Goal: Book appointment/travel/reservation

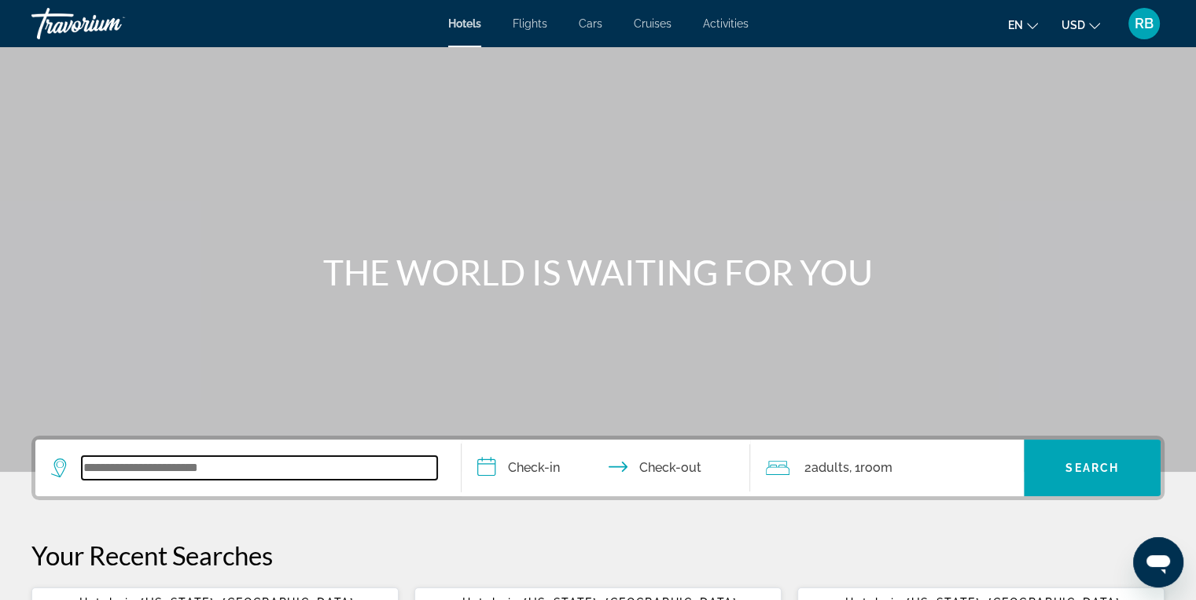
click at [97, 472] on input "Search widget" at bounding box center [259, 468] width 355 height 24
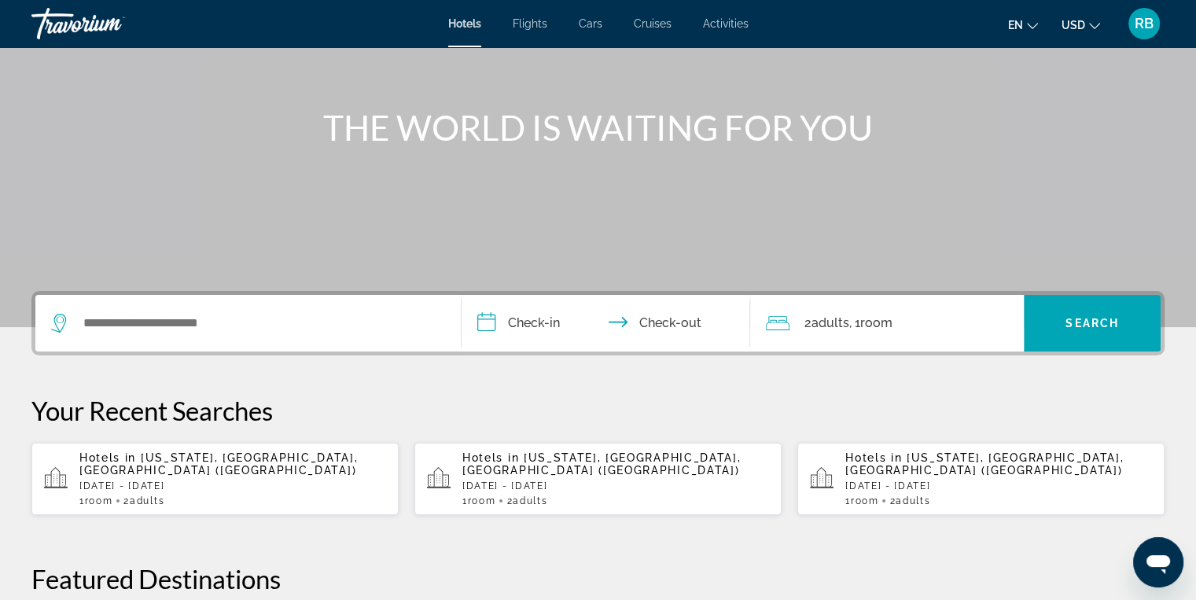
click at [97, 472] on div "**********" at bounding box center [598, 594] width 1196 height 607
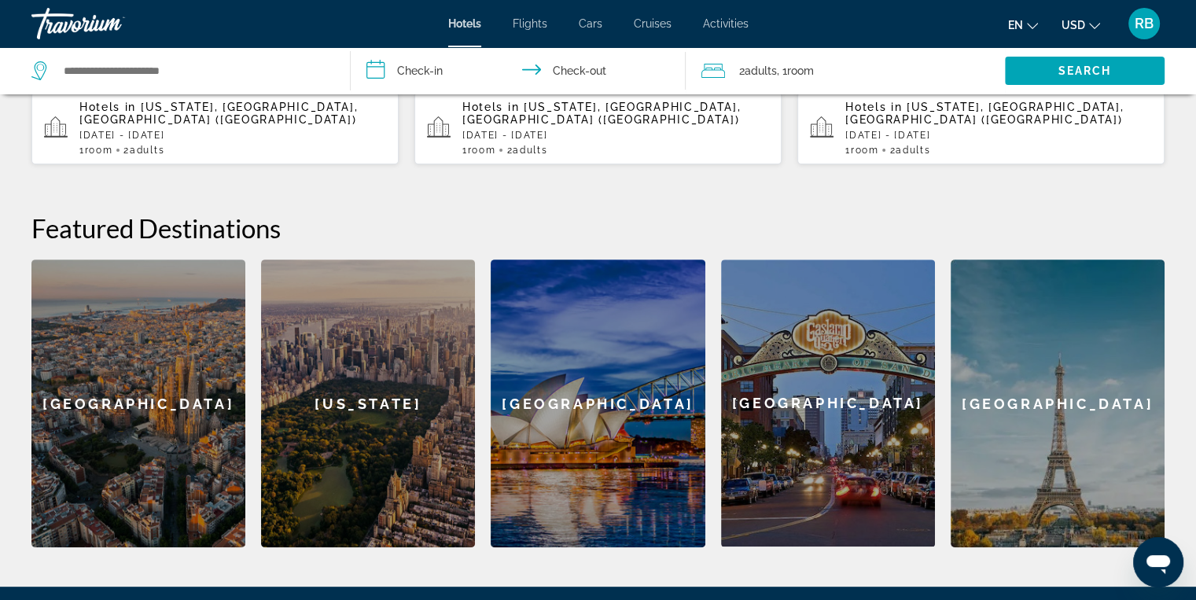
scroll to position [488, 0]
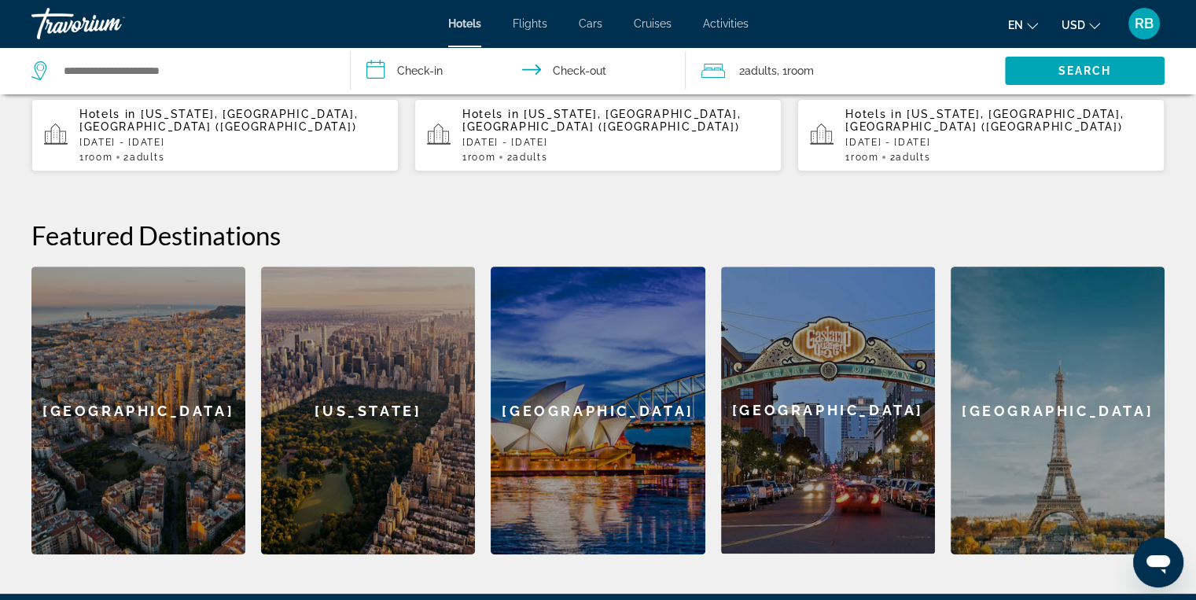
click at [364, 405] on div "New York" at bounding box center [368, 411] width 214 height 288
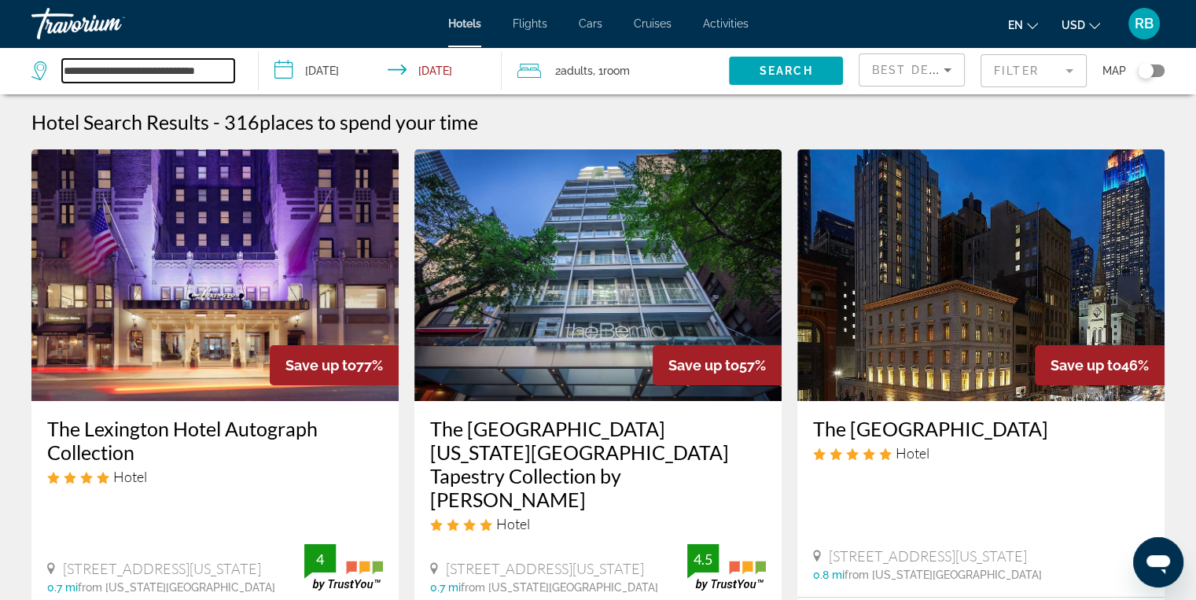
click at [219, 75] on input "**********" at bounding box center [148, 71] width 172 height 24
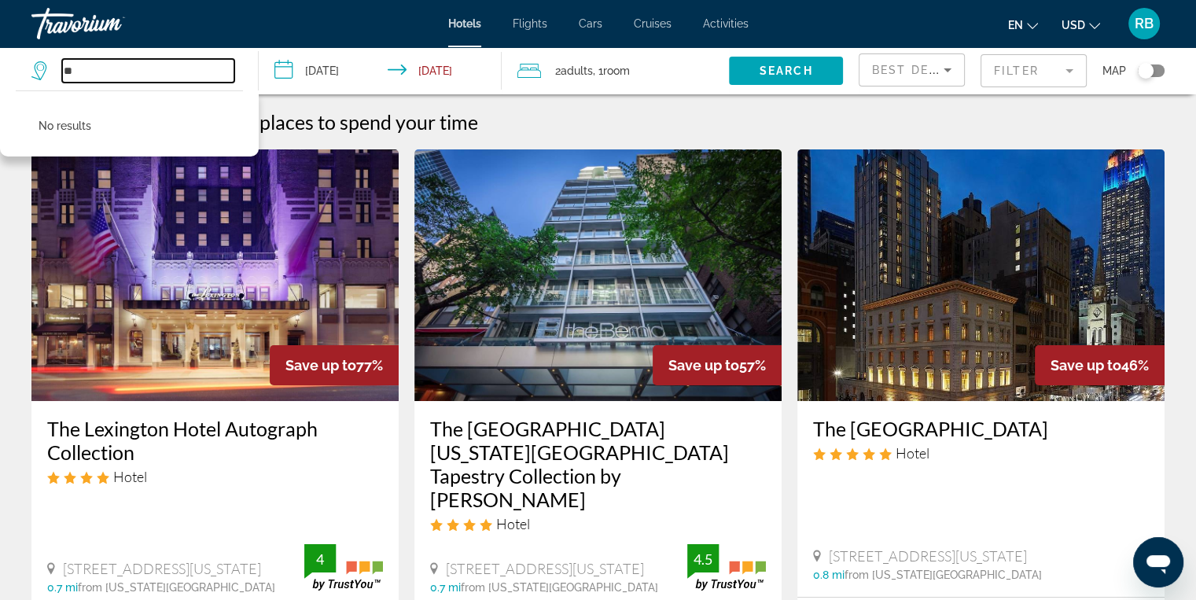
type input "*"
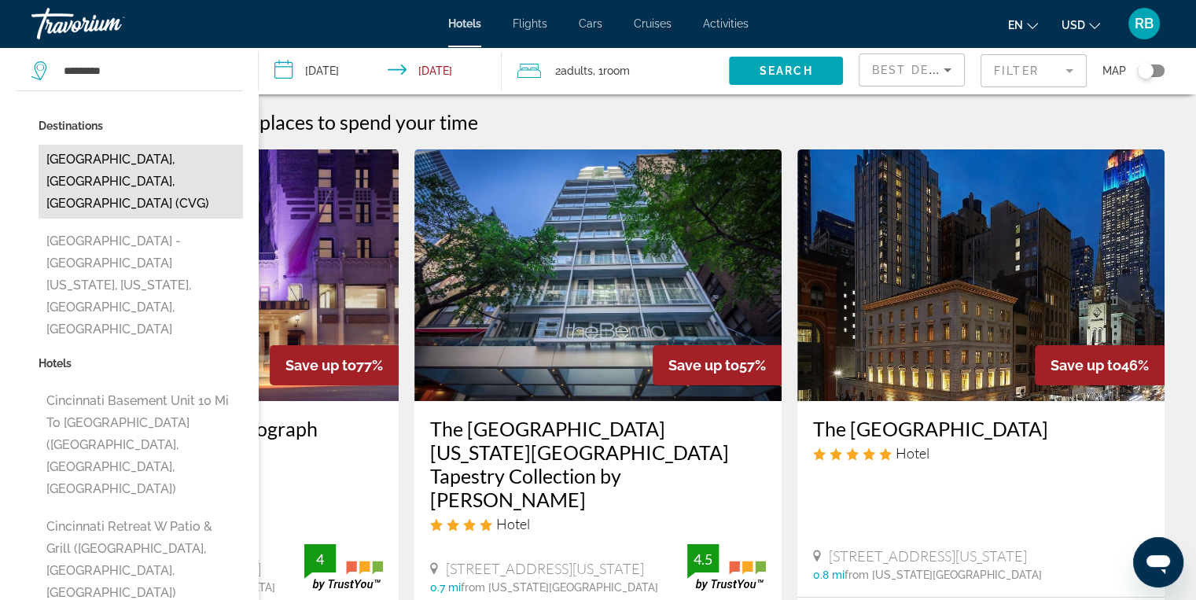
click at [195, 167] on button "Cincinnati, OH, United States (CVG)" at bounding box center [141, 182] width 204 height 74
type input "**********"
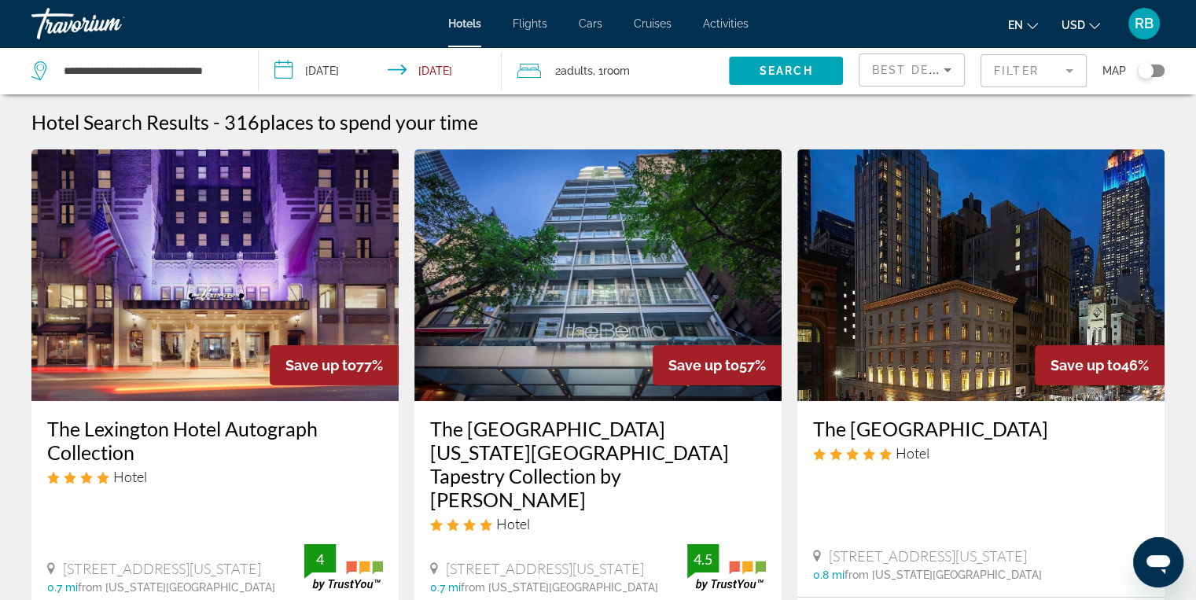
click at [281, 69] on input "**********" at bounding box center [383, 73] width 249 height 52
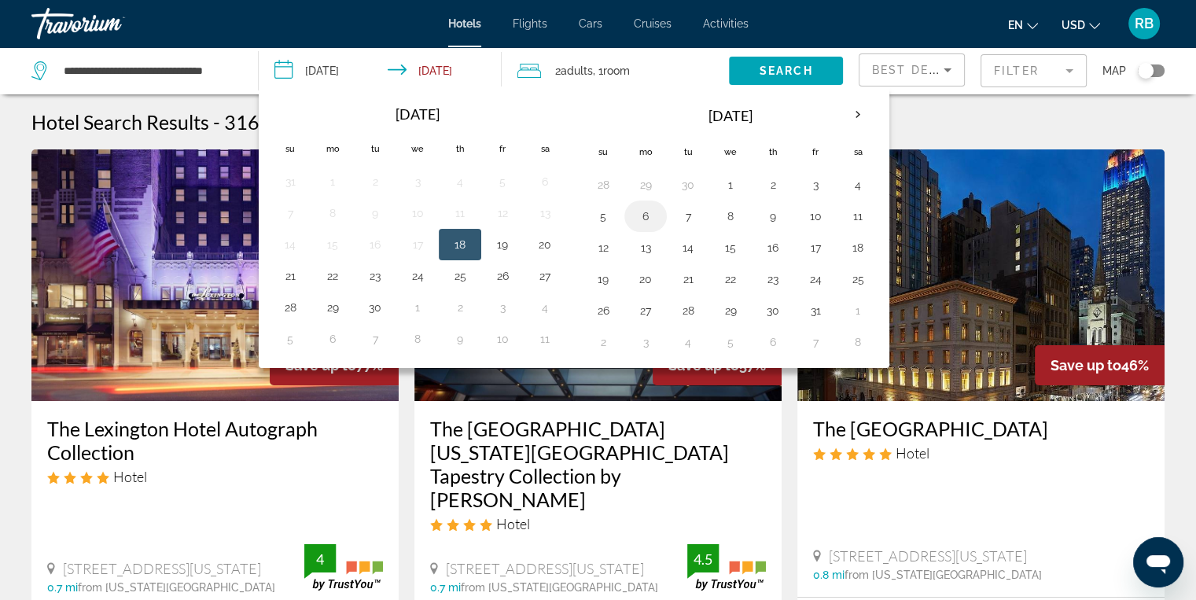
click at [648, 208] on button "6" at bounding box center [645, 216] width 25 height 22
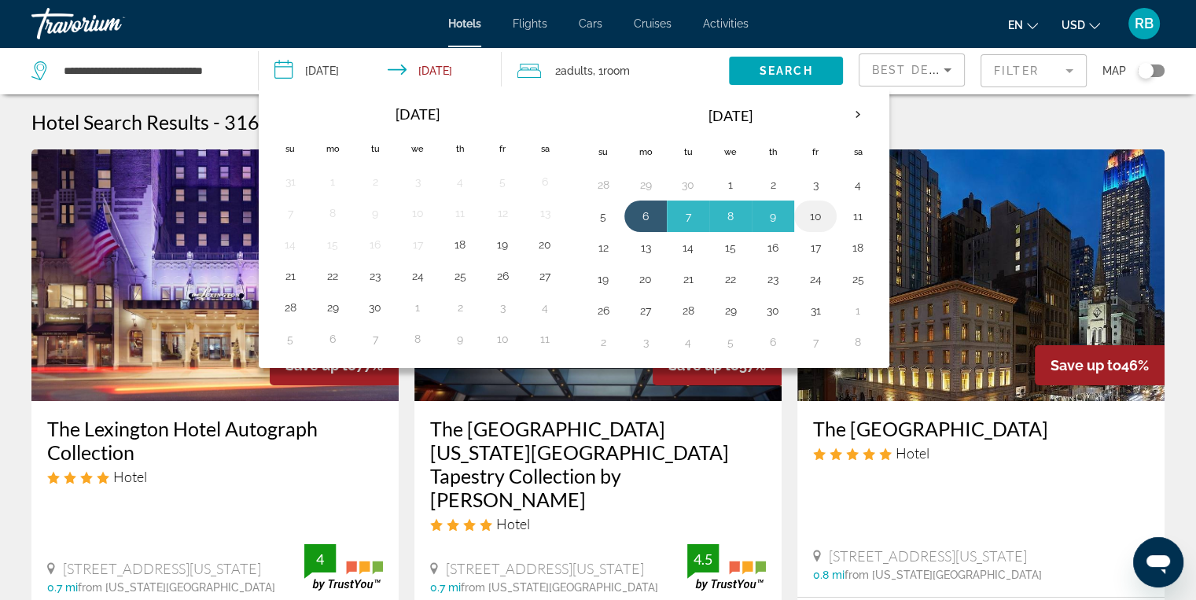
drag, startPoint x: 654, startPoint y: 212, endPoint x: 809, endPoint y: 210, distance: 154.9
click at [809, 210] on tr "5 6 7 8 9 10 11" at bounding box center [730, 215] width 297 height 31
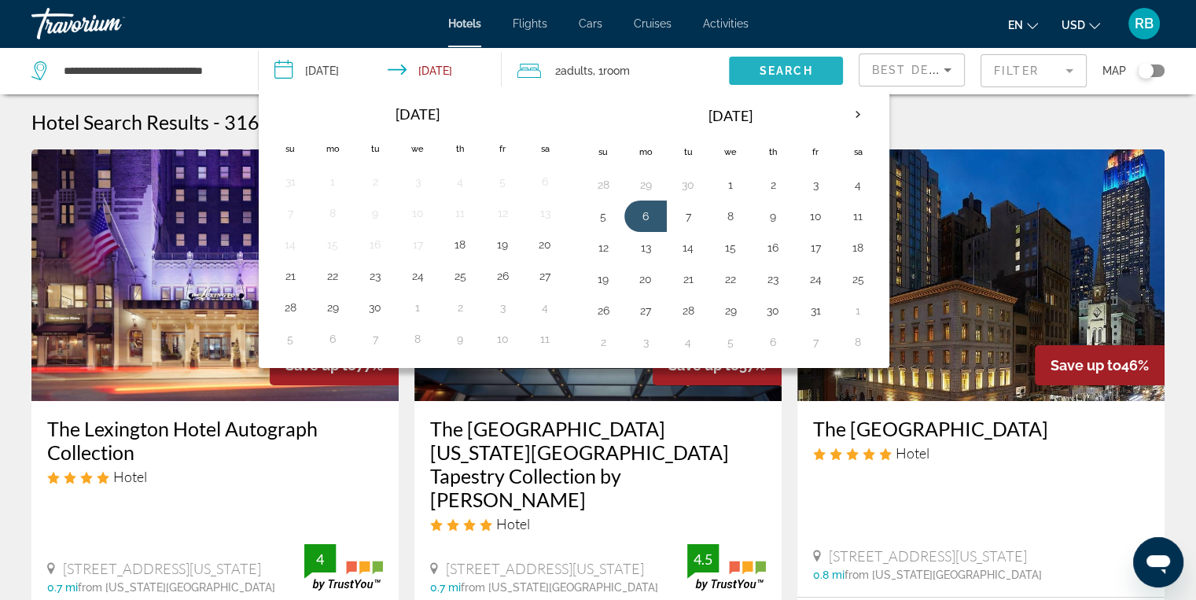
click at [793, 72] on span "Search" at bounding box center [786, 70] width 53 height 13
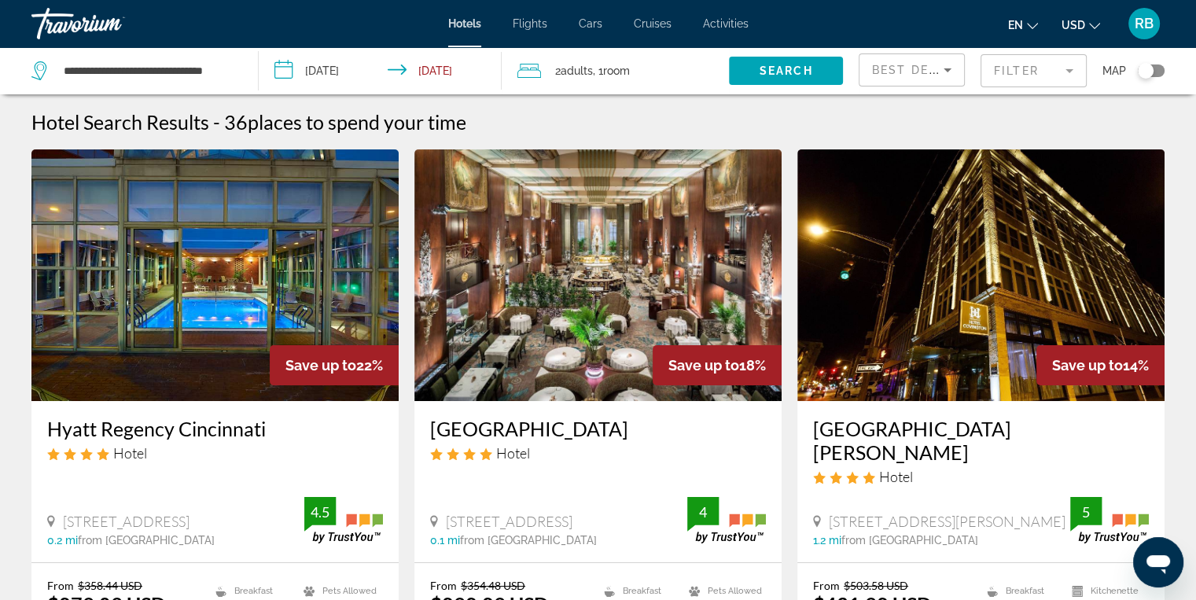
click at [289, 69] on input "**********" at bounding box center [383, 73] width 249 height 52
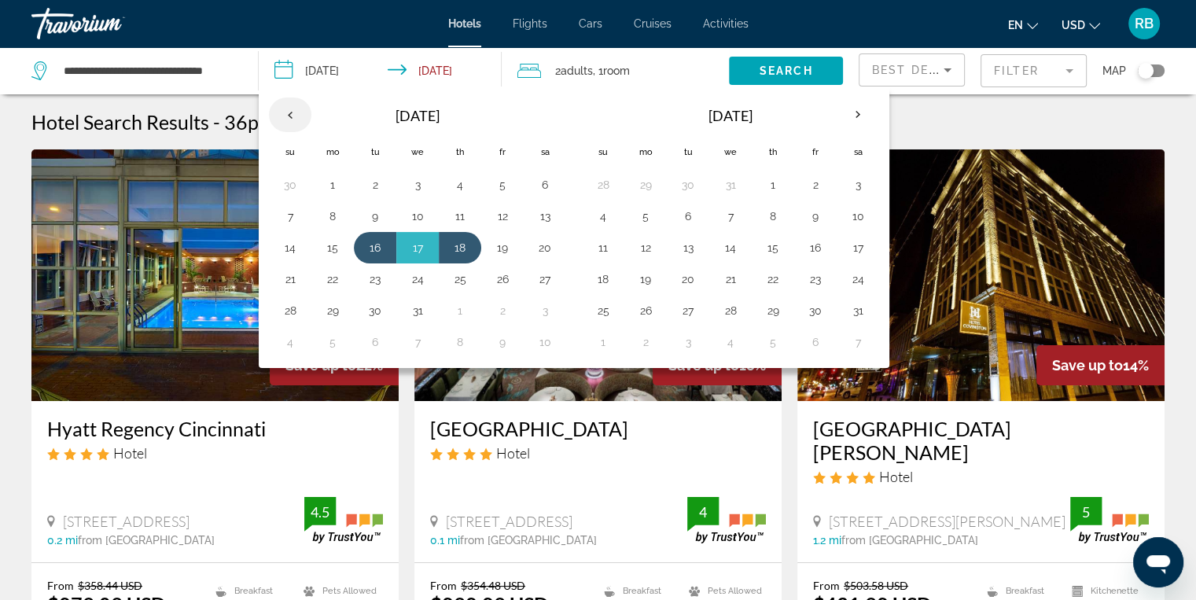
click at [294, 117] on th "Previous month" at bounding box center [290, 114] width 42 height 35
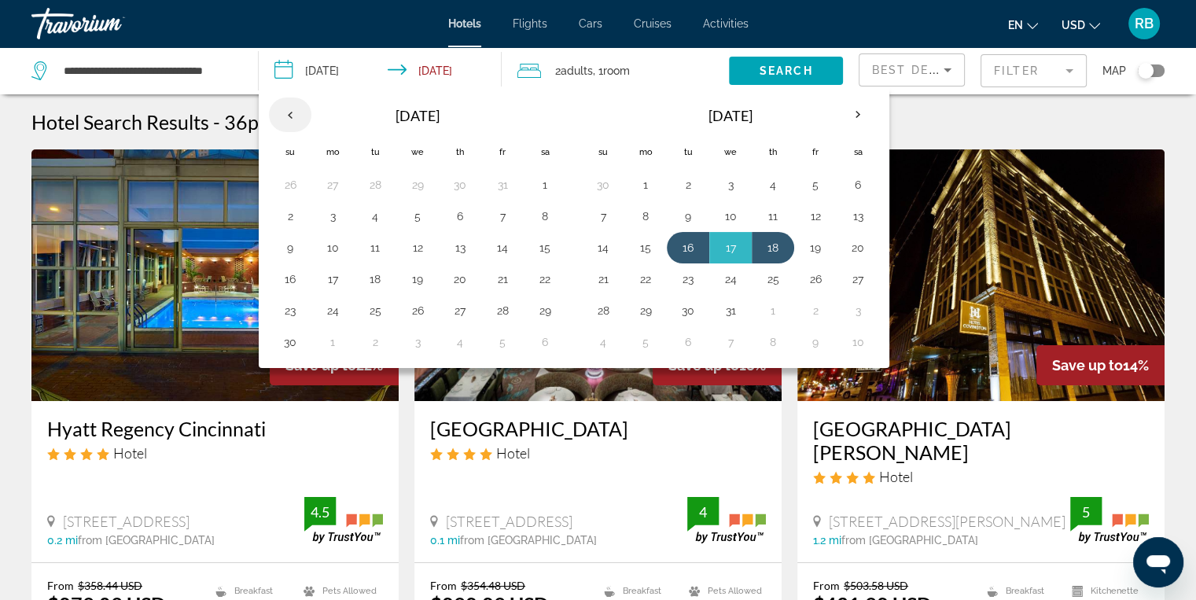
click at [289, 116] on th "Previous month" at bounding box center [290, 114] width 42 height 35
click at [327, 217] on button "6" at bounding box center [332, 216] width 25 height 22
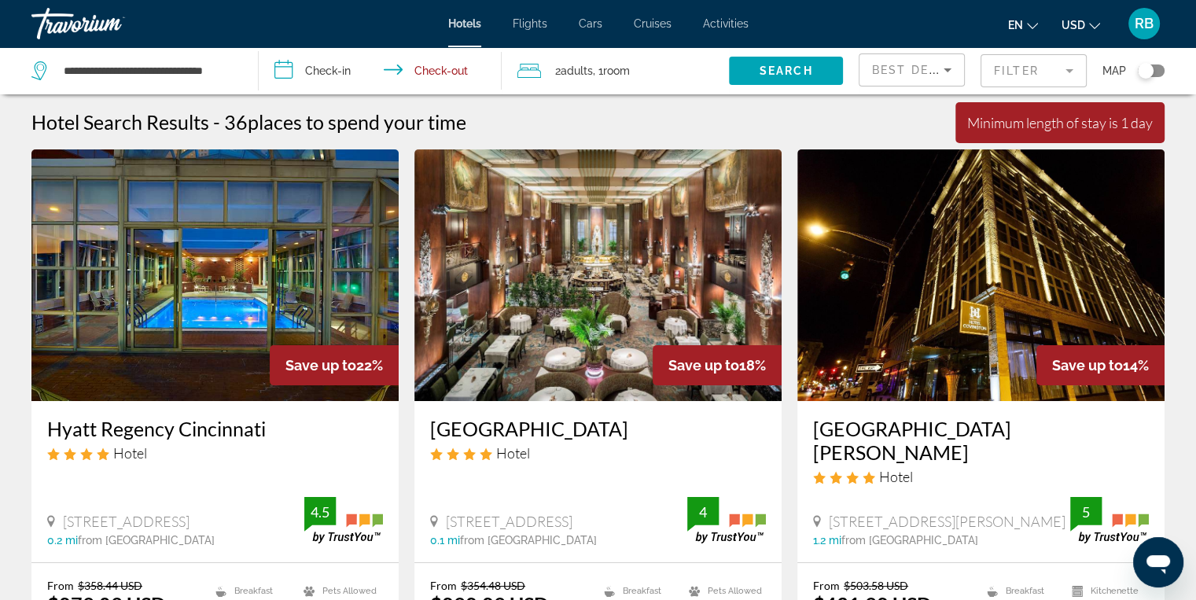
click at [281, 74] on input "**********" at bounding box center [383, 73] width 249 height 52
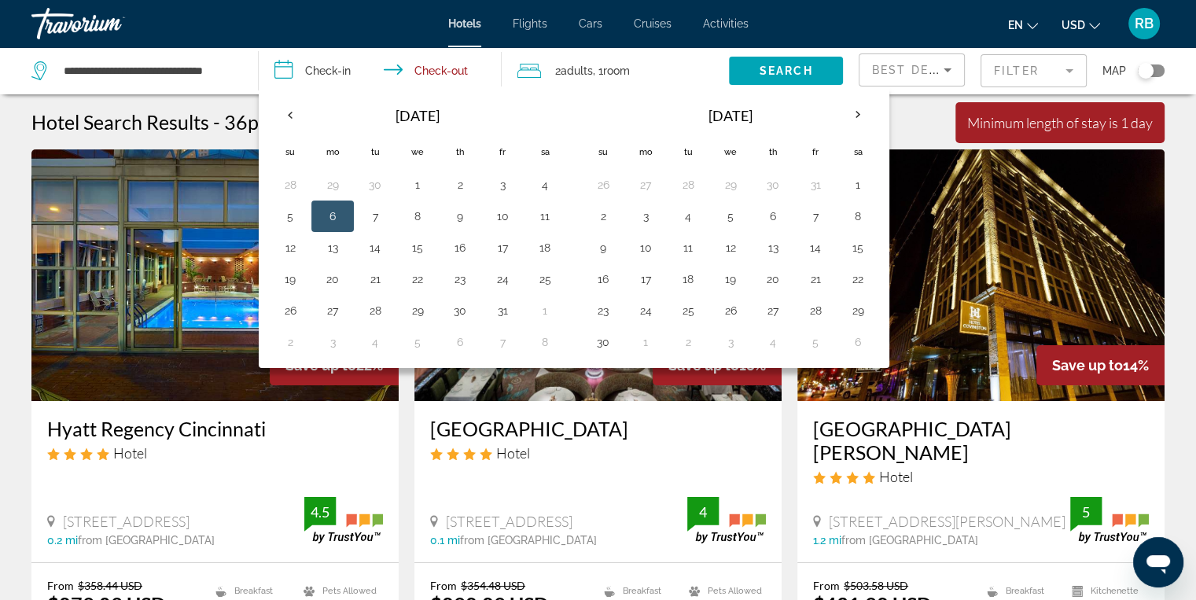
click at [330, 210] on button "6" at bounding box center [332, 216] width 25 height 22
click at [430, 67] on input "**********" at bounding box center [383, 73] width 249 height 52
click at [461, 215] on button "9" at bounding box center [459, 216] width 25 height 22
type input "**********"
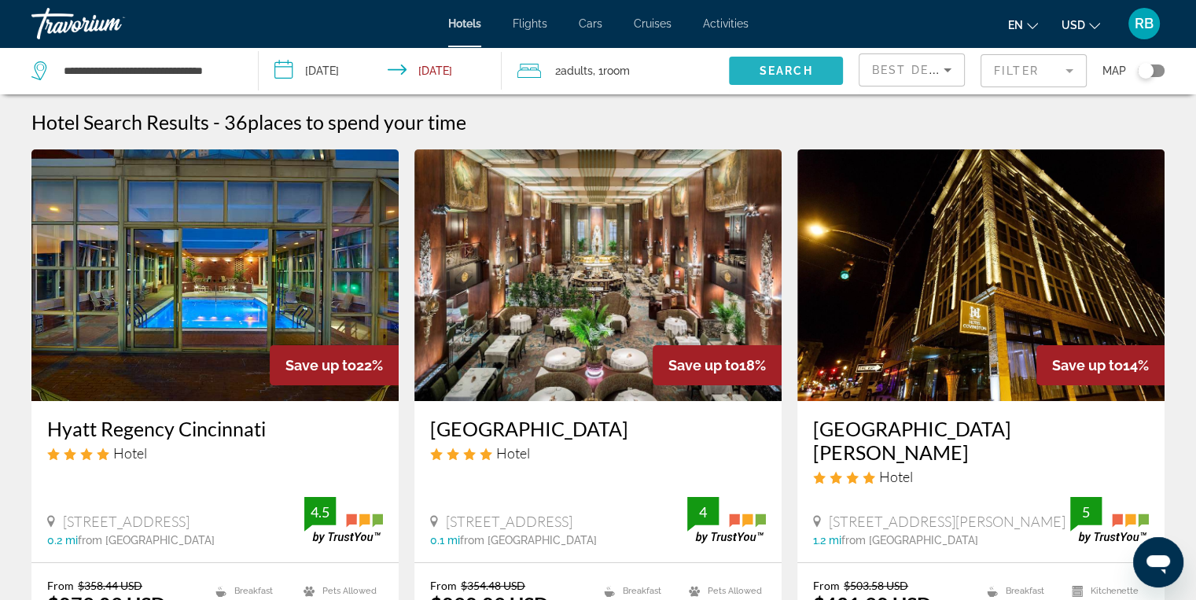
click at [804, 76] on span "Search" at bounding box center [786, 70] width 53 height 13
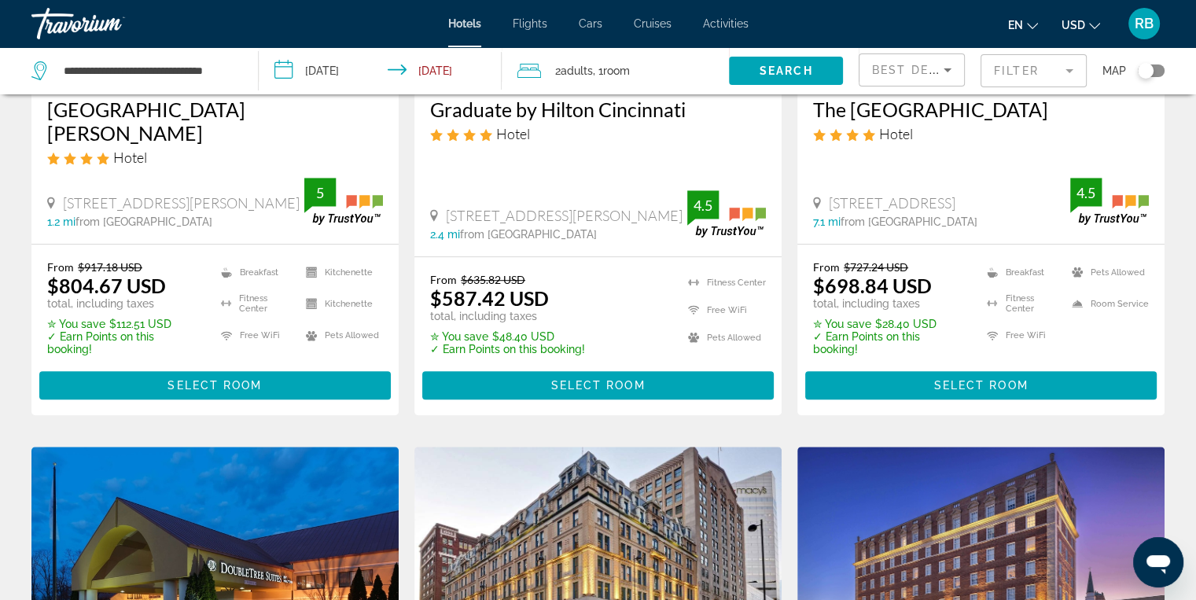
scroll to position [902, 0]
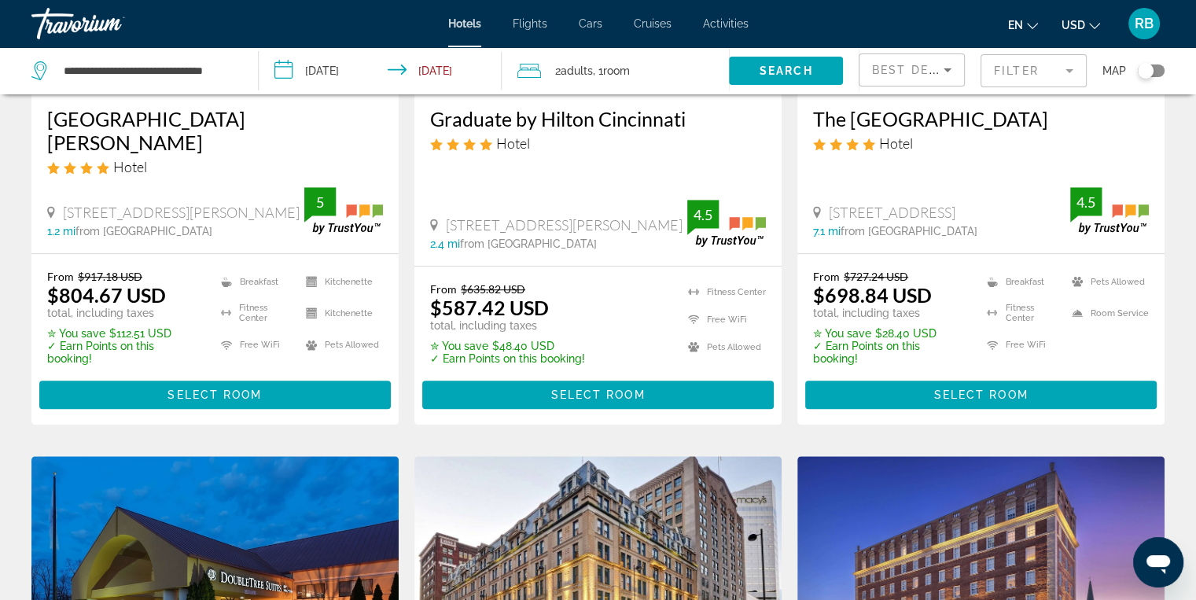
click at [1016, 64] on mat-form-field "Filter" at bounding box center [1033, 70] width 106 height 33
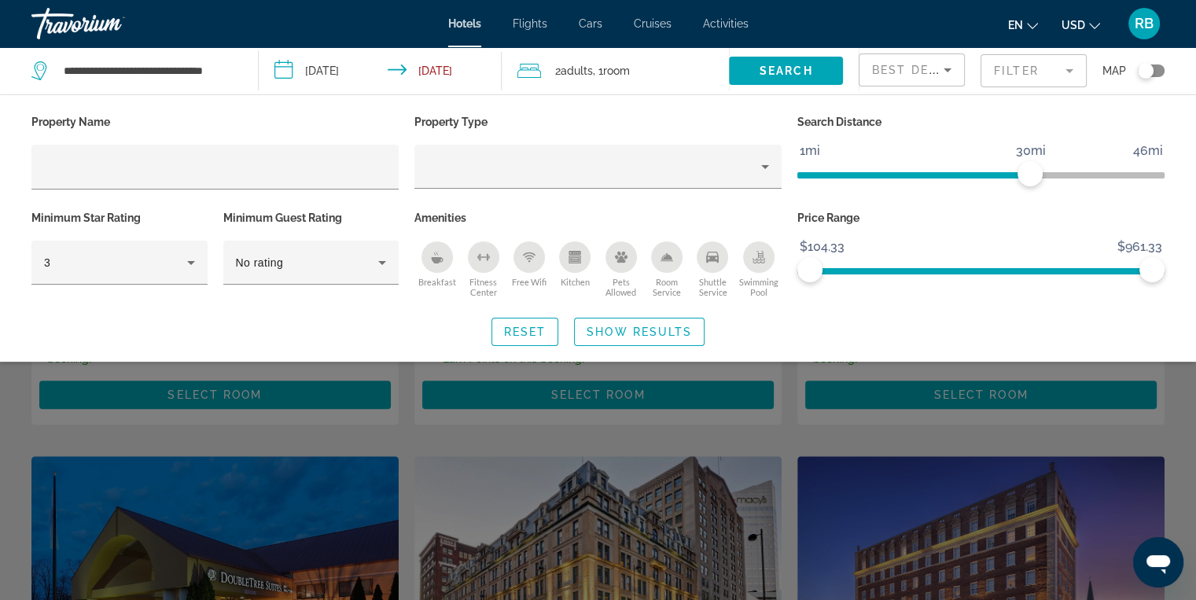
click at [442, 257] on icon "Breakfast" at bounding box center [438, 260] width 12 height 6
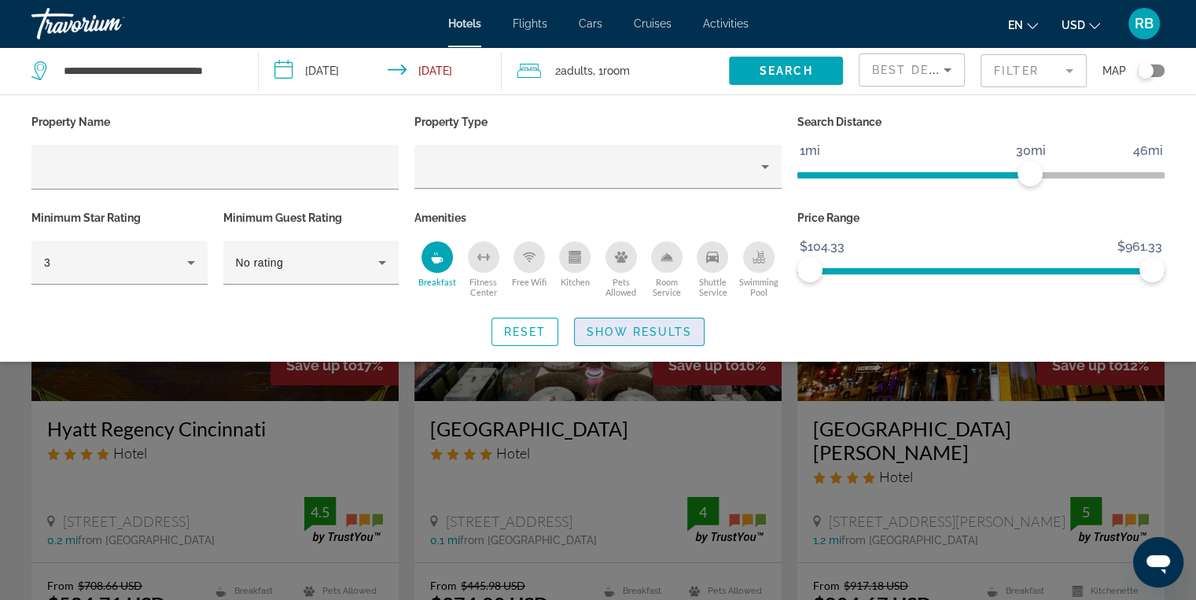
click at [607, 321] on span "Search widget" at bounding box center [639, 332] width 129 height 38
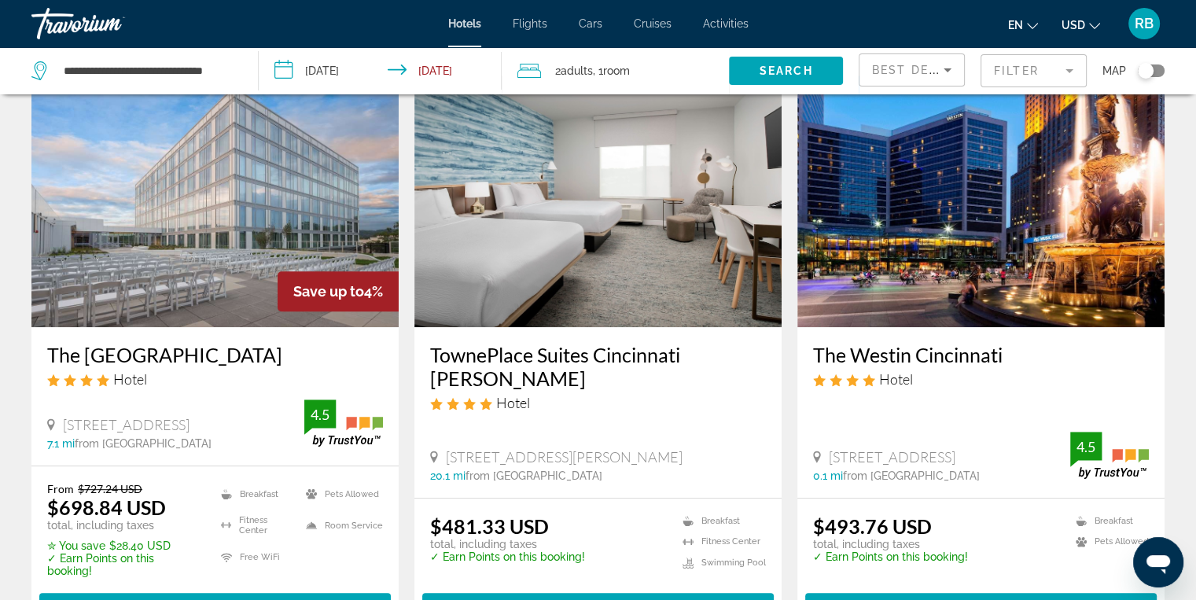
scroll to position [701, 0]
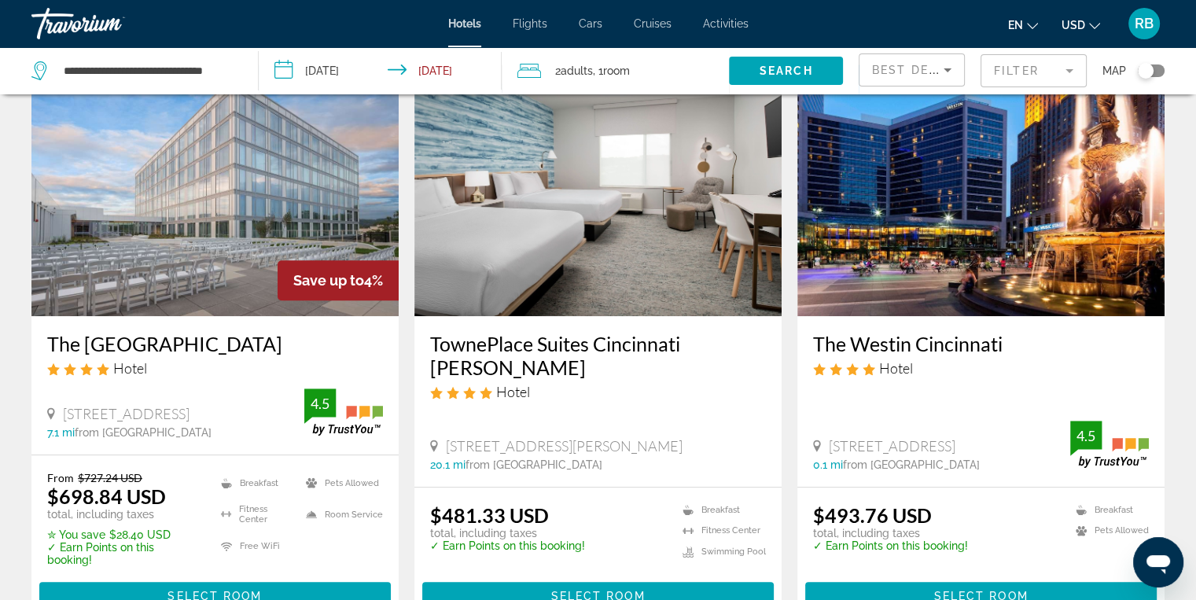
click at [966, 189] on img "Main content" at bounding box center [980, 190] width 367 height 252
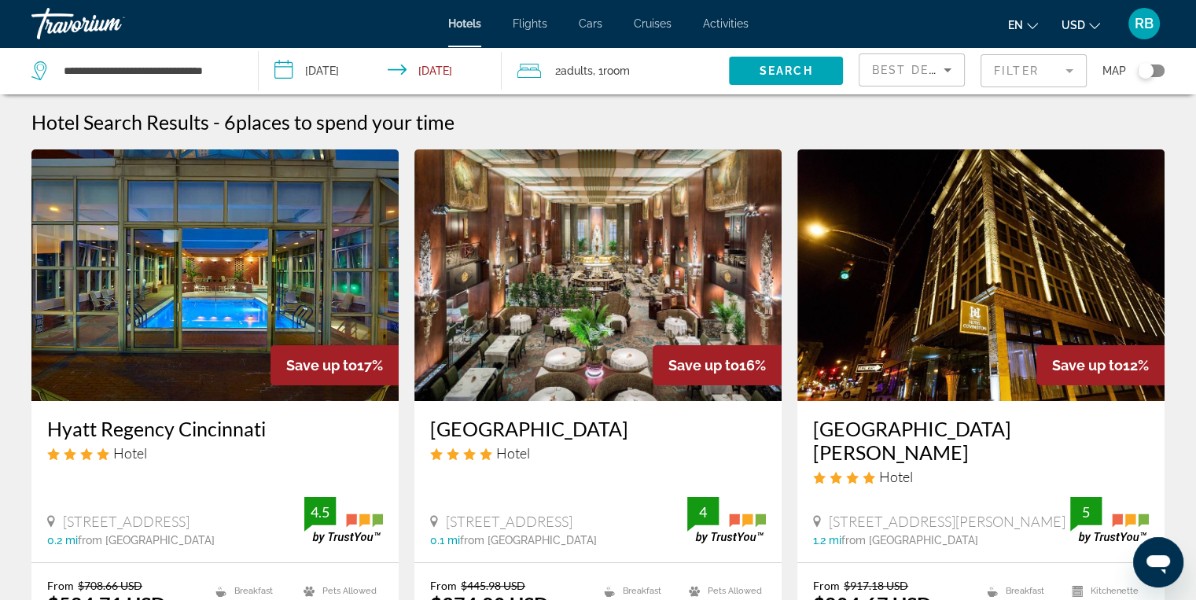
click at [588, 292] on img "Main content" at bounding box center [597, 275] width 367 height 252
click at [194, 255] on img "Main content" at bounding box center [214, 275] width 367 height 252
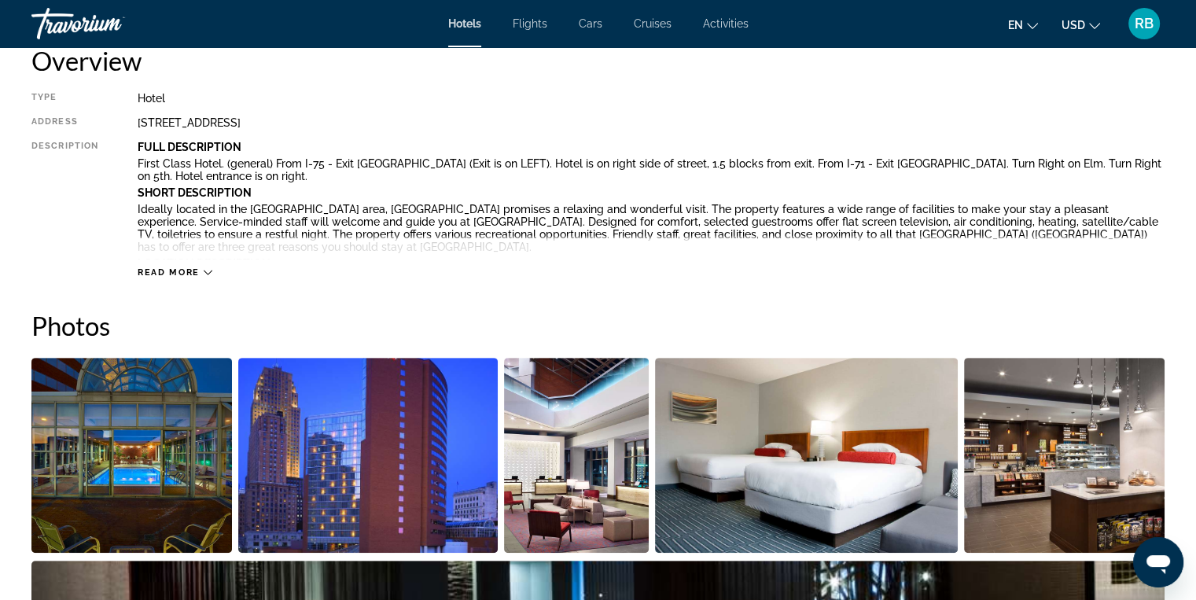
scroll to position [574, 0]
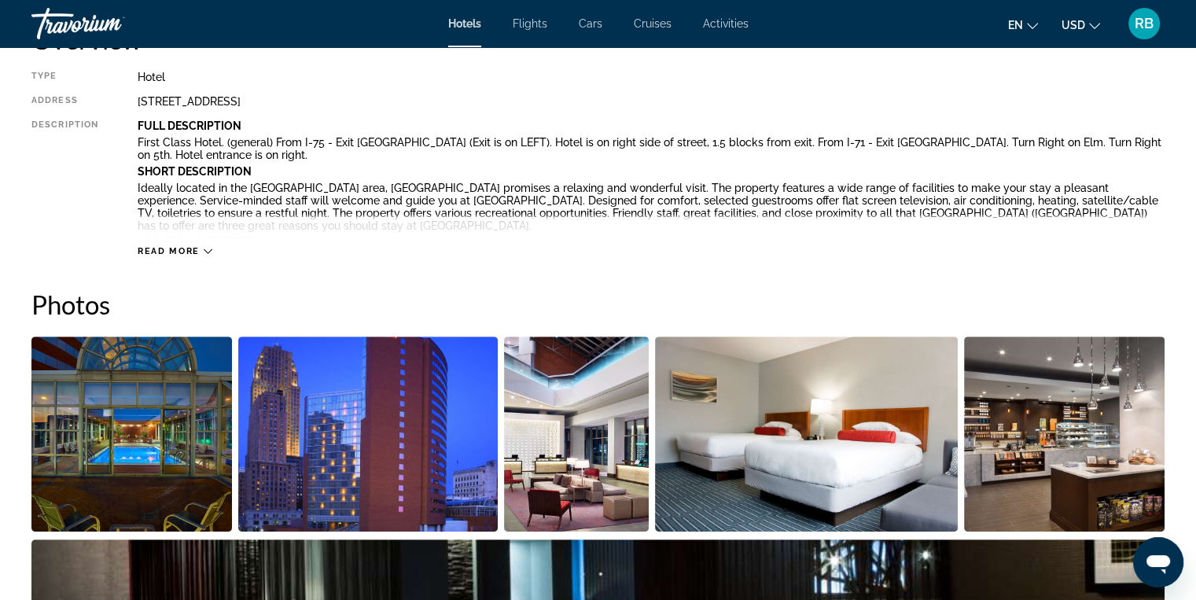
click at [208, 248] on icon "Main content" at bounding box center [208, 251] width 9 height 9
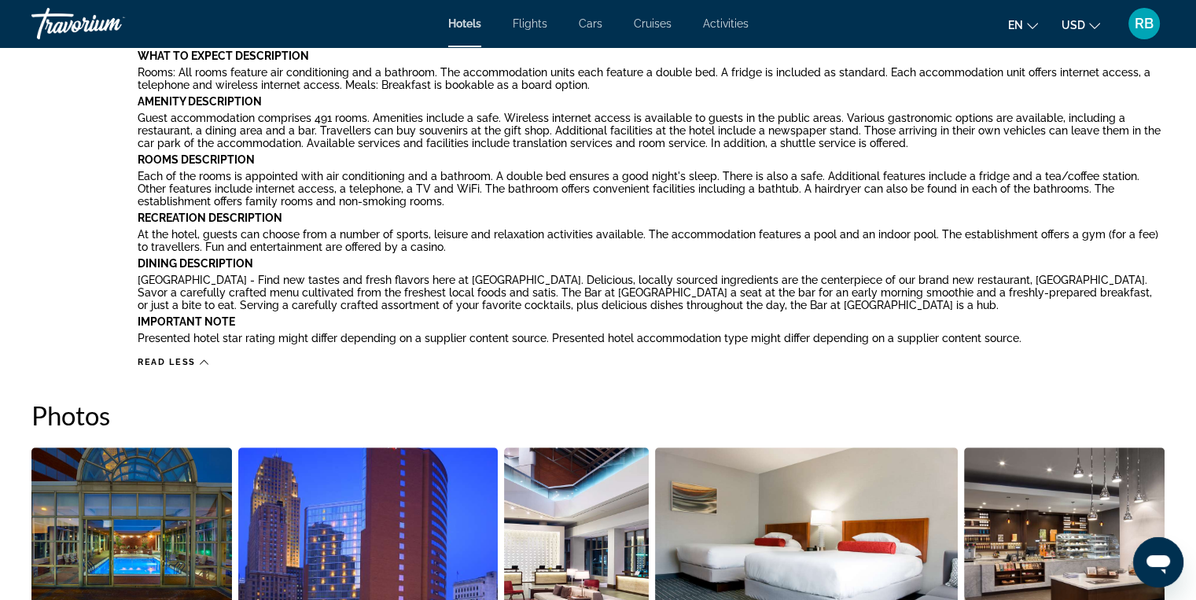
scroll to position [824, 0]
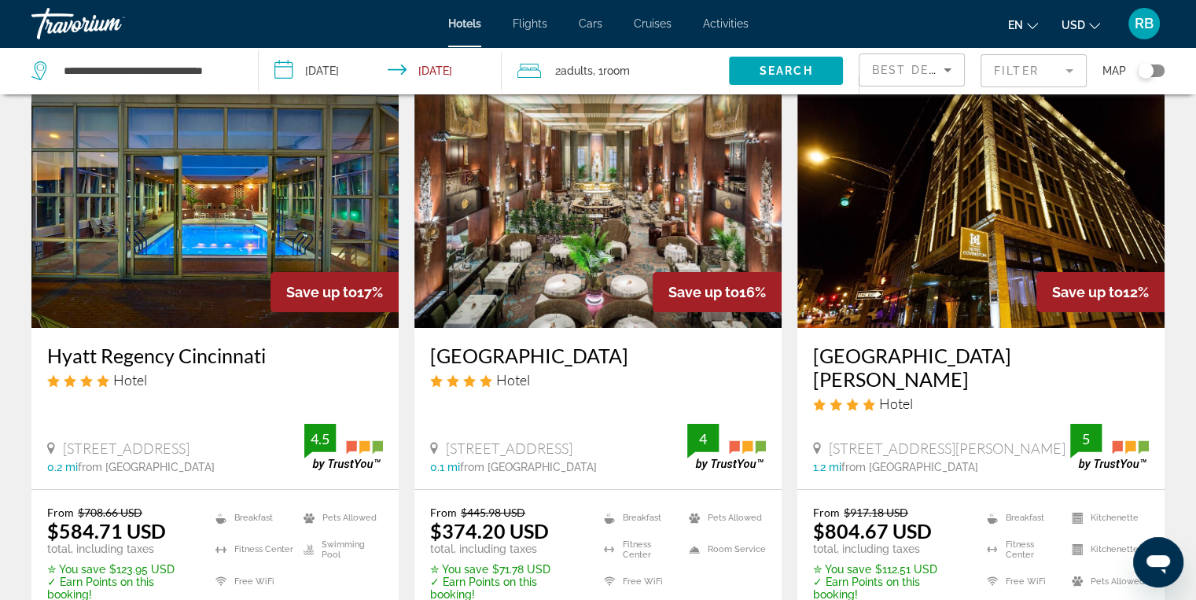
scroll to position [61, 0]
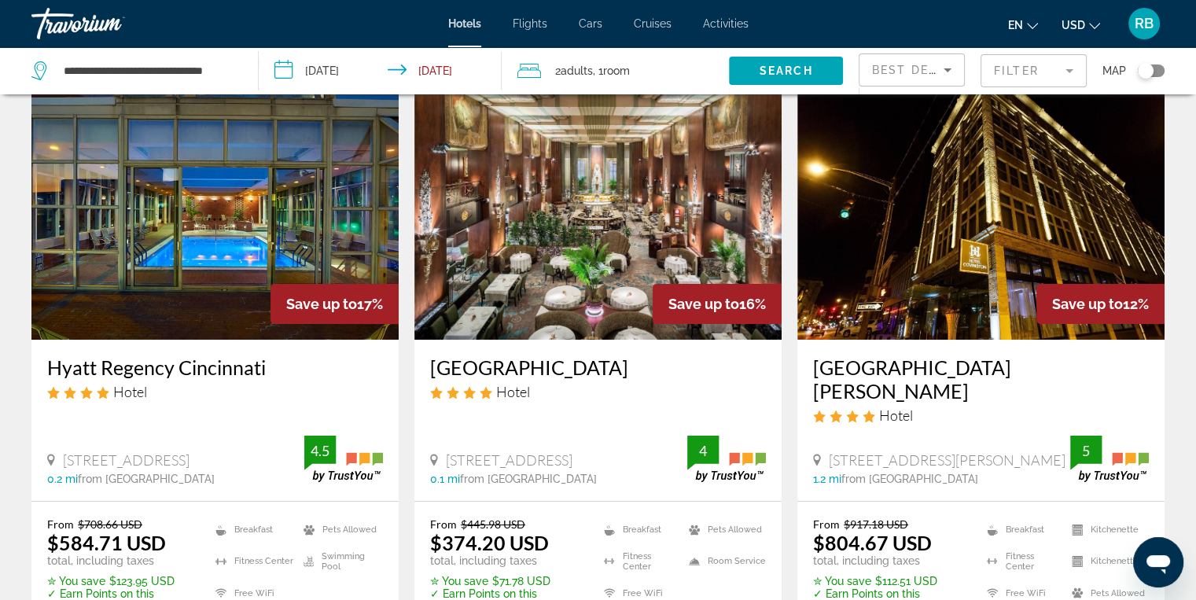
click at [899, 242] on img "Main content" at bounding box center [980, 214] width 367 height 252
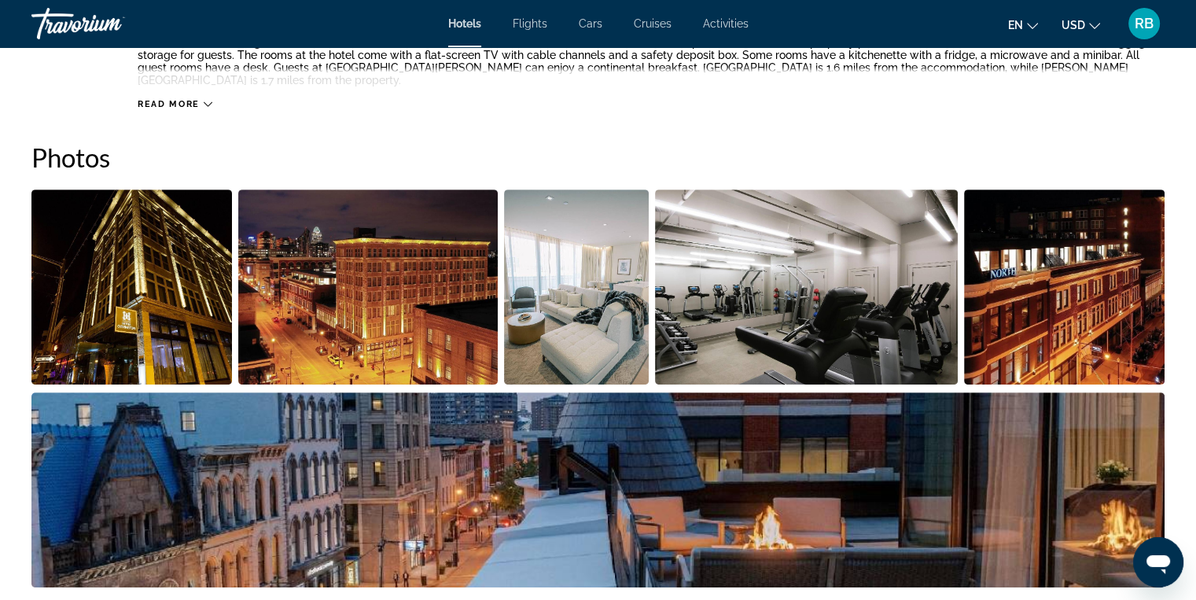
scroll to position [670, 0]
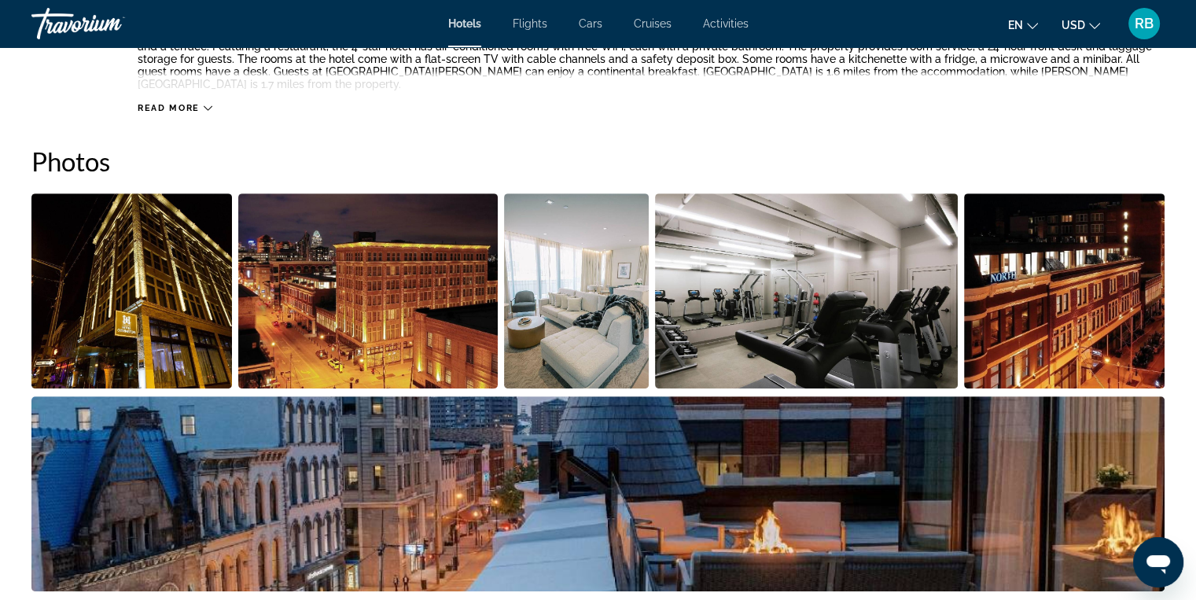
click at [204, 106] on icon "Main content" at bounding box center [208, 108] width 9 height 9
click at [204, 106] on icon "Main content" at bounding box center [204, 108] width 9 height 9
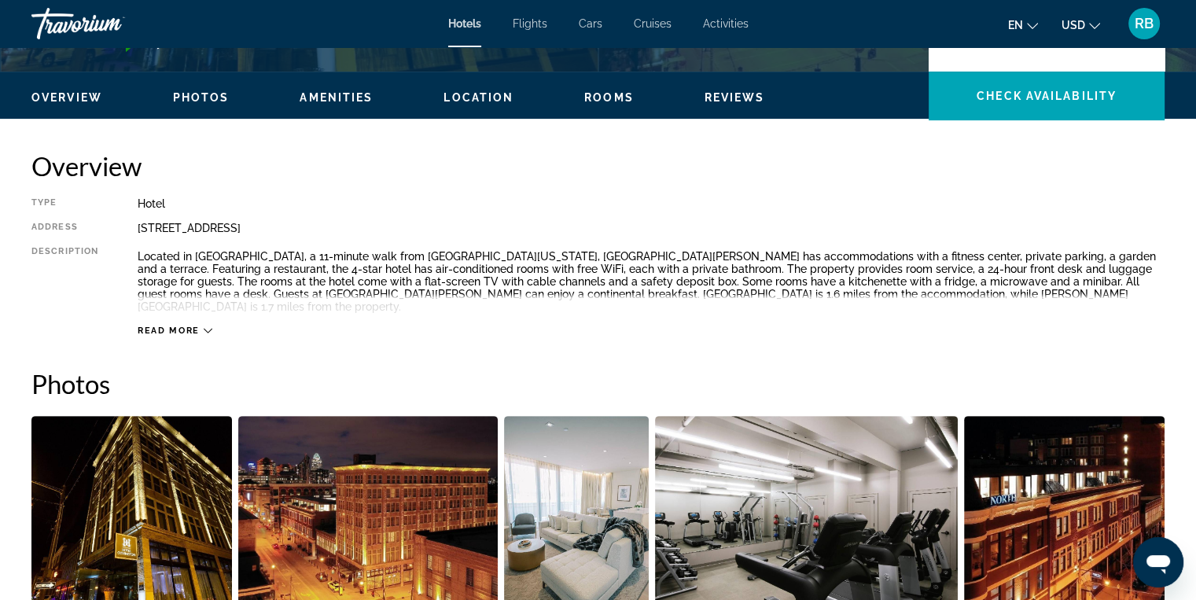
scroll to position [434, 0]
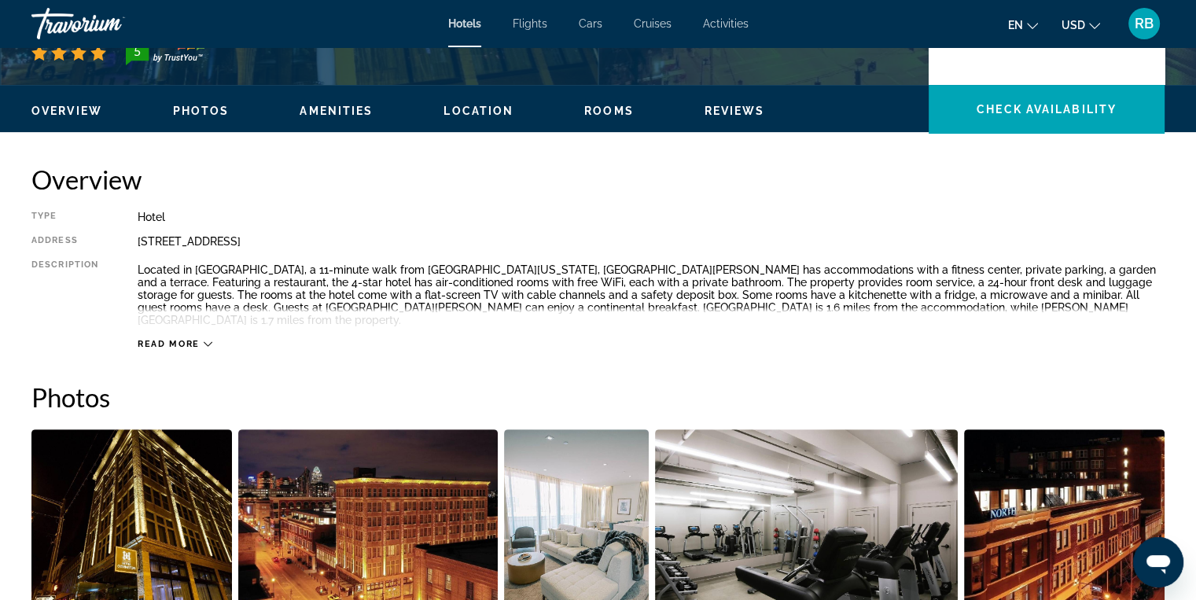
click at [204, 340] on icon "Main content" at bounding box center [208, 344] width 9 height 9
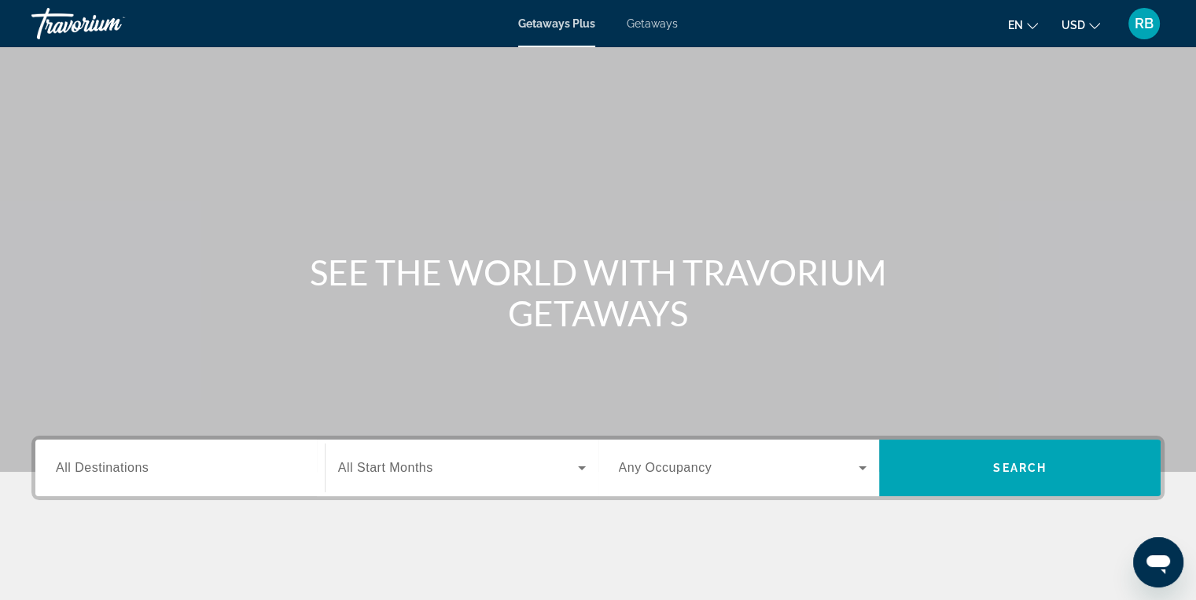
click at [124, 476] on input "Destination All Destinations" at bounding box center [180, 468] width 248 height 19
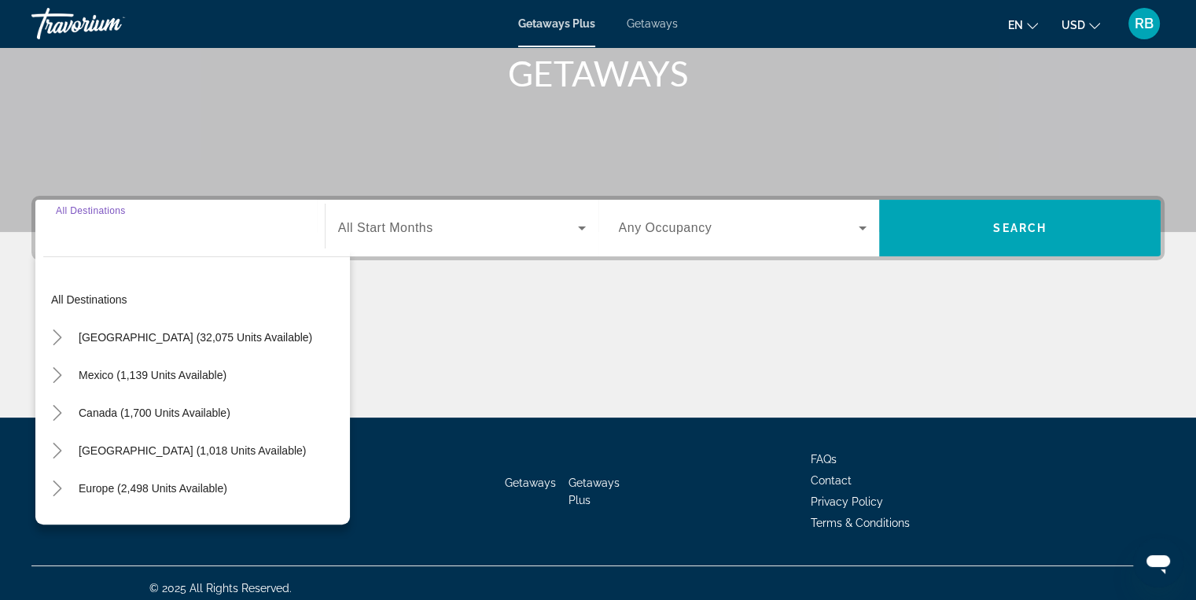
scroll to position [249, 0]
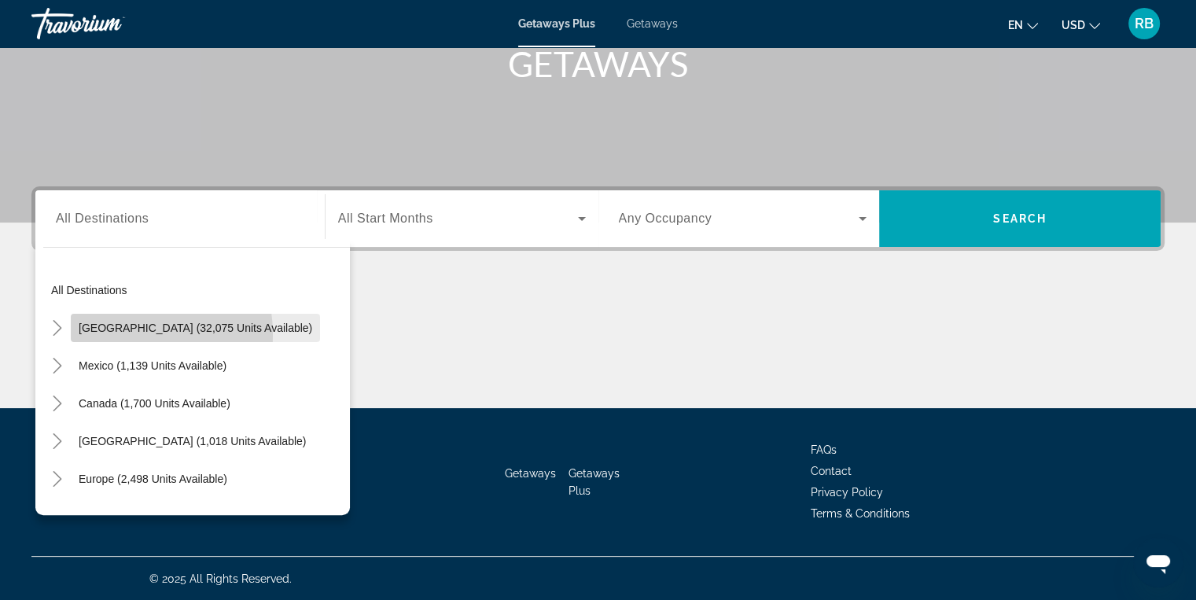
click at [110, 334] on span "Search widget" at bounding box center [195, 328] width 249 height 38
type input "**********"
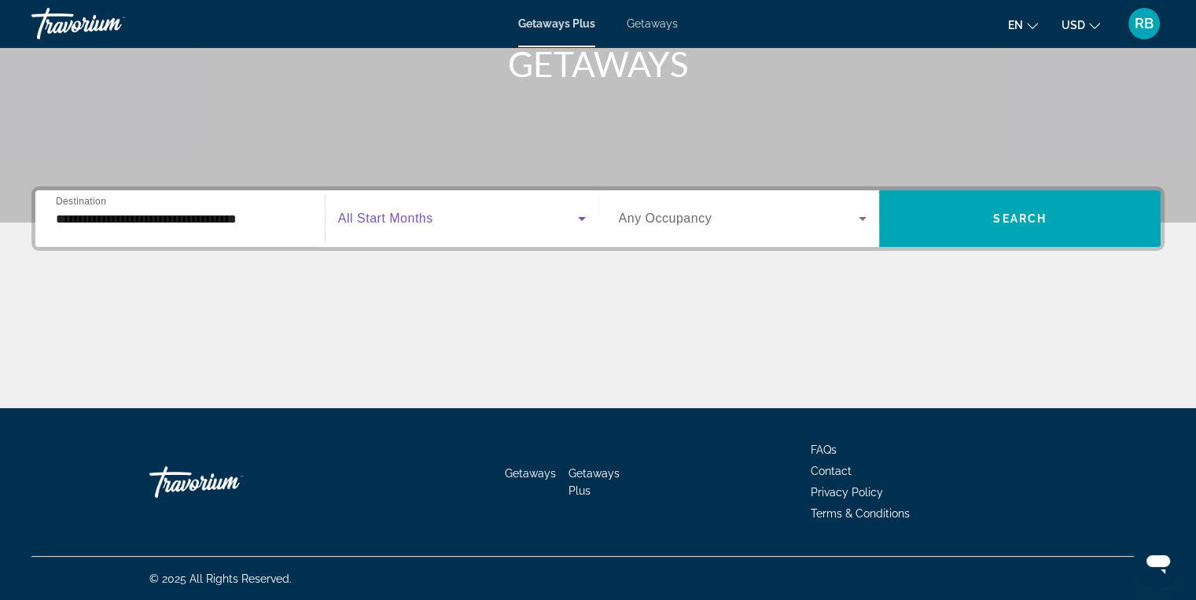
click at [580, 217] on icon "Search widget" at bounding box center [582, 219] width 8 height 4
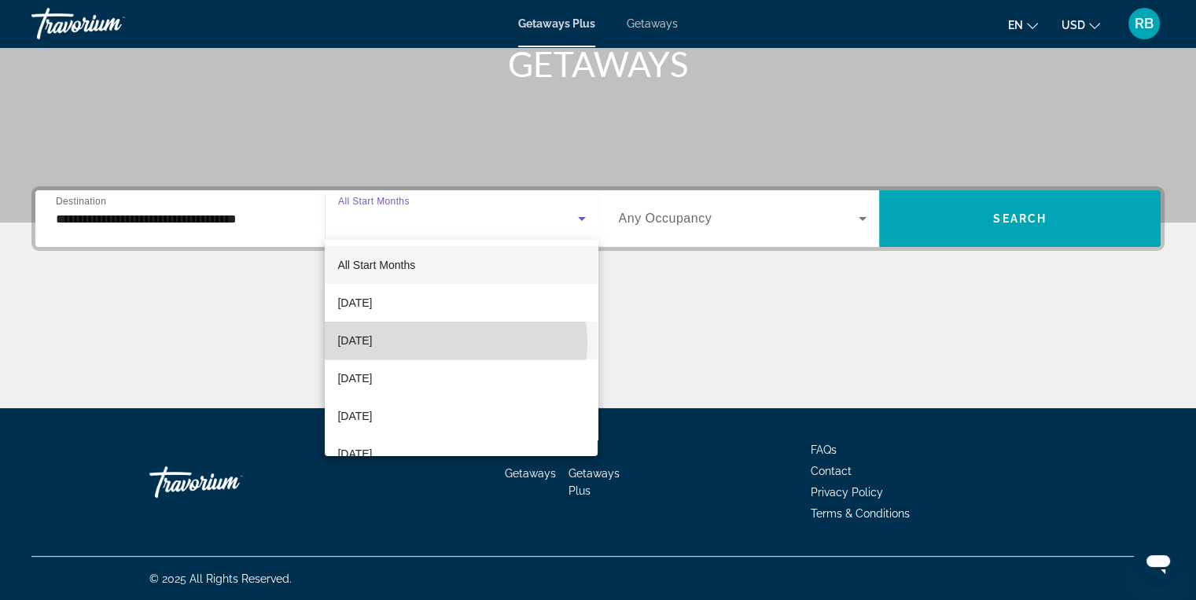
click at [443, 342] on mat-option "[DATE]" at bounding box center [461, 341] width 273 height 38
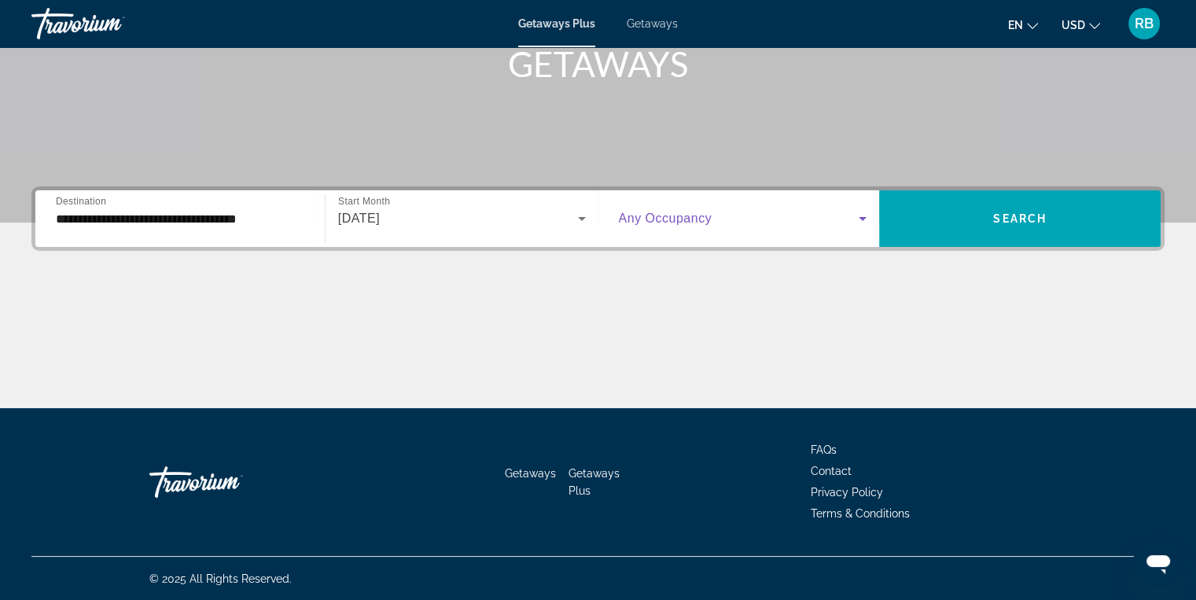
click at [862, 215] on icon "Search widget" at bounding box center [862, 218] width 19 height 19
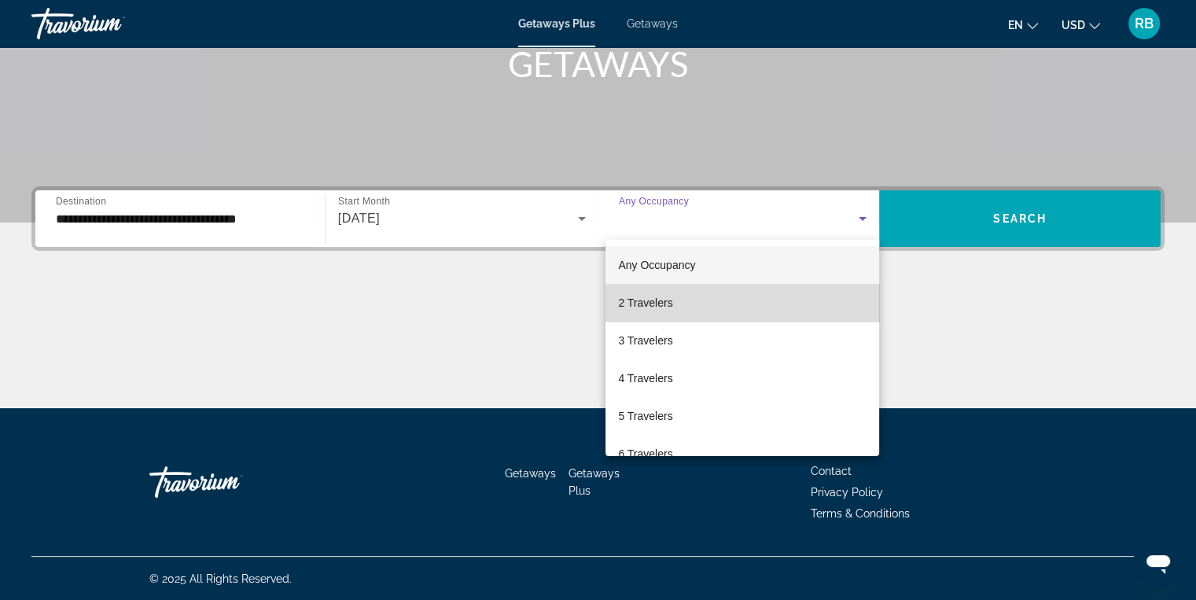
click at [751, 313] on mat-option "2 Travelers" at bounding box center [742, 303] width 274 height 38
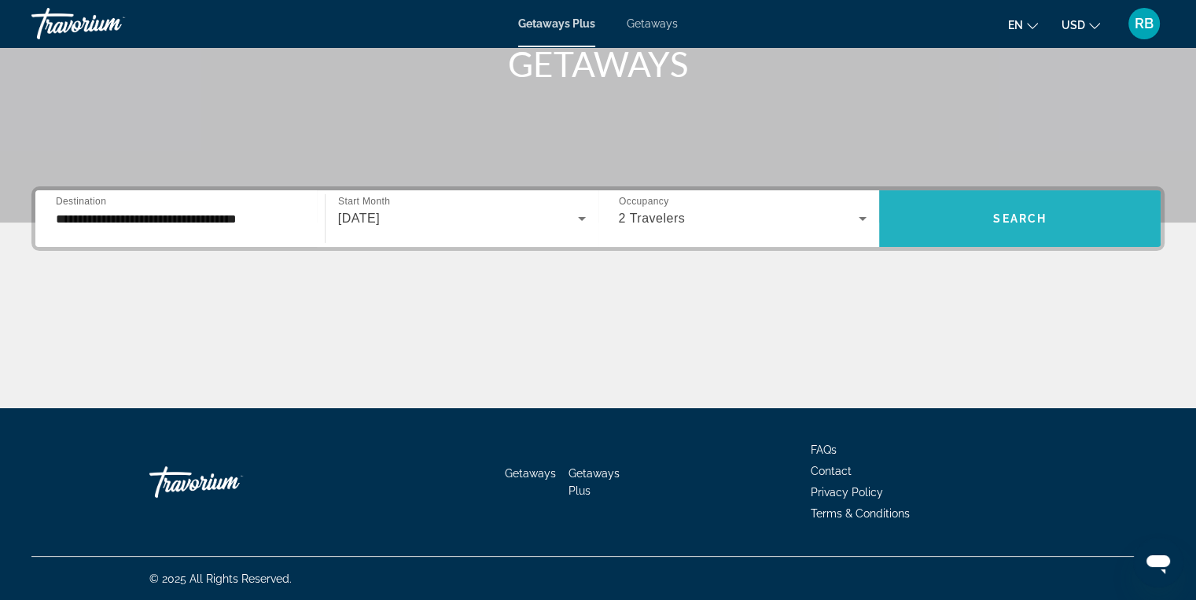
click at [1048, 223] on span "Search widget" at bounding box center [1019, 219] width 281 height 38
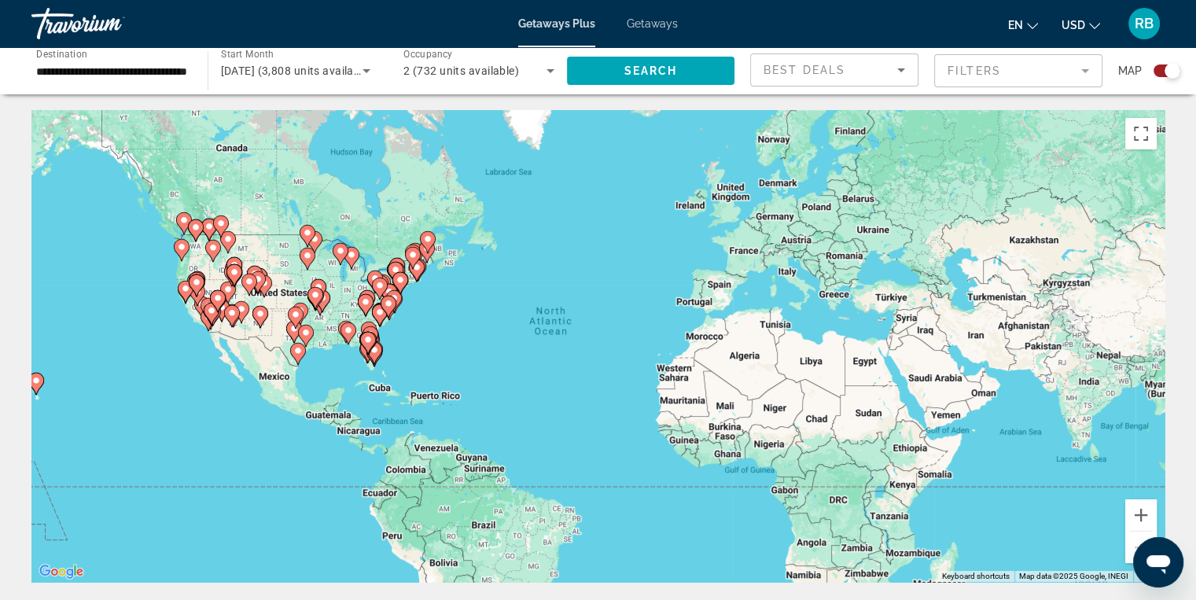
click at [1175, 72] on div "Search widget" at bounding box center [1172, 71] width 16 height 16
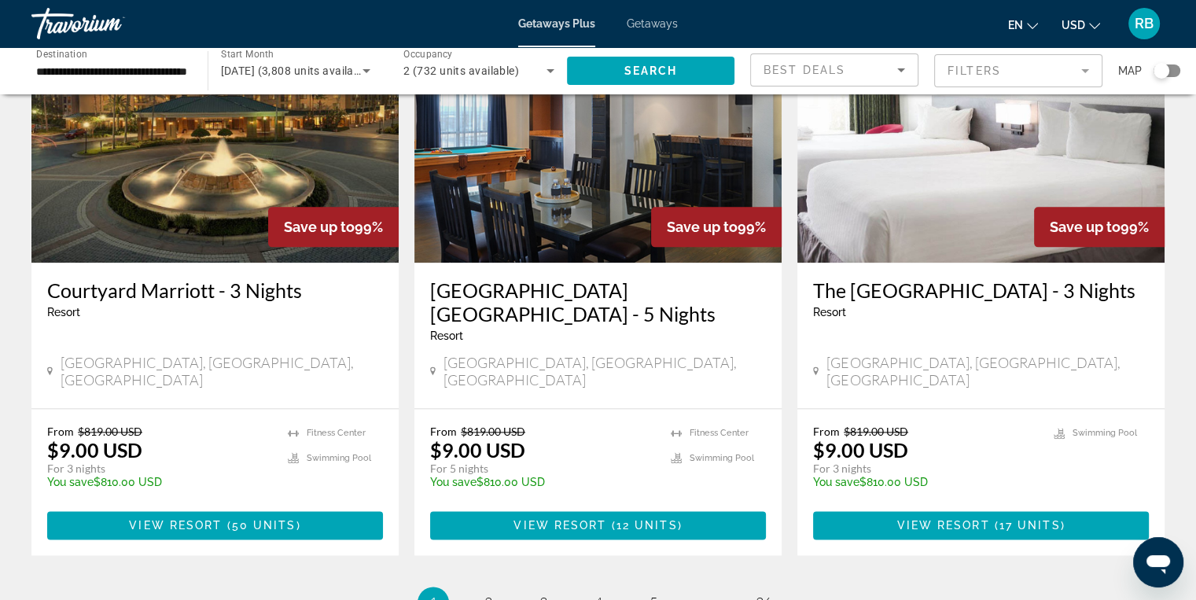
scroll to position [1939, 0]
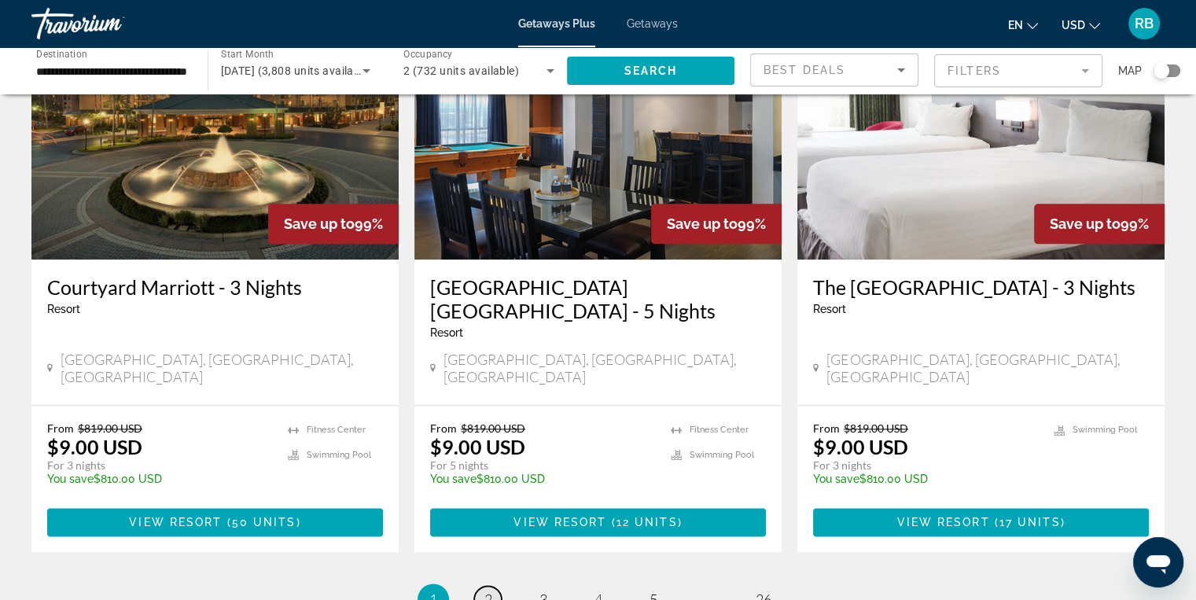
click at [491, 590] on span "2" at bounding box center [488, 598] width 8 height 17
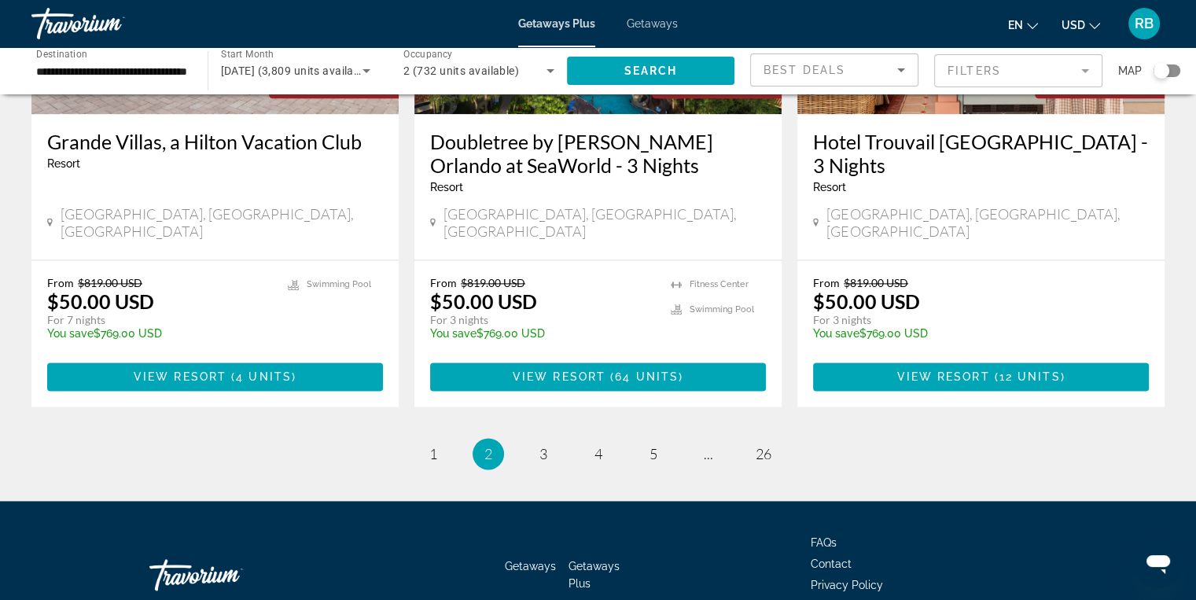
scroll to position [2032, 0]
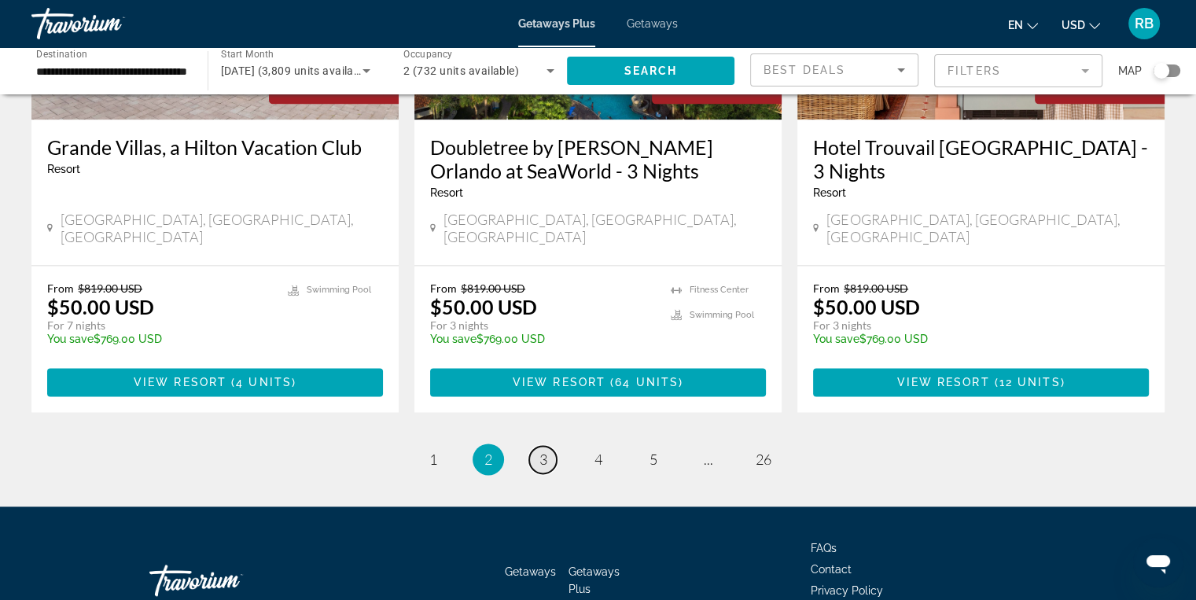
click at [551, 446] on link "page 3" at bounding box center [543, 460] width 28 height 28
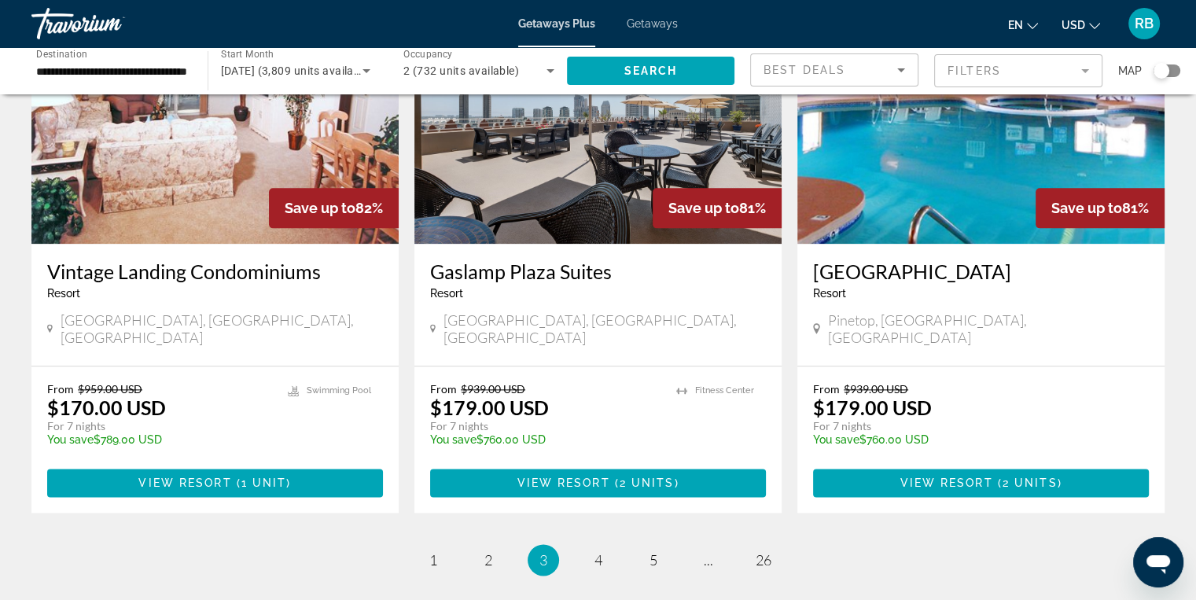
scroll to position [1863, 0]
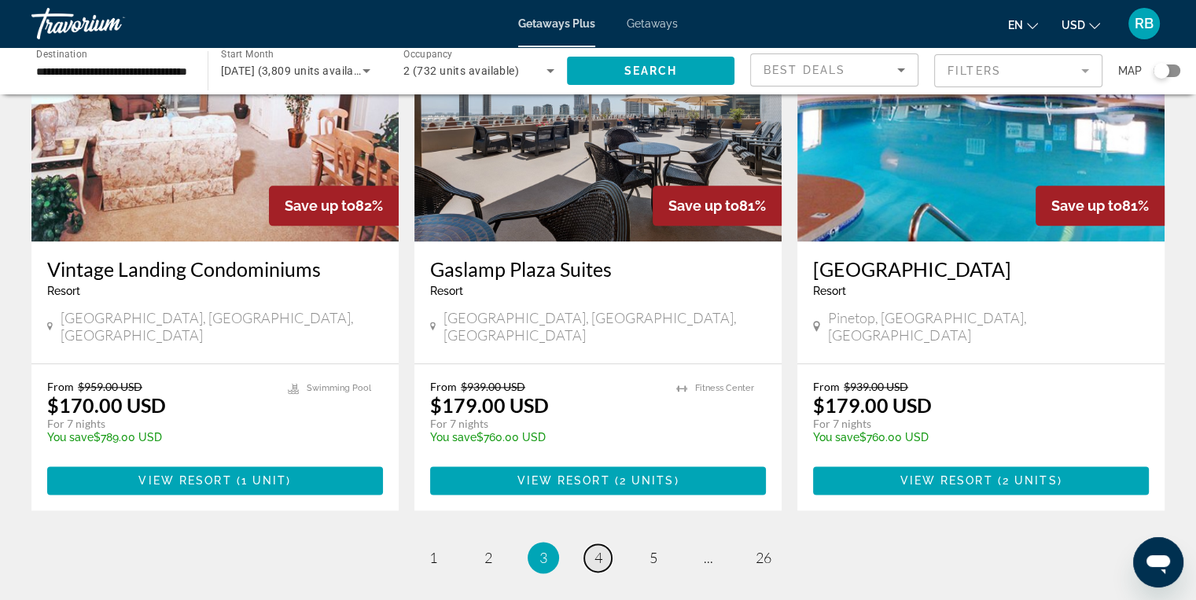
click at [594, 549] on span "4" at bounding box center [598, 557] width 8 height 17
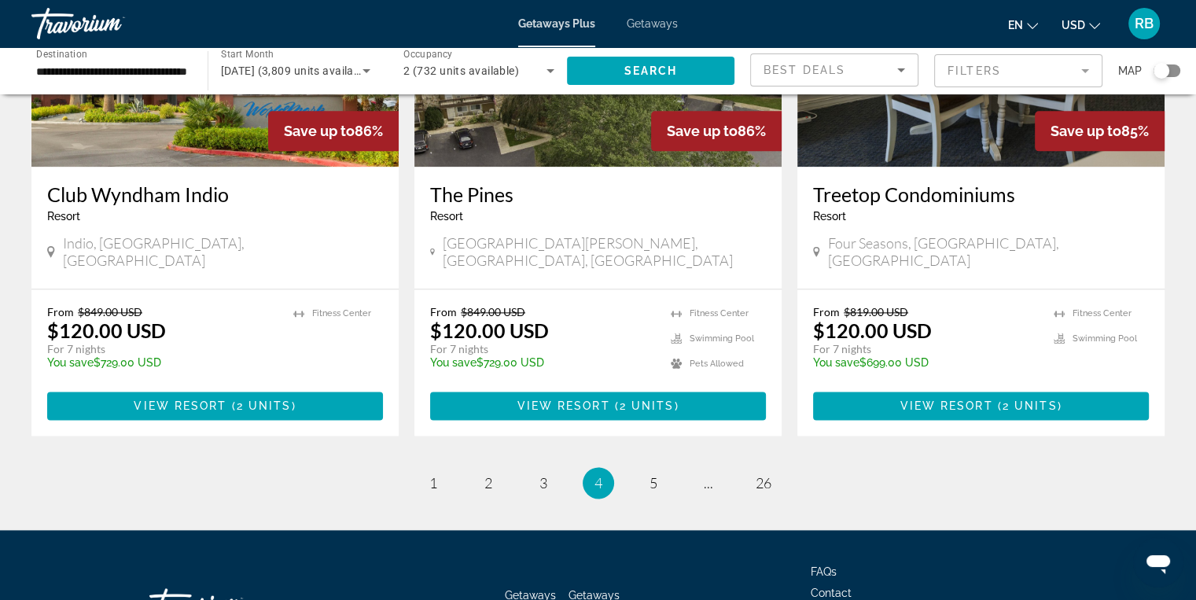
scroll to position [2013, 0]
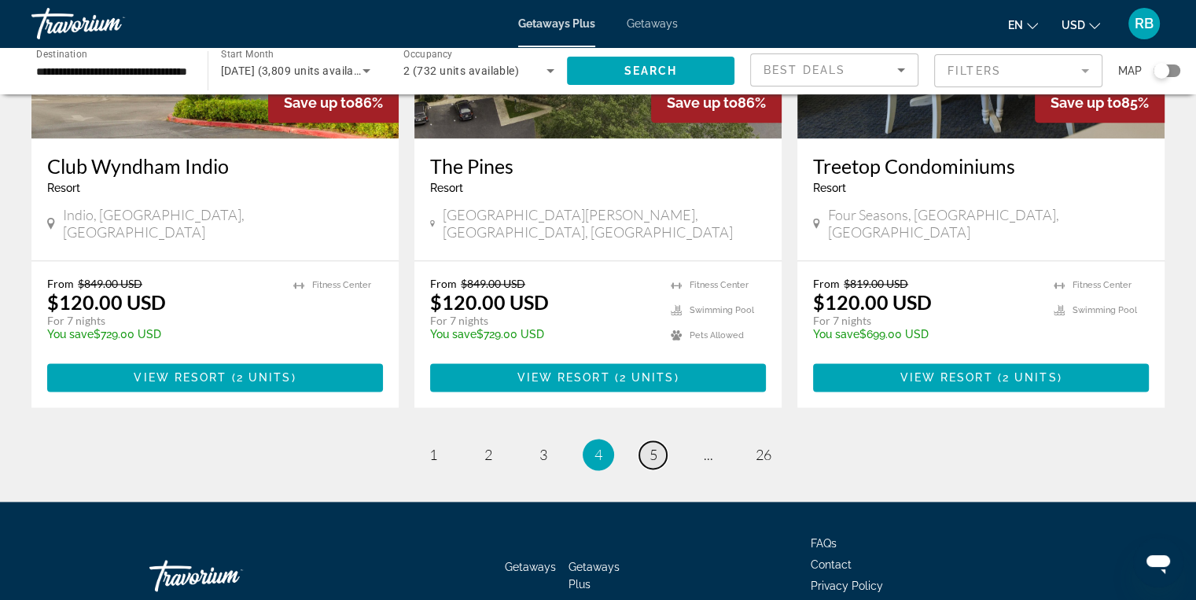
click at [647, 441] on link "page 5" at bounding box center [653, 455] width 28 height 28
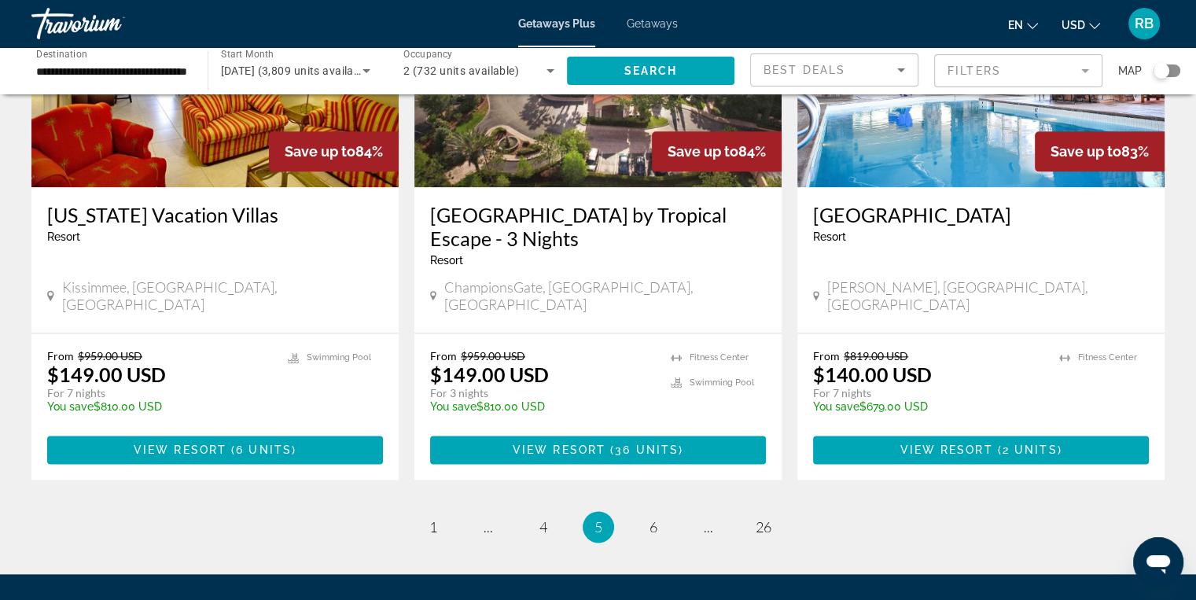
scroll to position [1926, 0]
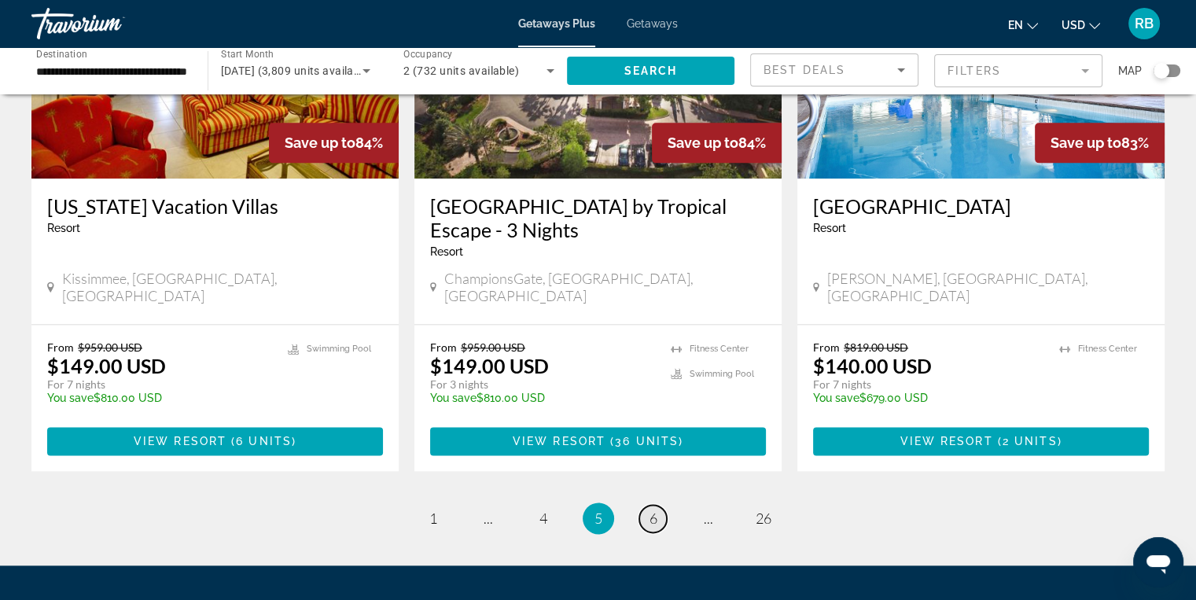
click at [660, 505] on link "page 6" at bounding box center [653, 519] width 28 height 28
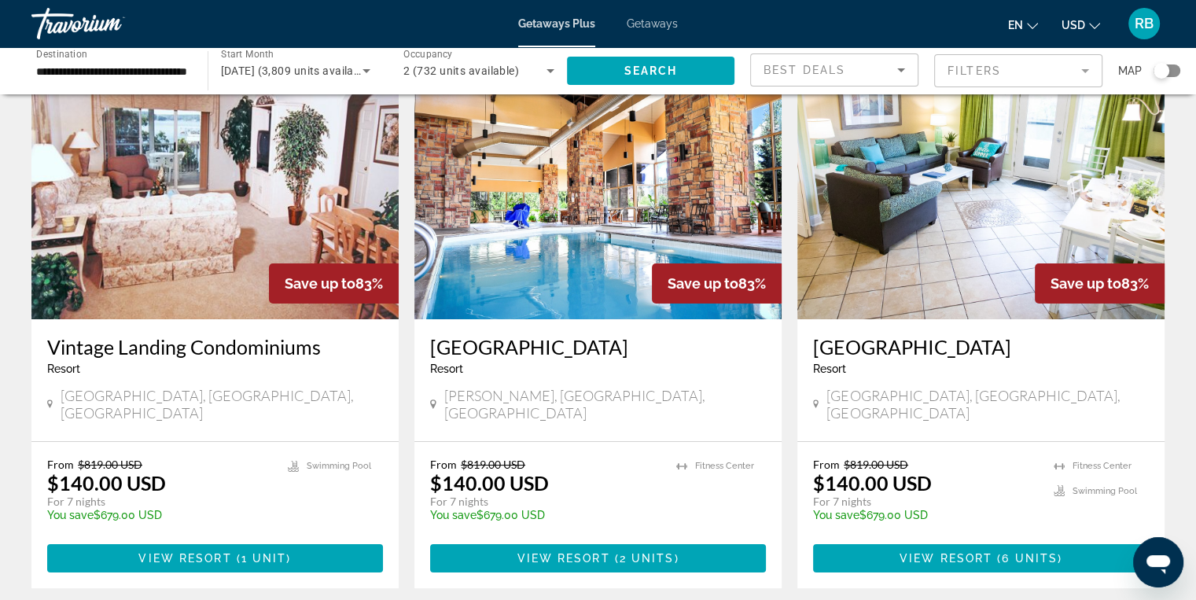
scroll to position [85, 0]
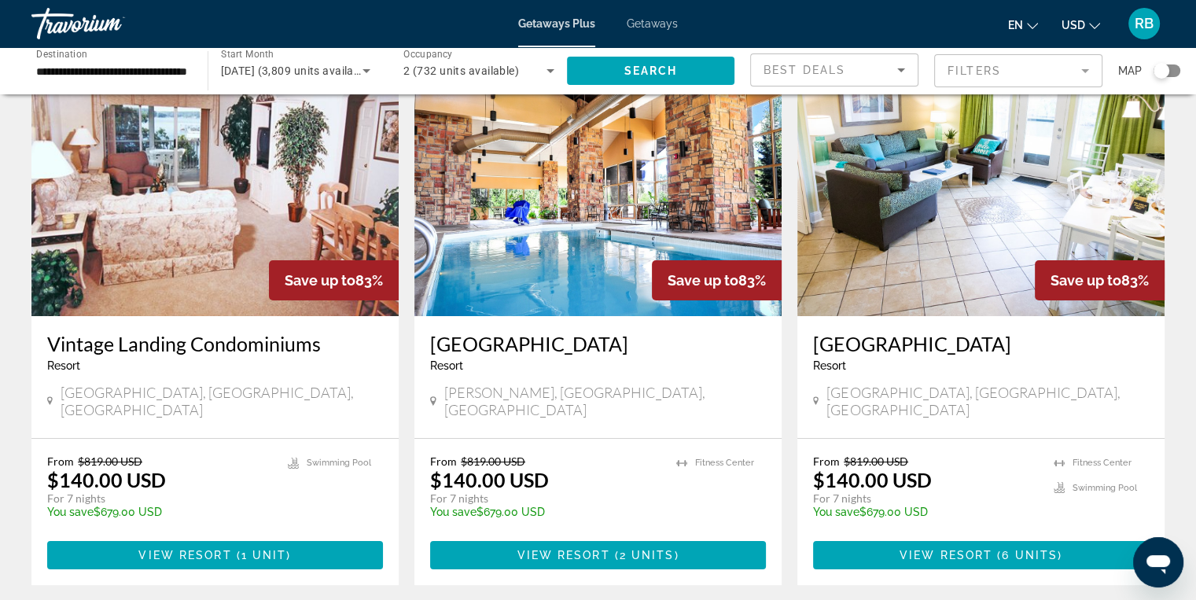
click at [979, 198] on img "Main content" at bounding box center [980, 190] width 367 height 252
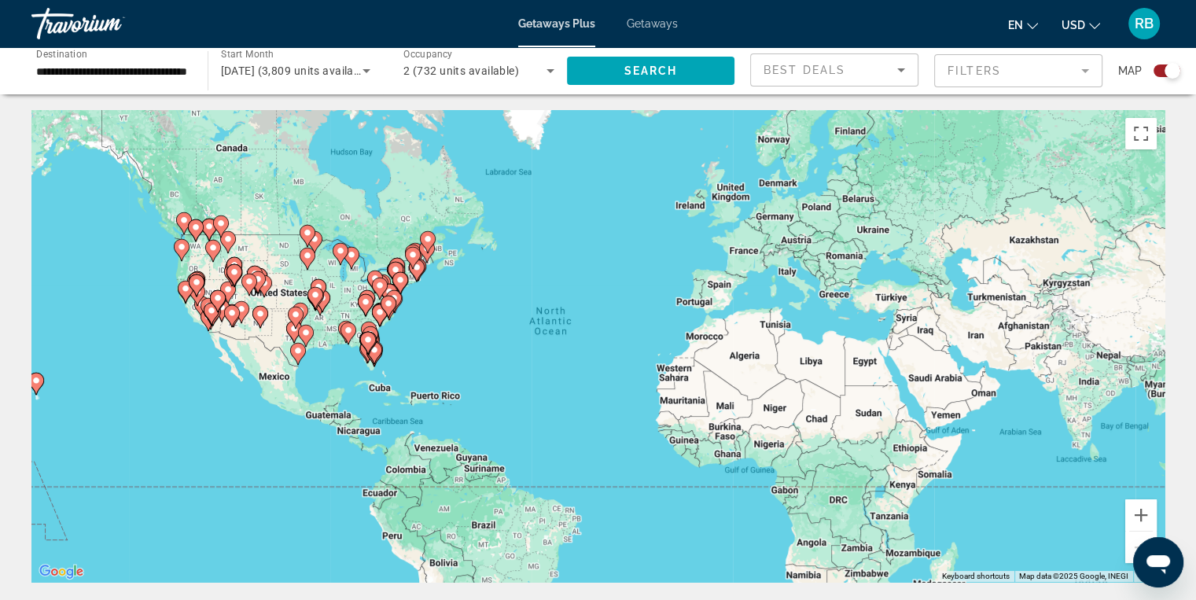
click at [1168, 69] on div "Search widget" at bounding box center [1172, 71] width 16 height 16
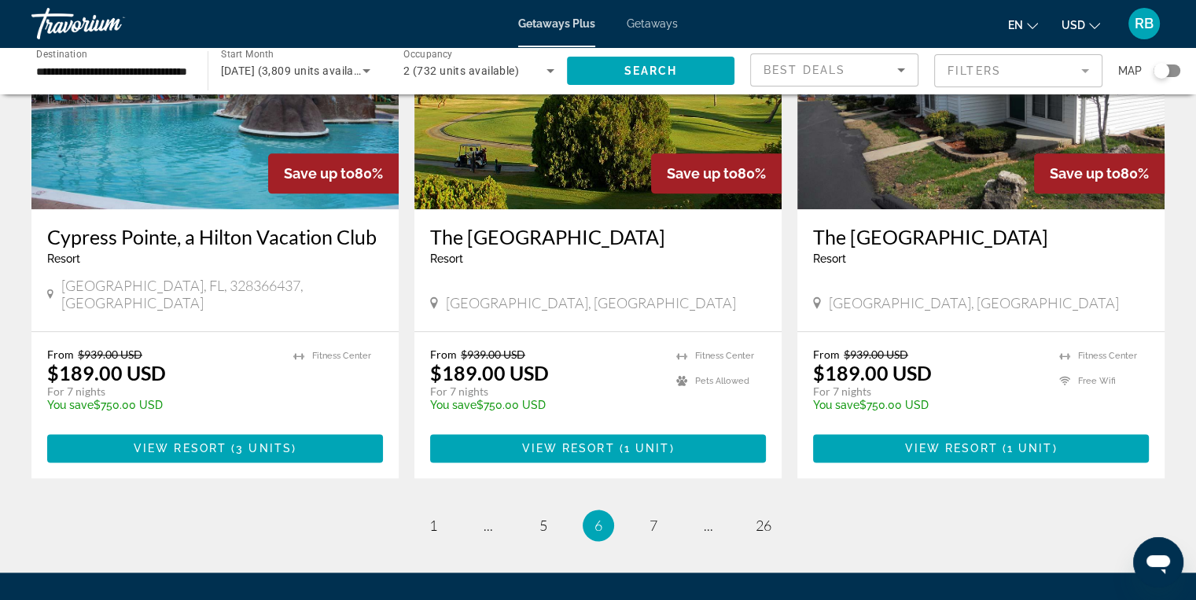
scroll to position [1882, 0]
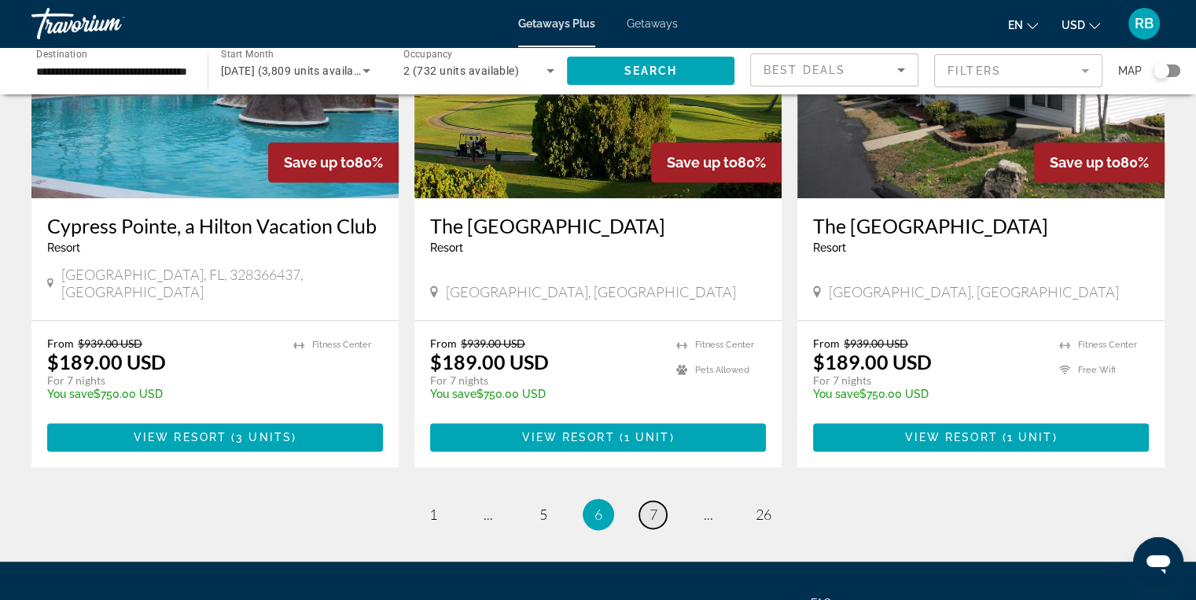
click at [649, 506] on span "7" at bounding box center [653, 514] width 8 height 17
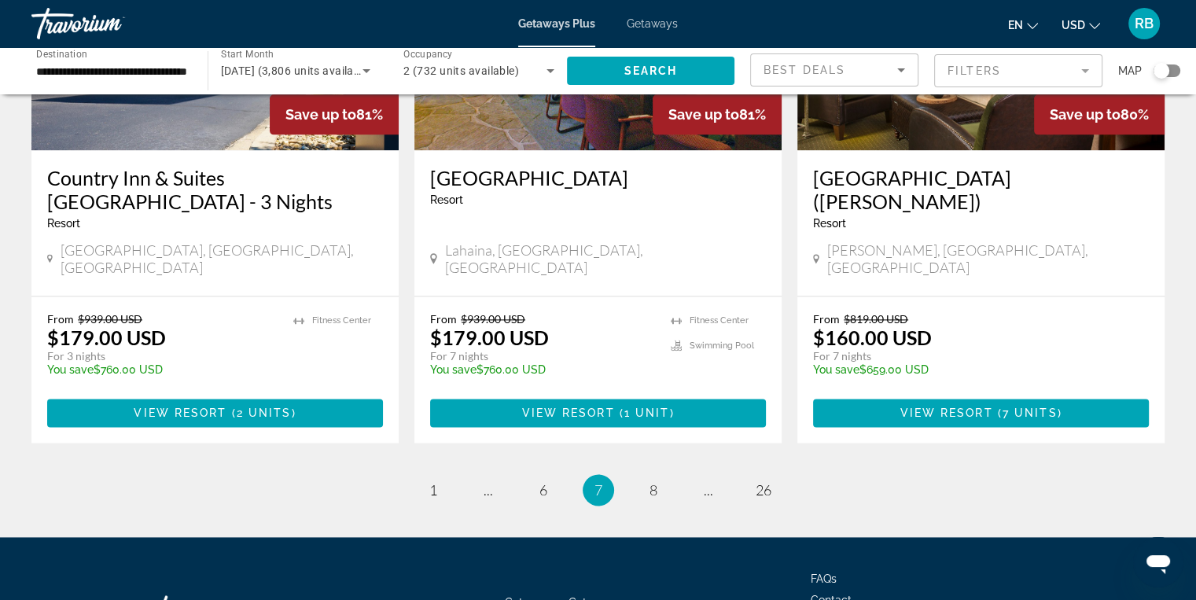
scroll to position [2003, 0]
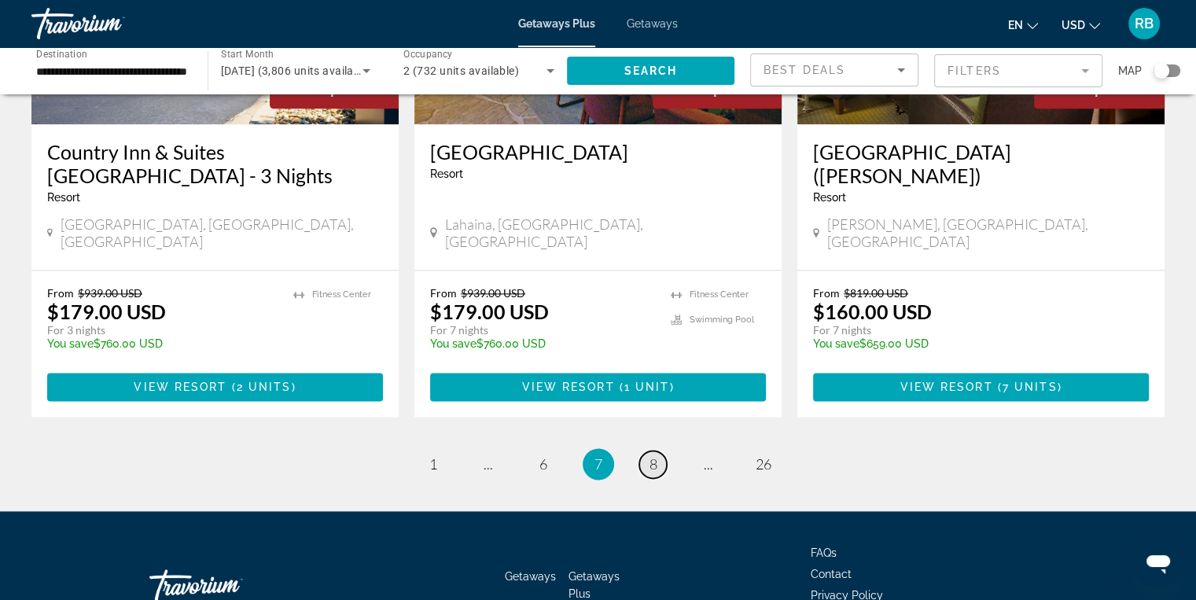
click at [656, 455] on span "8" at bounding box center [653, 463] width 8 height 17
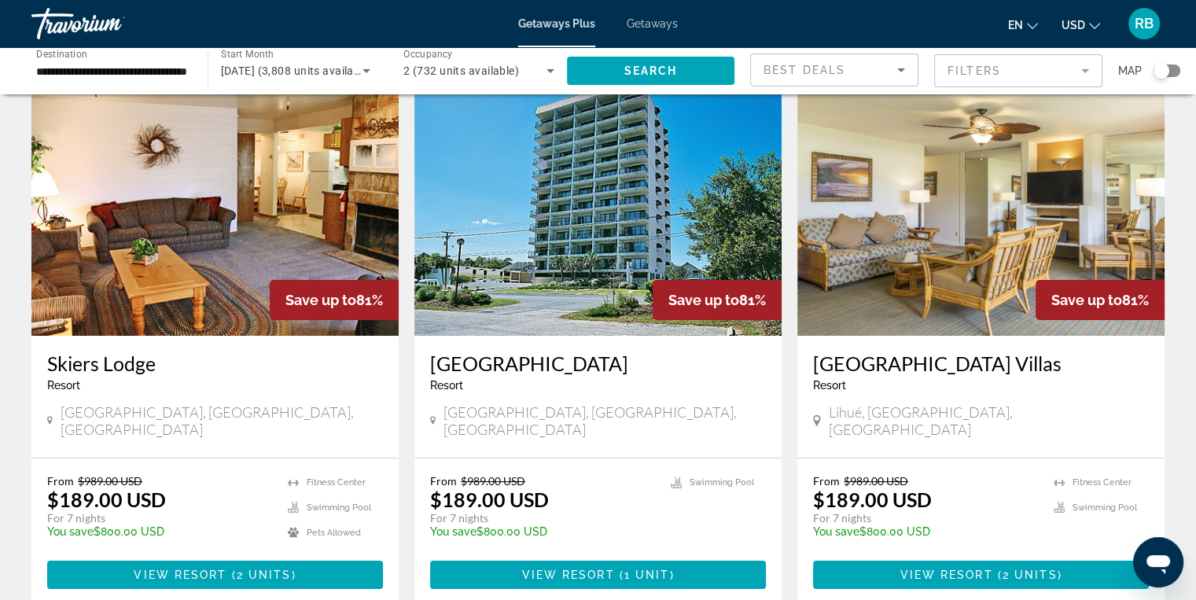
scroll to position [91, 0]
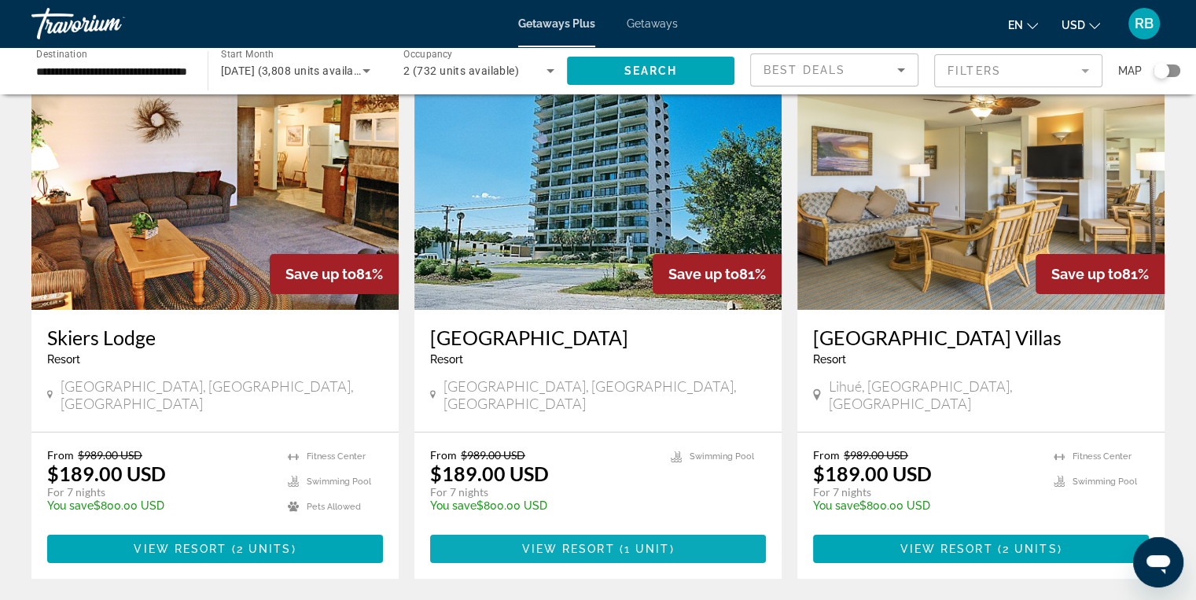
click at [610, 543] on span "View Resort" at bounding box center [567, 549] width 93 height 13
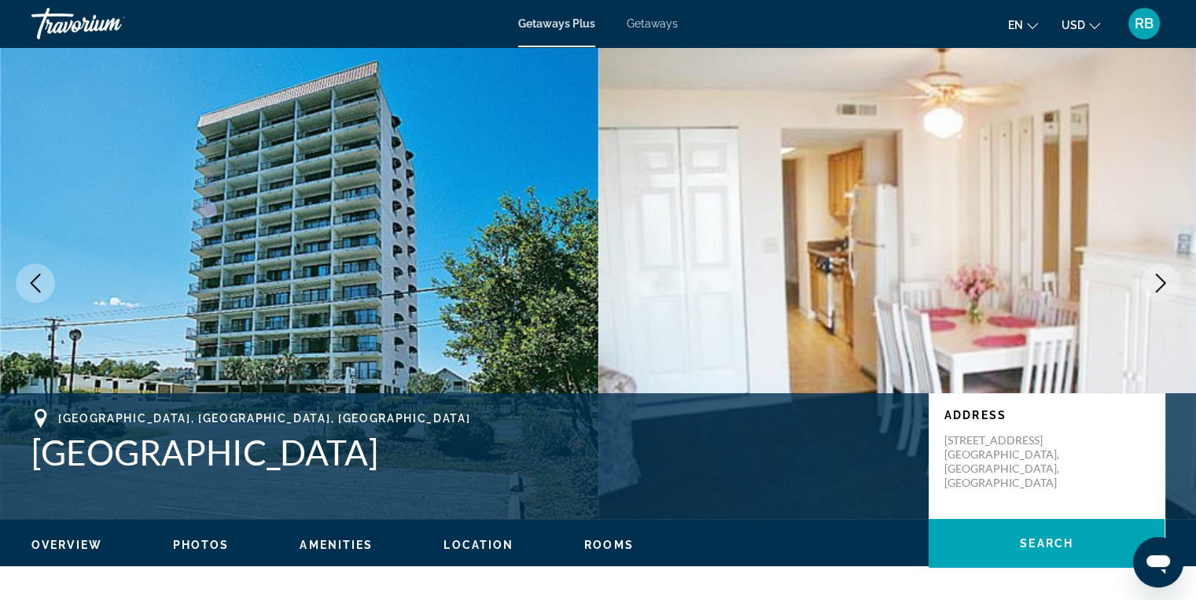
click at [927, 255] on img "Main content" at bounding box center [897, 283] width 598 height 472
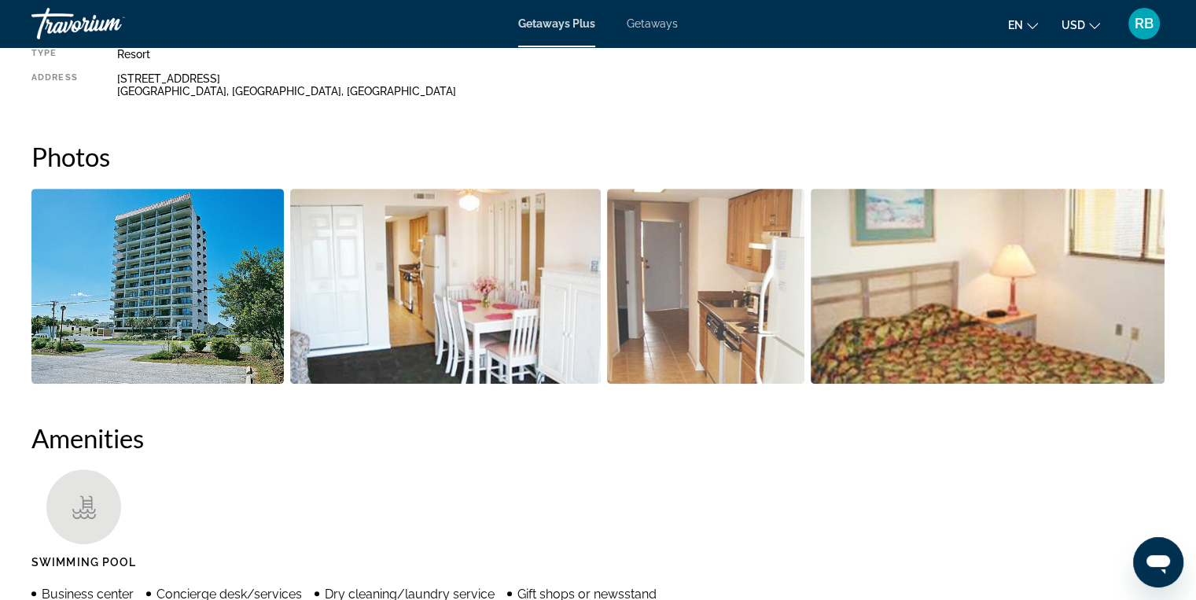
scroll to position [579, 0]
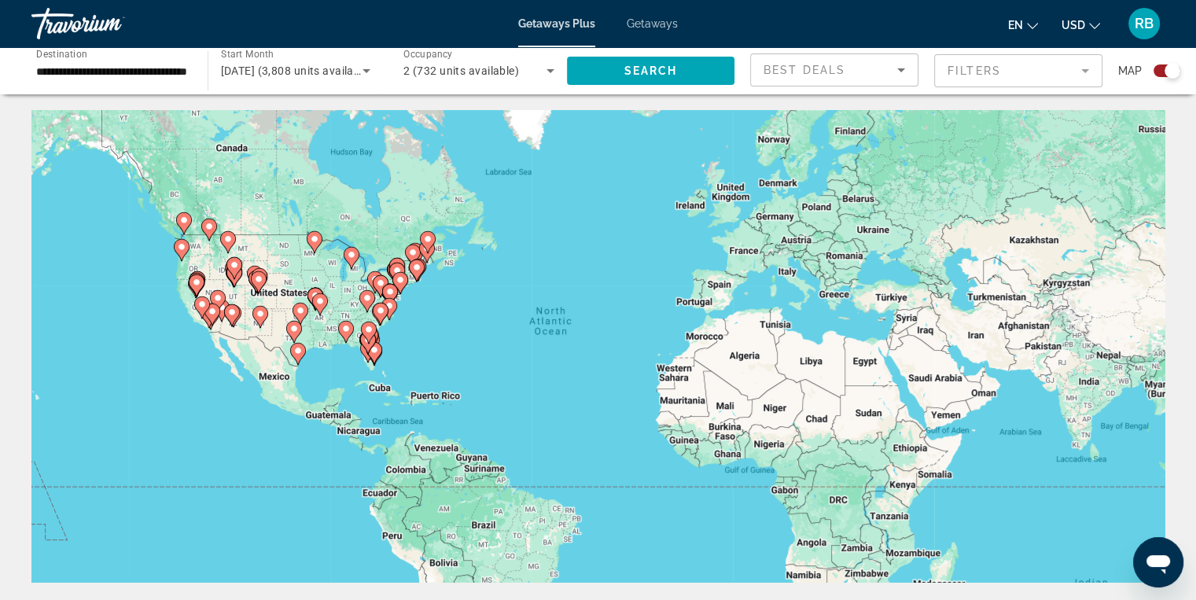
click at [1179, 75] on div "**********" at bounding box center [598, 70] width 1196 height 47
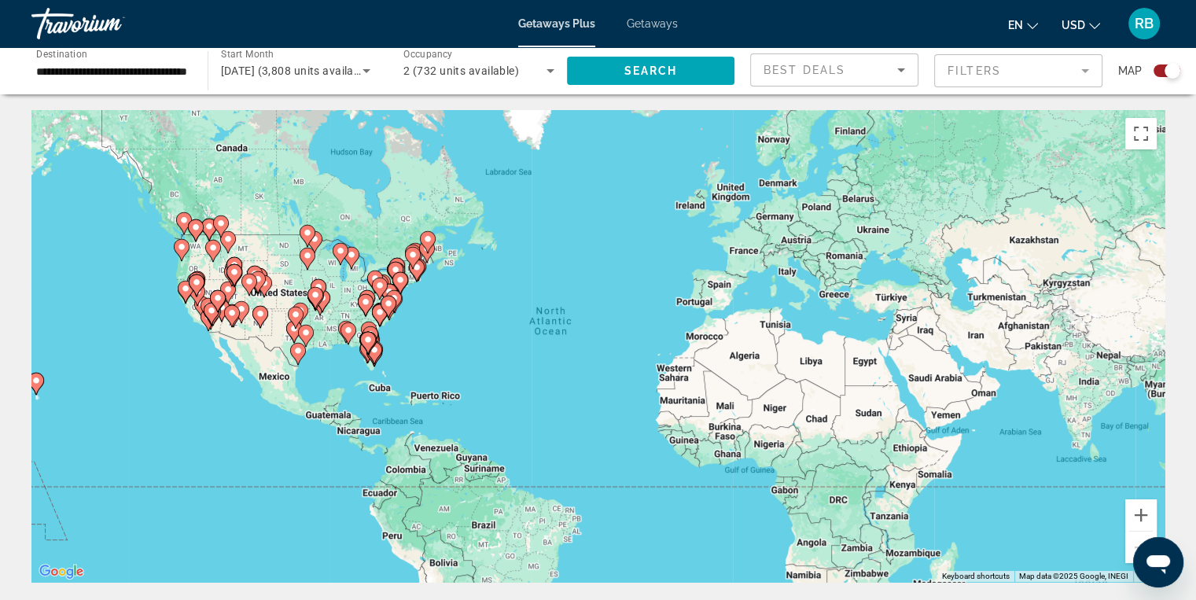
click at [1173, 75] on div "Search widget" at bounding box center [1172, 71] width 16 height 16
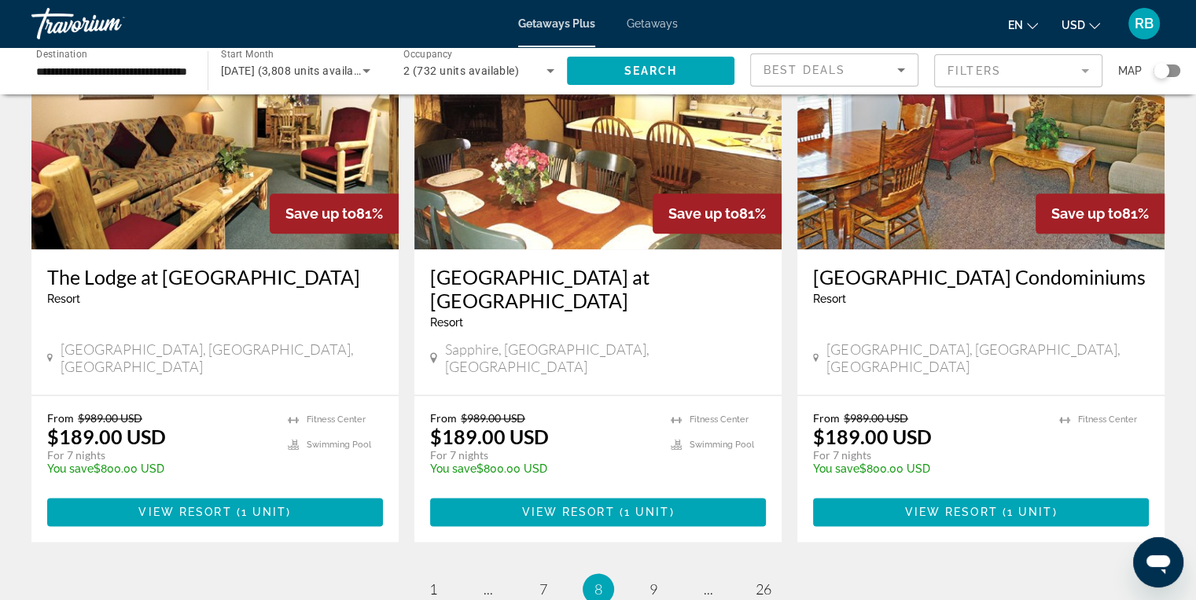
scroll to position [1878, 0]
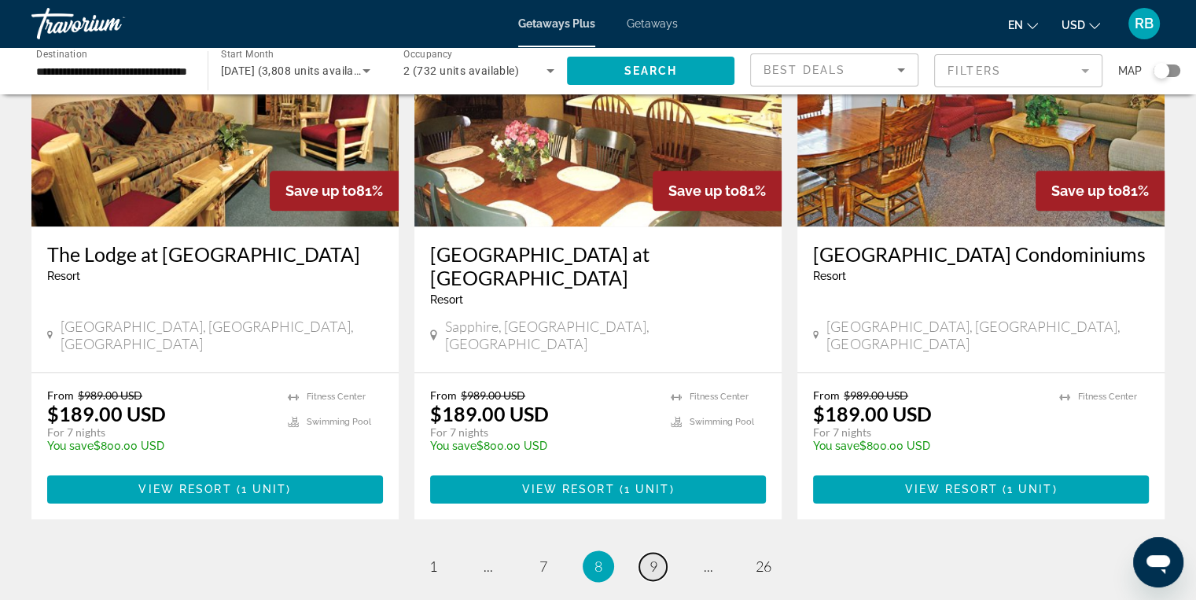
click at [657, 553] on link "page 9" at bounding box center [653, 567] width 28 height 28
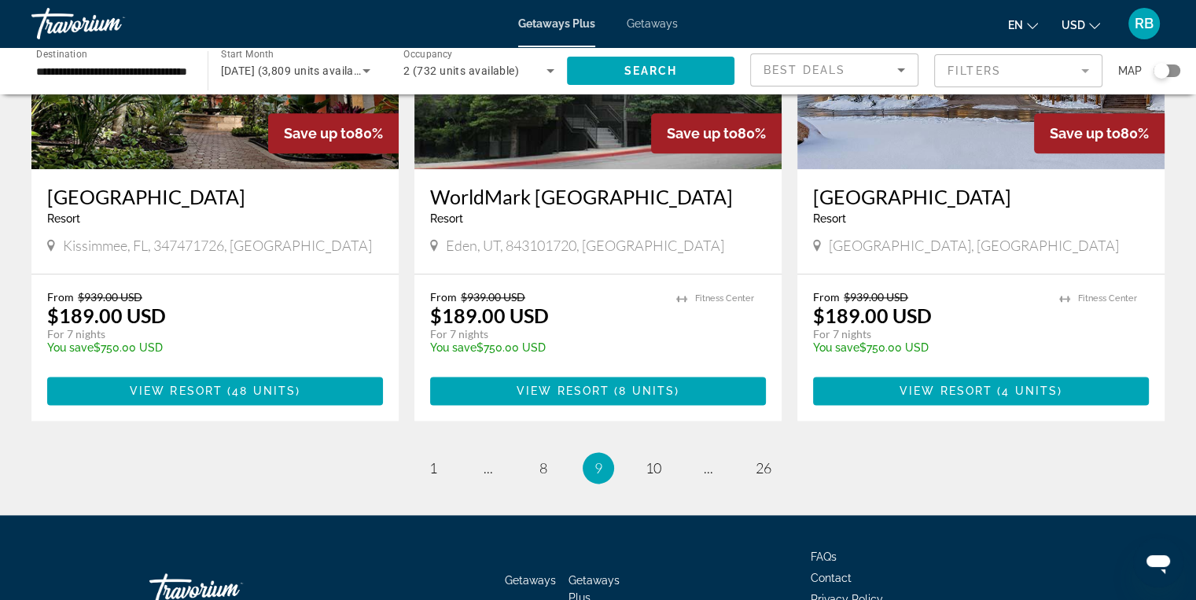
scroll to position [1891, 0]
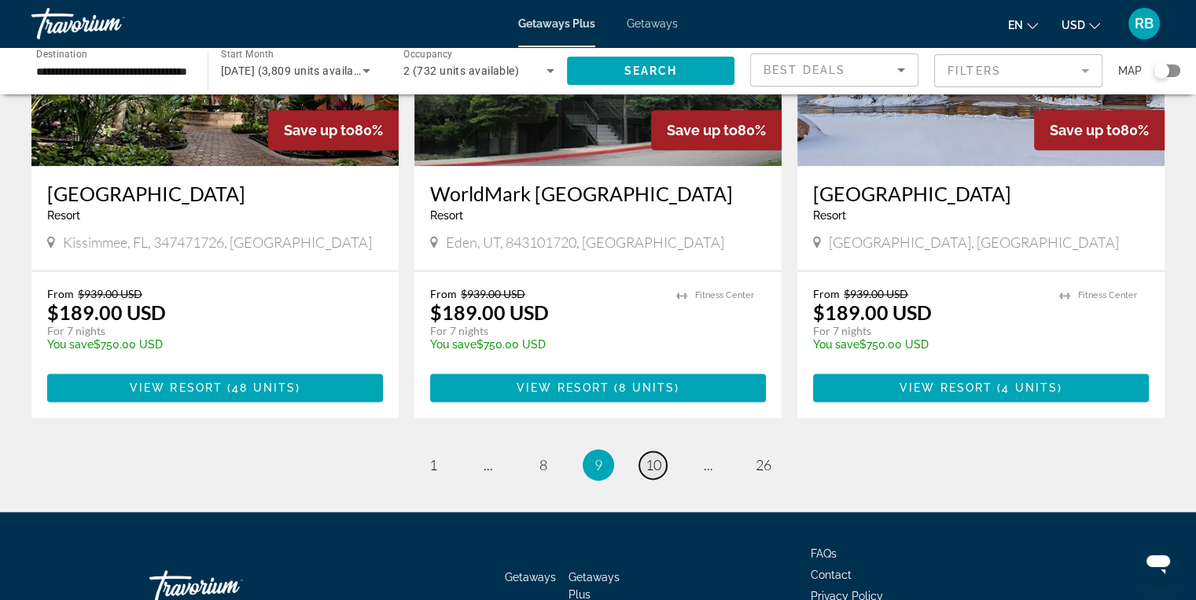
click at [657, 456] on span "10" at bounding box center [654, 464] width 16 height 17
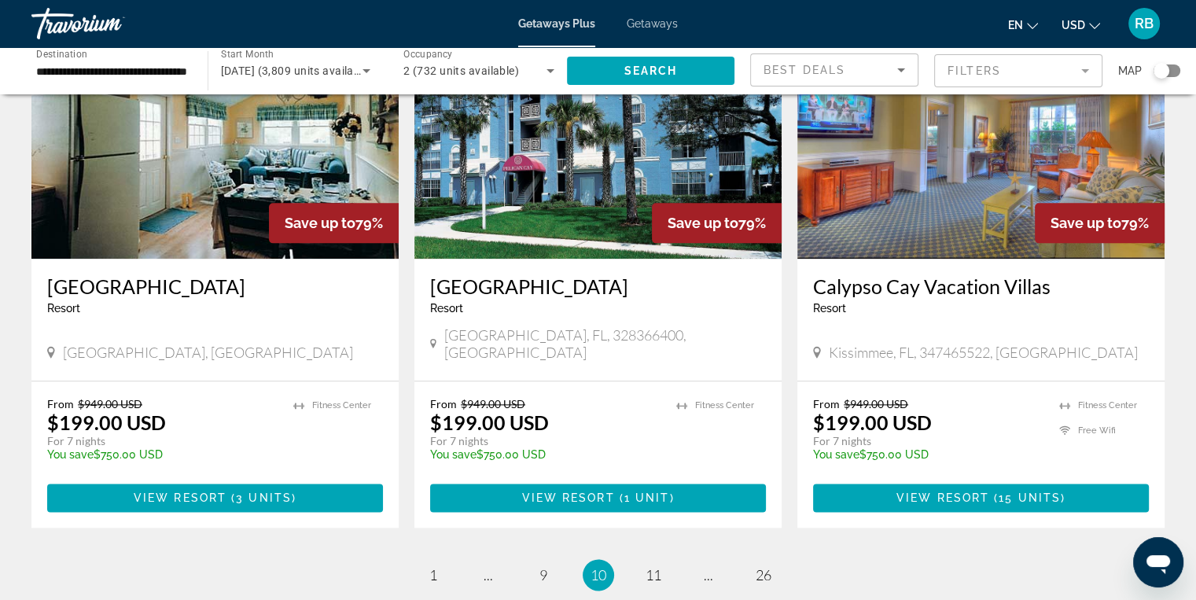
scroll to position [1893, 0]
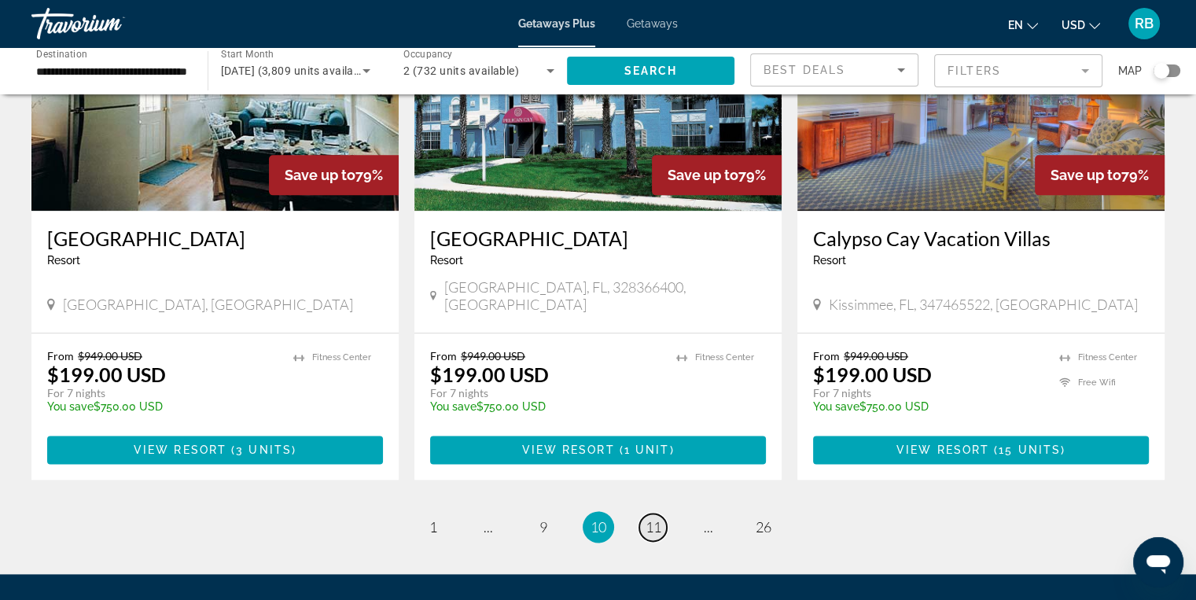
click at [653, 518] on span "11" at bounding box center [654, 526] width 16 height 17
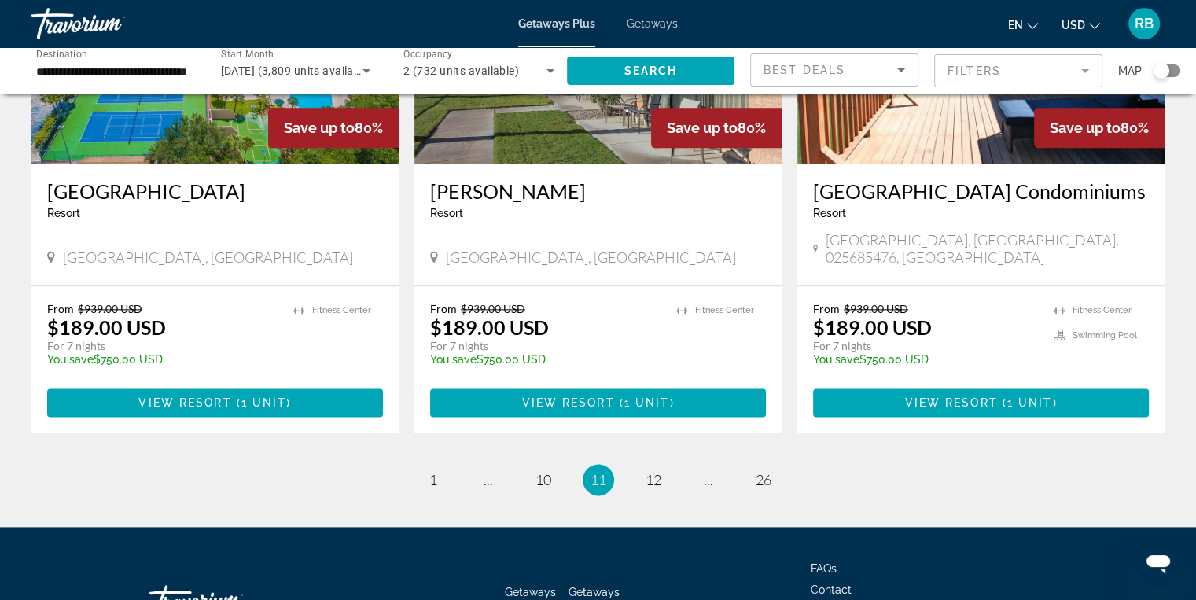
scroll to position [1955, 0]
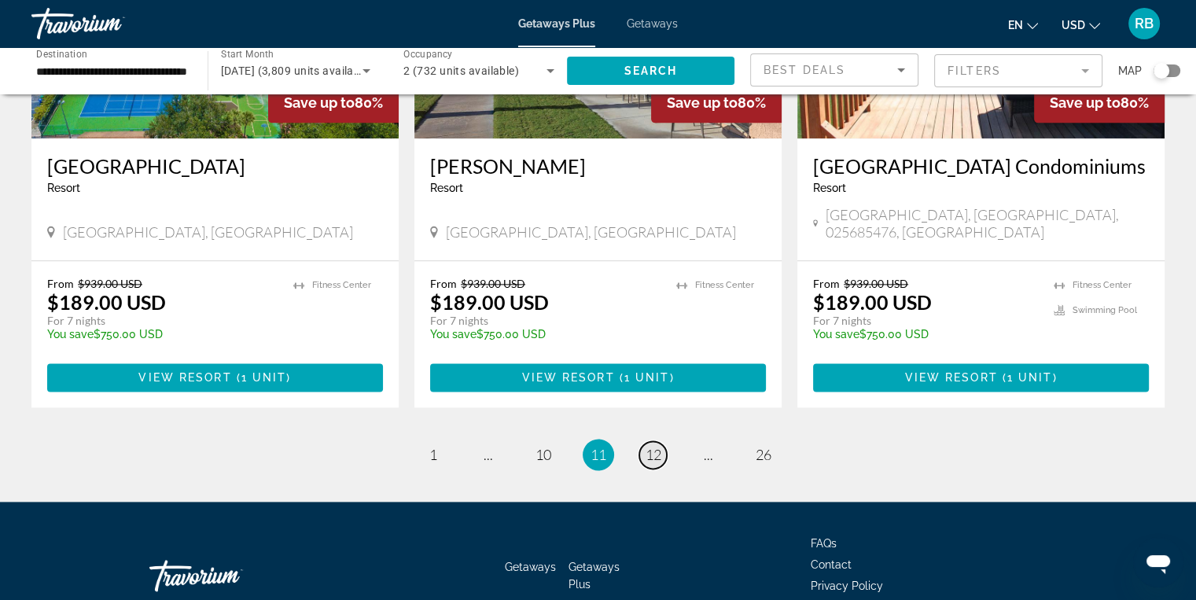
click at [659, 446] on span "12" at bounding box center [654, 454] width 16 height 17
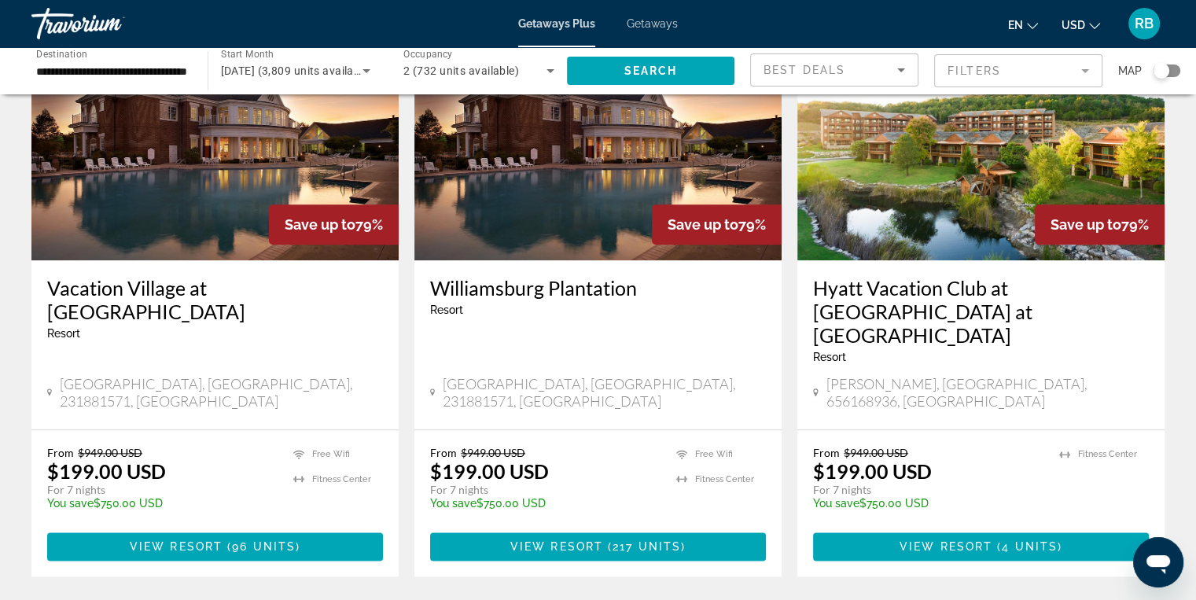
scroll to position [1825, 0]
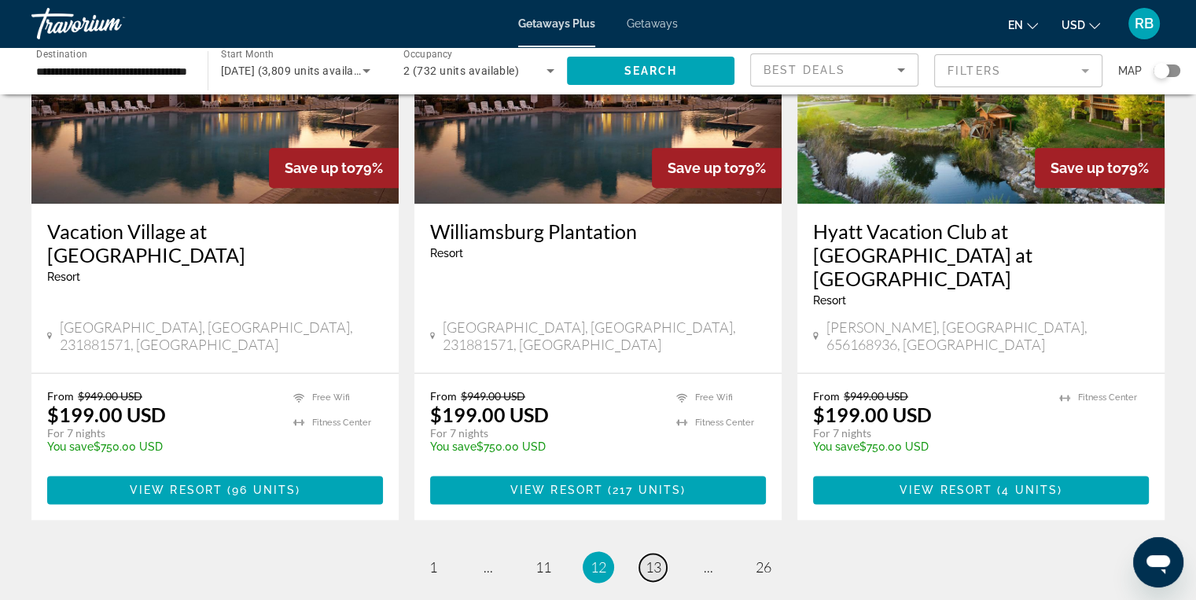
click at [648, 558] on span "13" at bounding box center [654, 566] width 16 height 17
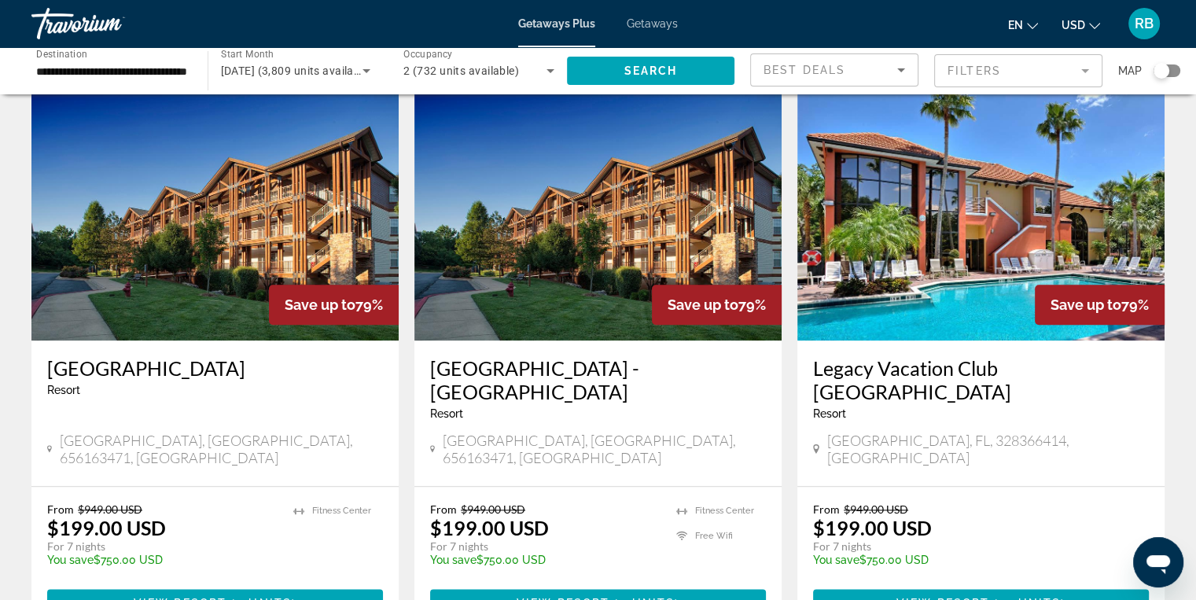
scroll to position [1753, 0]
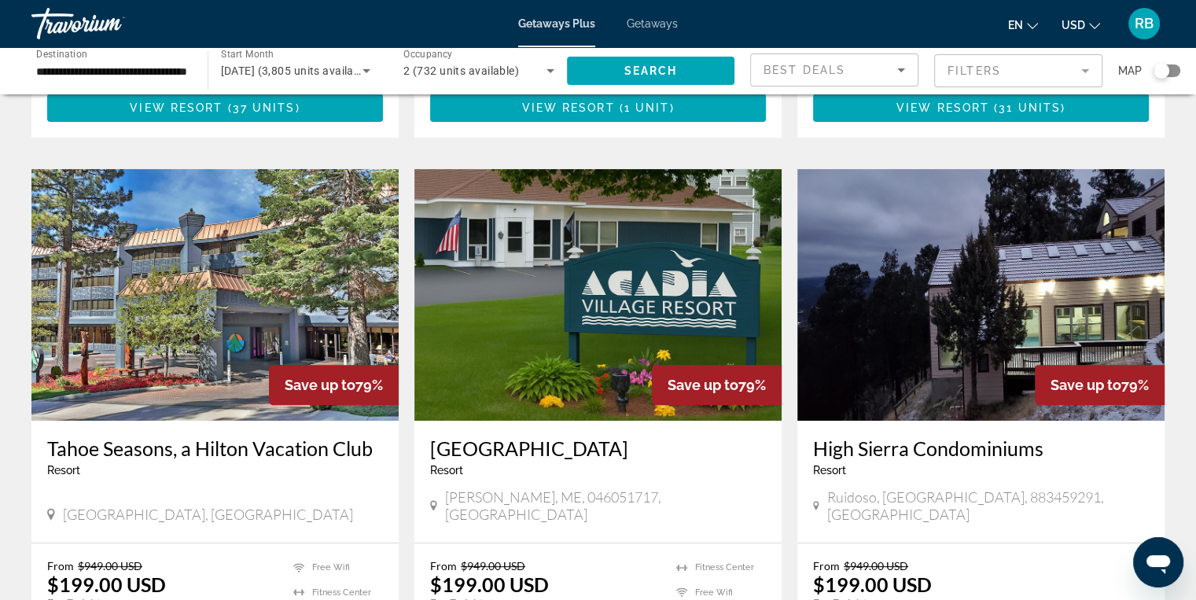
scroll to position [560, 0]
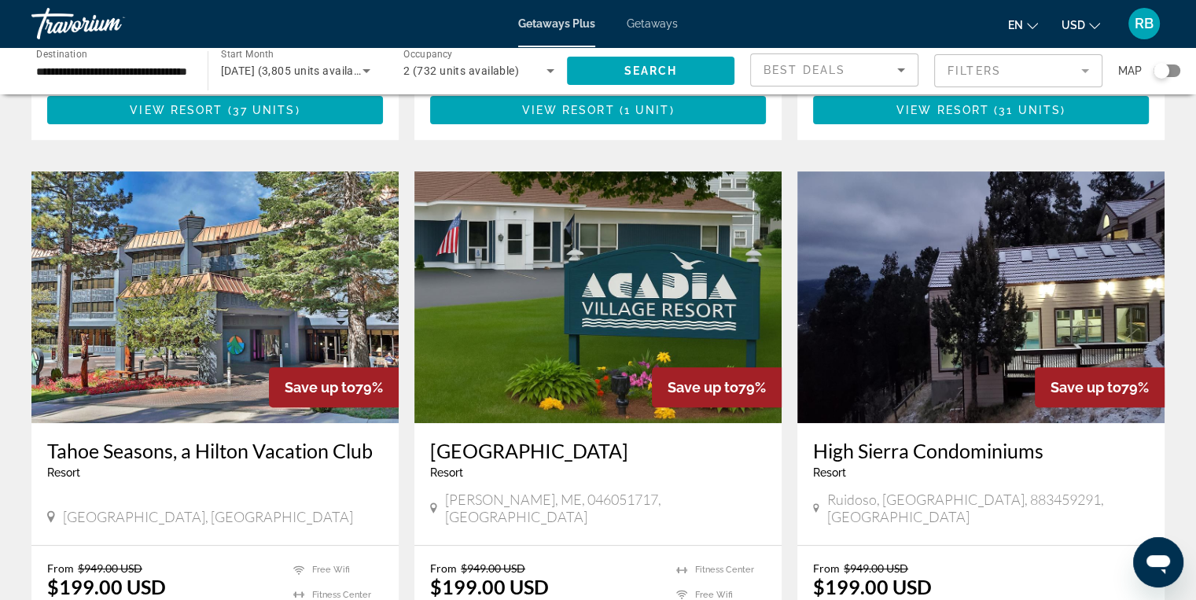
click at [543, 281] on img "Main content" at bounding box center [597, 297] width 367 height 252
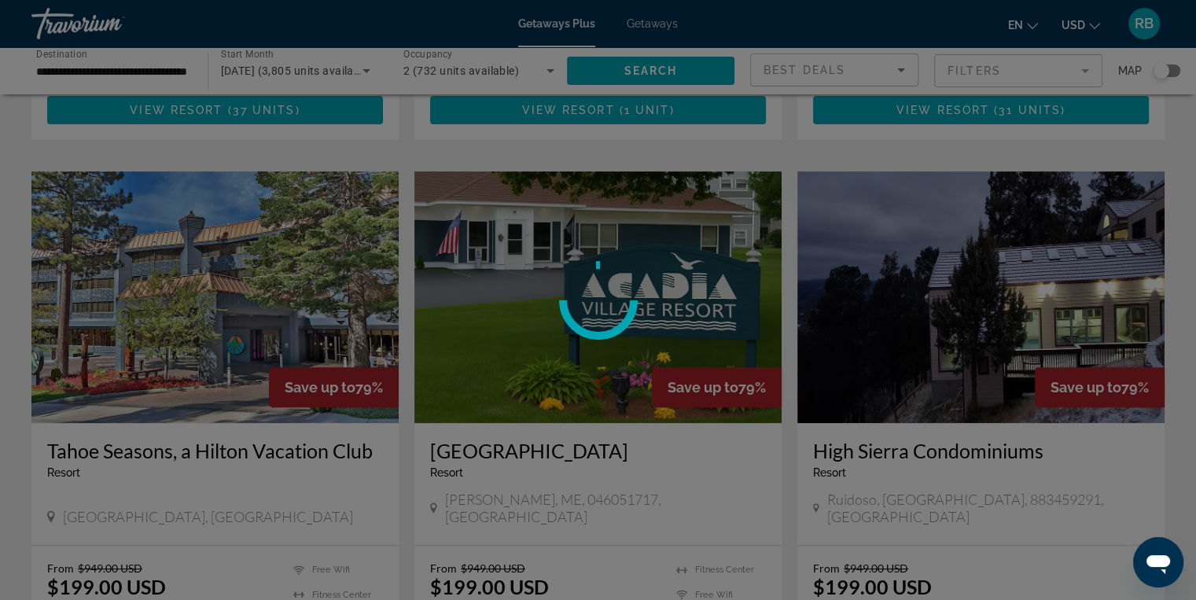
click at [543, 281] on div at bounding box center [598, 300] width 1196 height 600
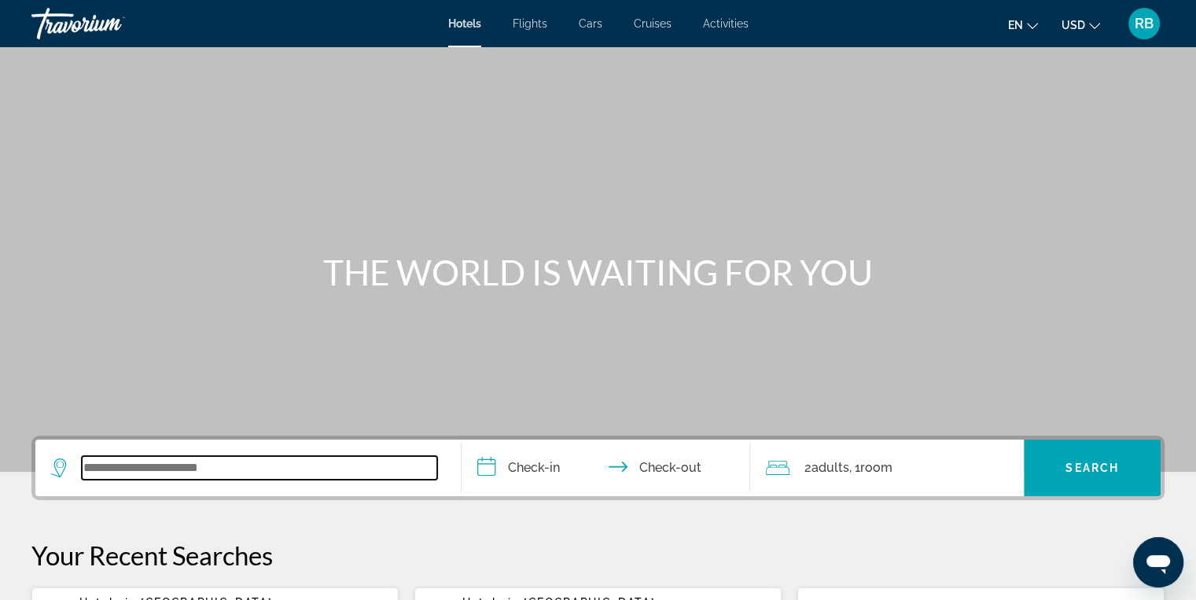
click at [83, 469] on input "Search widget" at bounding box center [259, 468] width 355 height 24
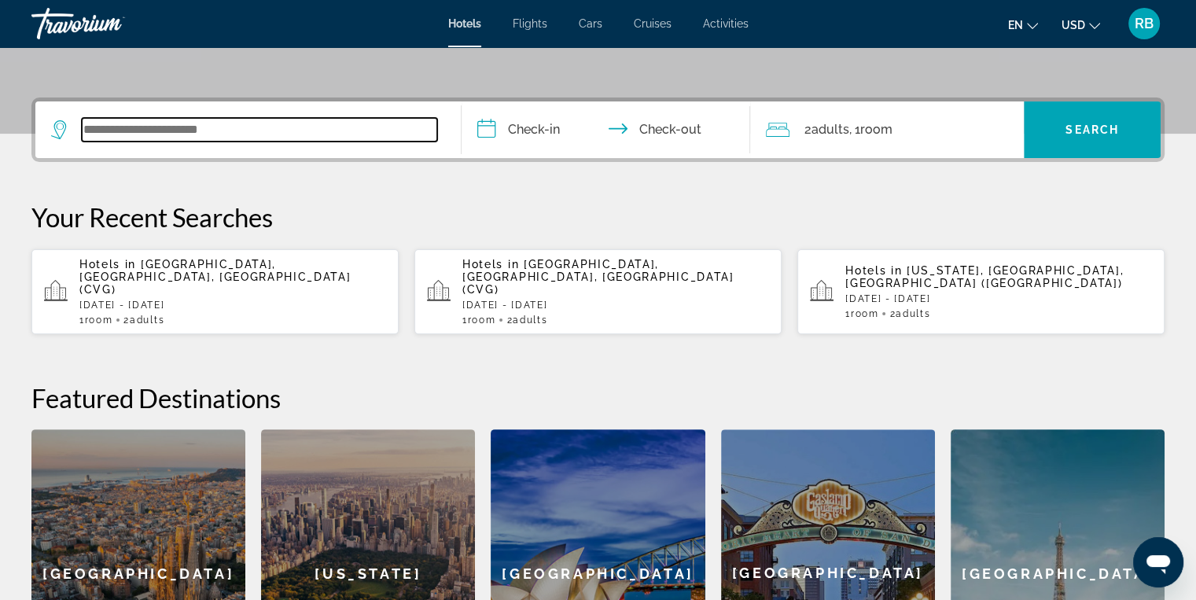
scroll to position [384, 0]
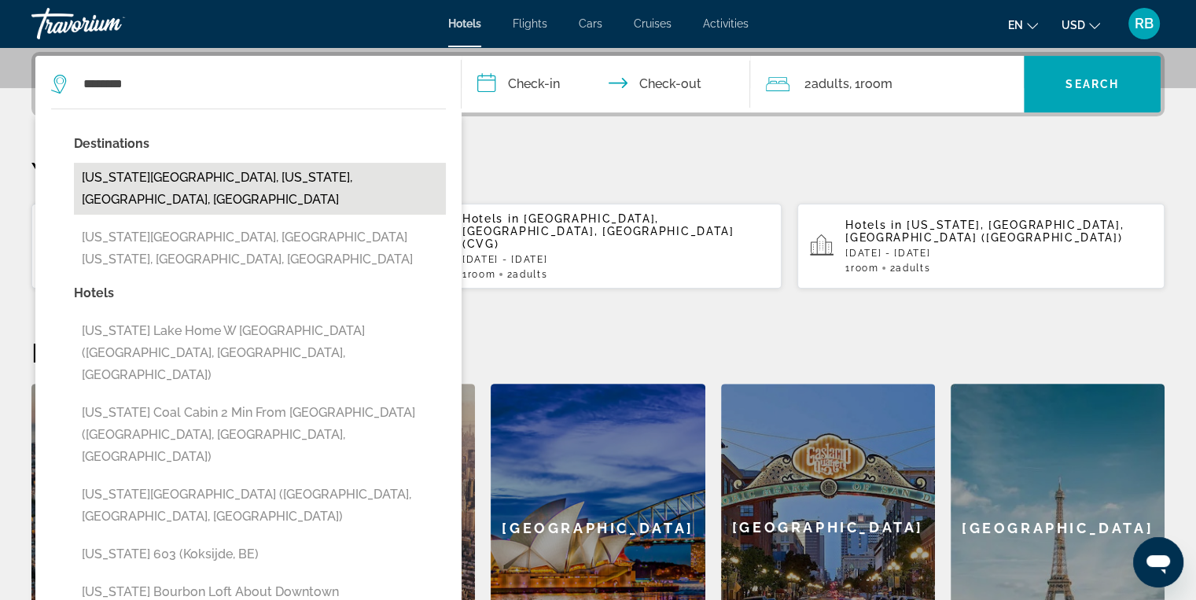
click at [117, 171] on button "Kentucky Lake, Kentucky, KY, United States" at bounding box center [260, 189] width 372 height 52
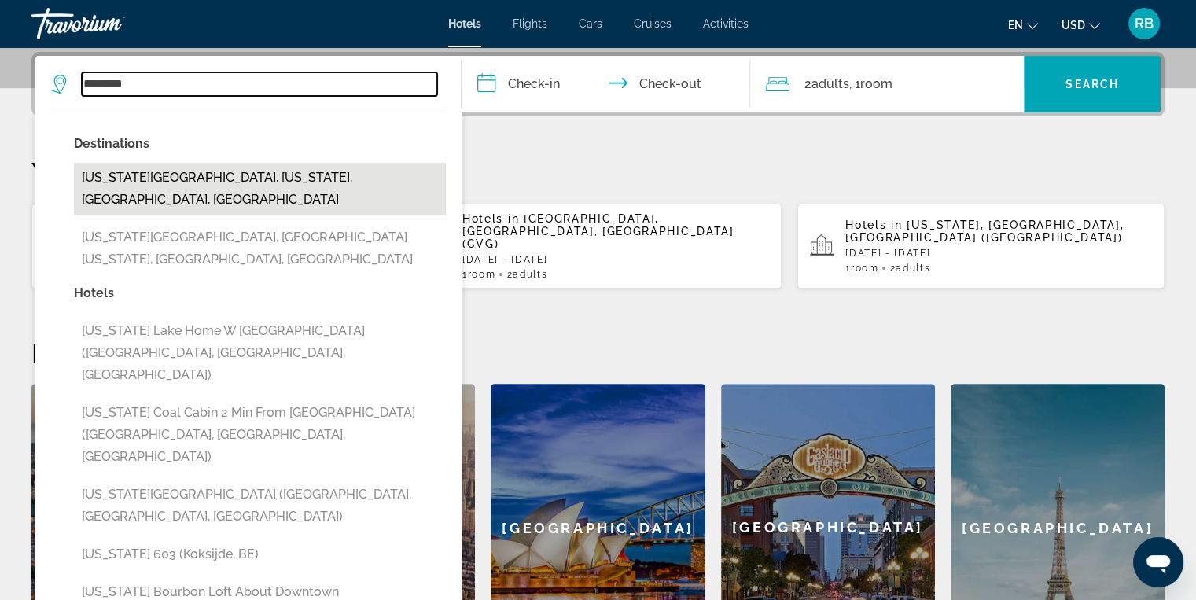
type input "**********"
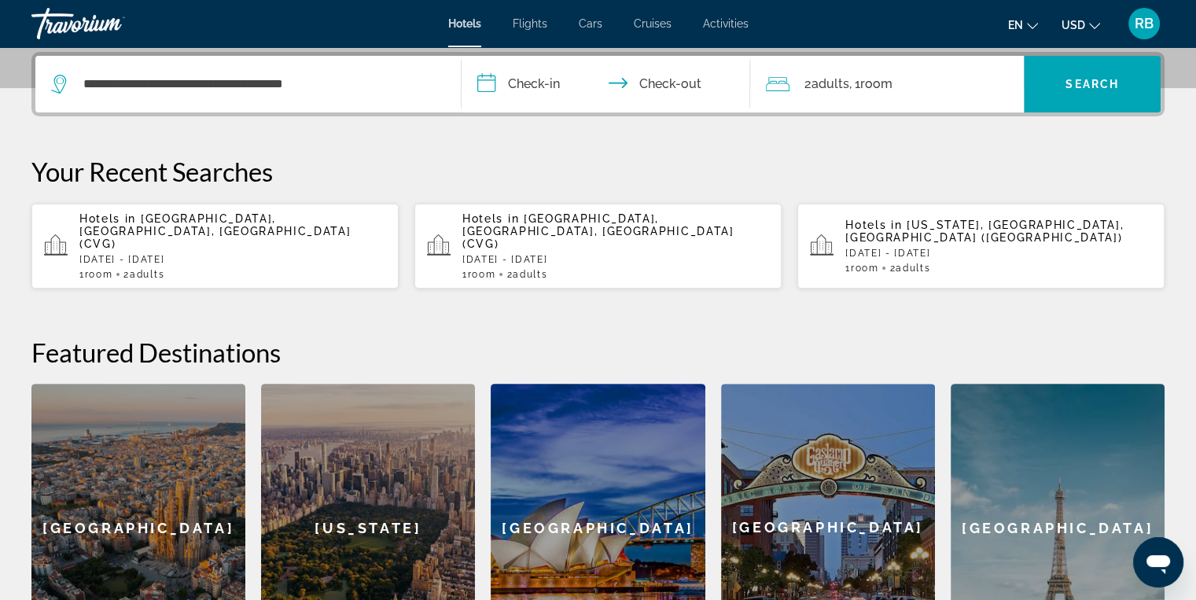
click at [539, 90] on input "**********" at bounding box center [610, 86] width 296 height 61
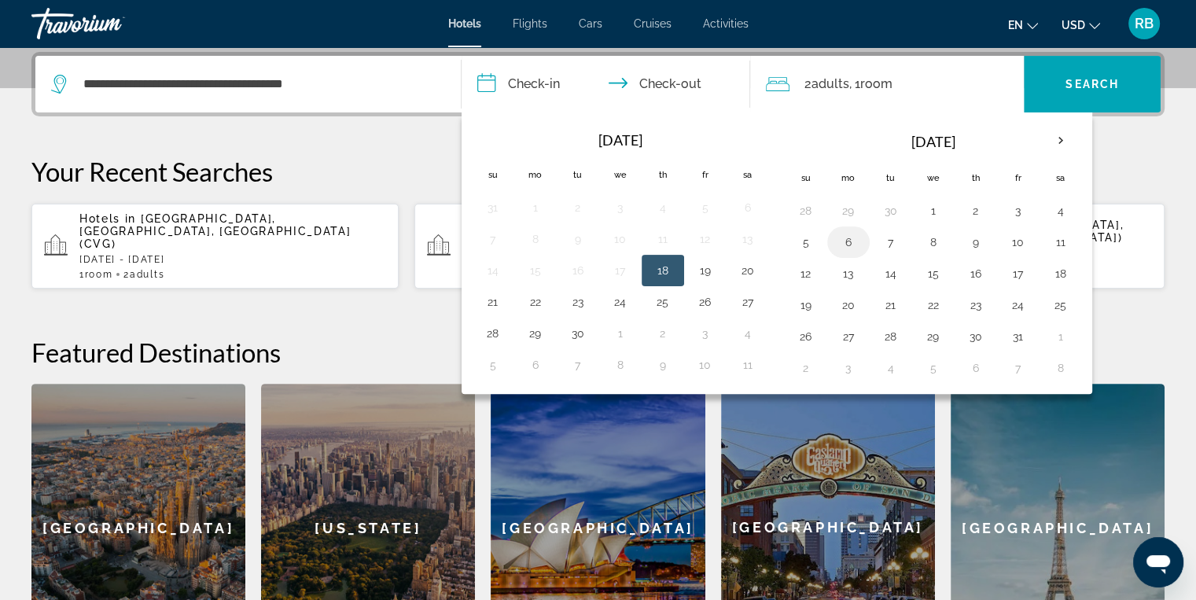
click at [849, 242] on button "6" at bounding box center [848, 242] width 25 height 22
click at [679, 77] on input "**********" at bounding box center [610, 86] width 296 height 61
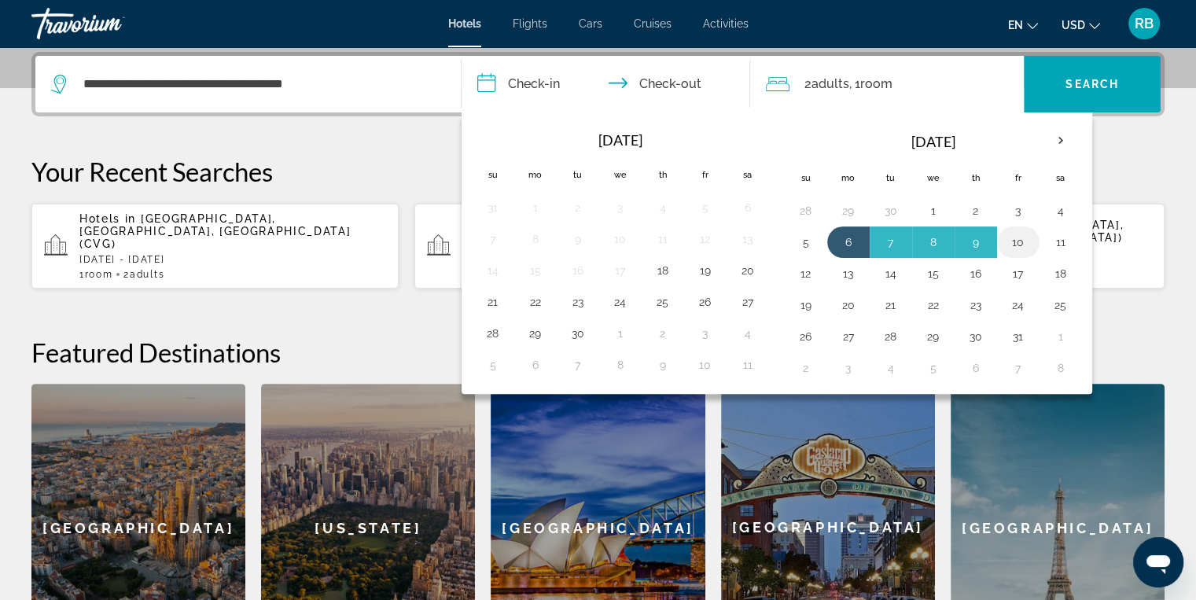
click at [1006, 241] on button "10" at bounding box center [1018, 242] width 25 height 22
type input "**********"
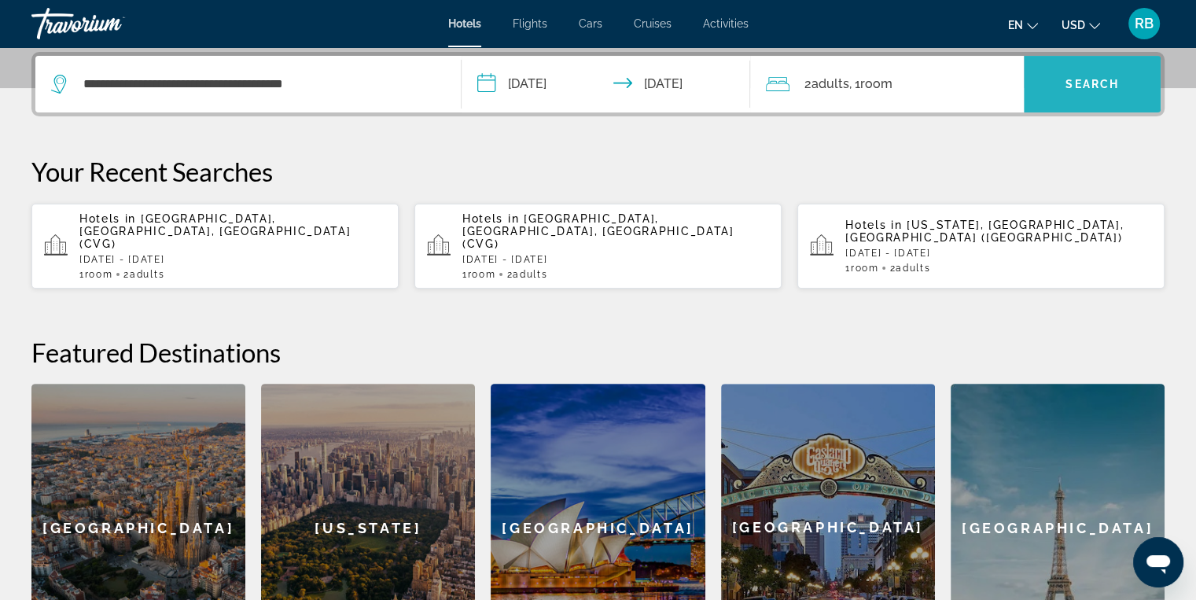
click at [1063, 86] on span "Search widget" at bounding box center [1092, 84] width 137 height 38
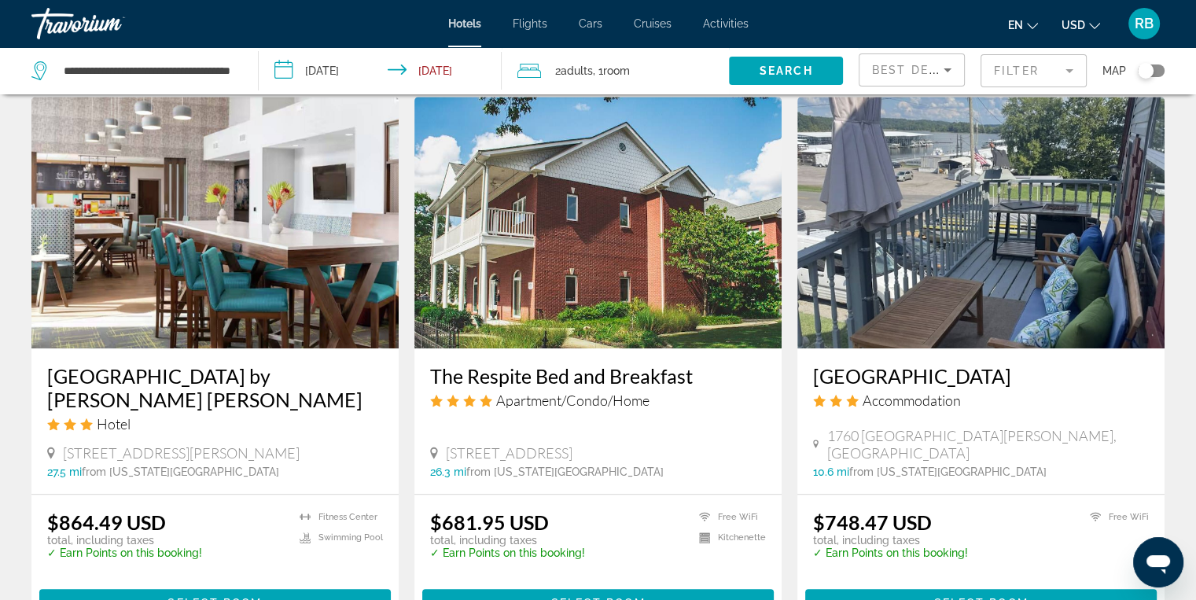
scroll to position [1252, 0]
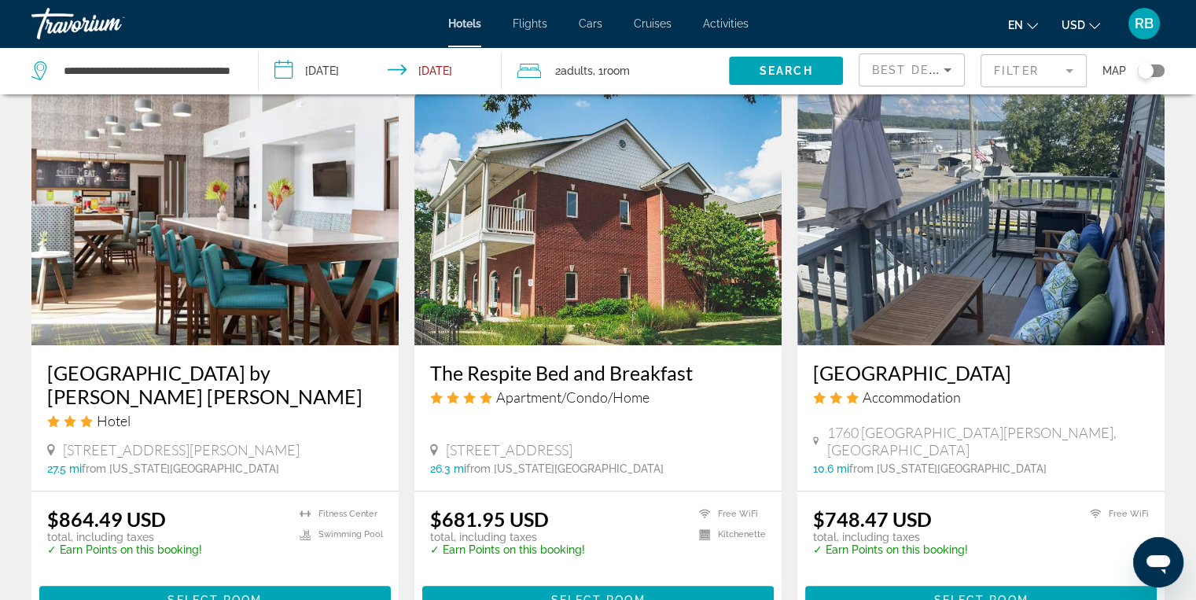
click at [526, 193] on img "Main content" at bounding box center [597, 220] width 367 height 252
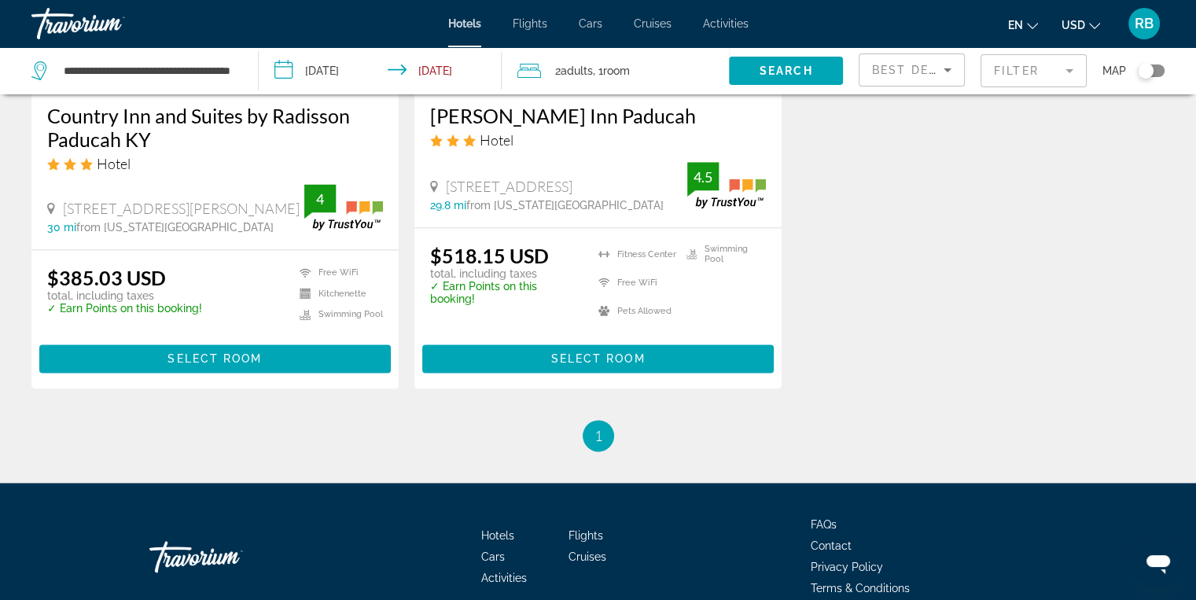
scroll to position [2117, 0]
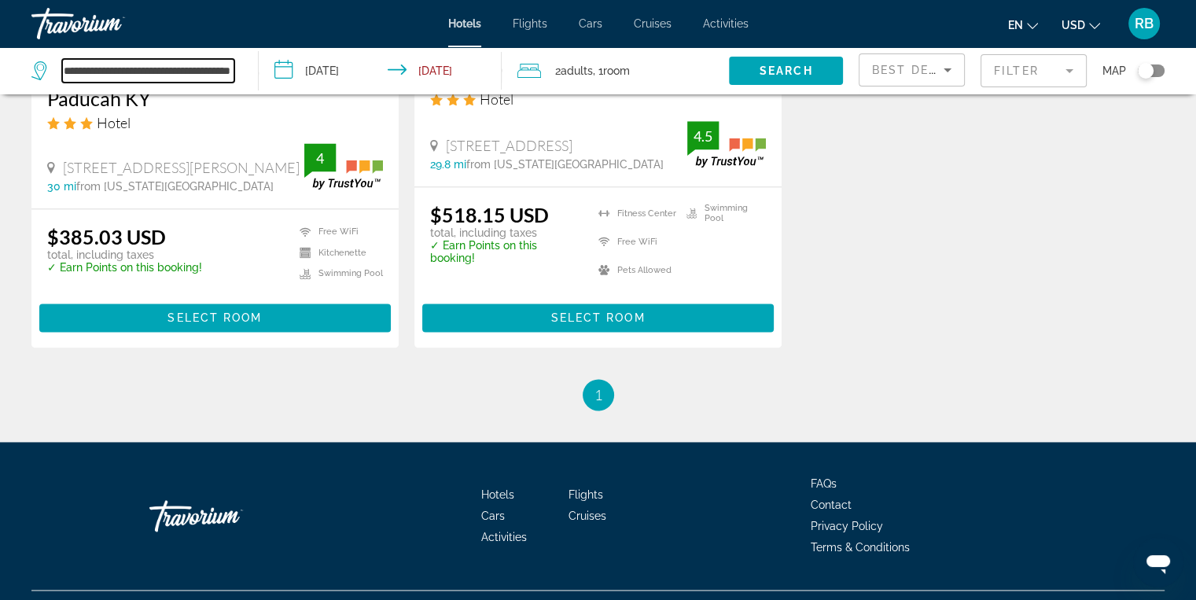
click at [152, 73] on input "**********" at bounding box center [148, 71] width 172 height 24
click at [230, 72] on input "**********" at bounding box center [148, 71] width 172 height 24
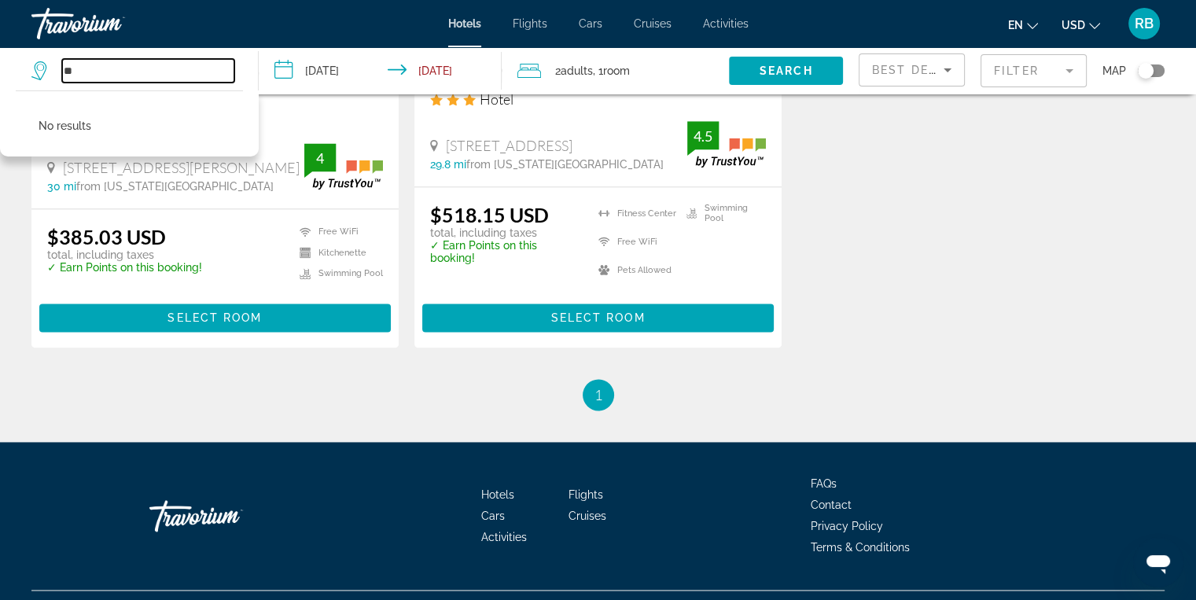
type input "*"
click at [100, 68] on input "*******" at bounding box center [148, 71] width 172 height 24
type input "********"
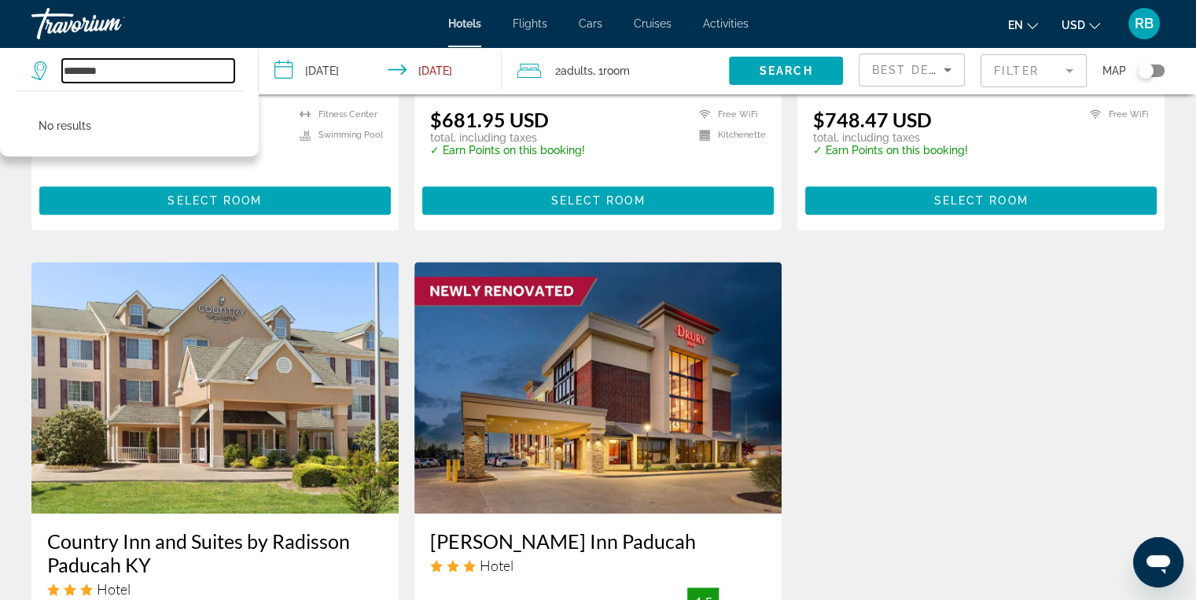
scroll to position [1639, 0]
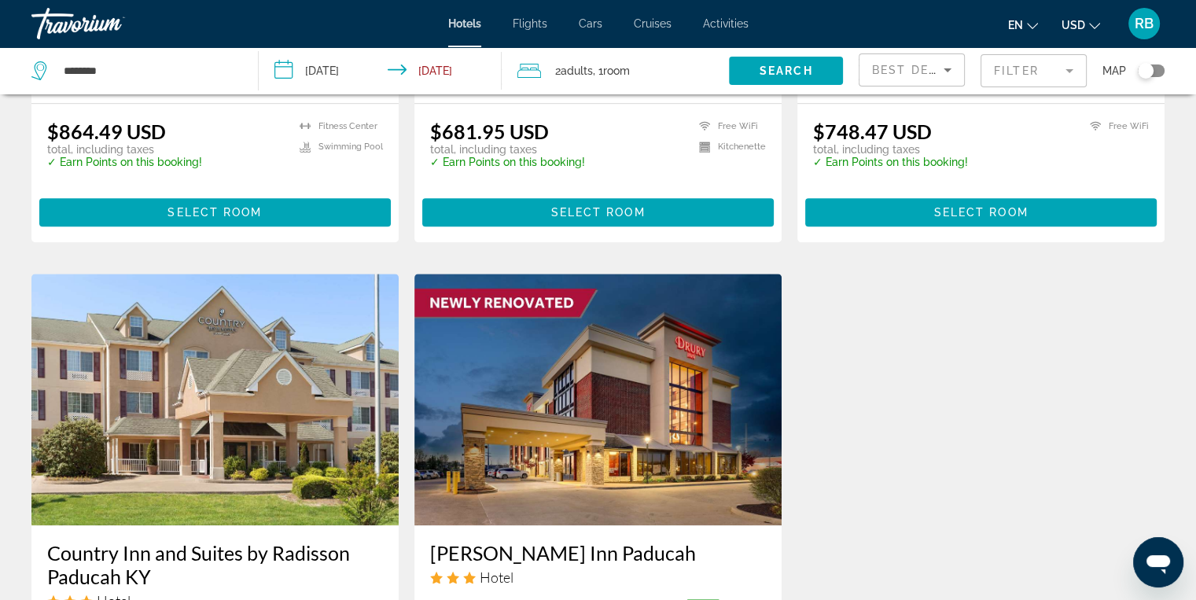
click at [535, 443] on img "Main content" at bounding box center [597, 400] width 367 height 252
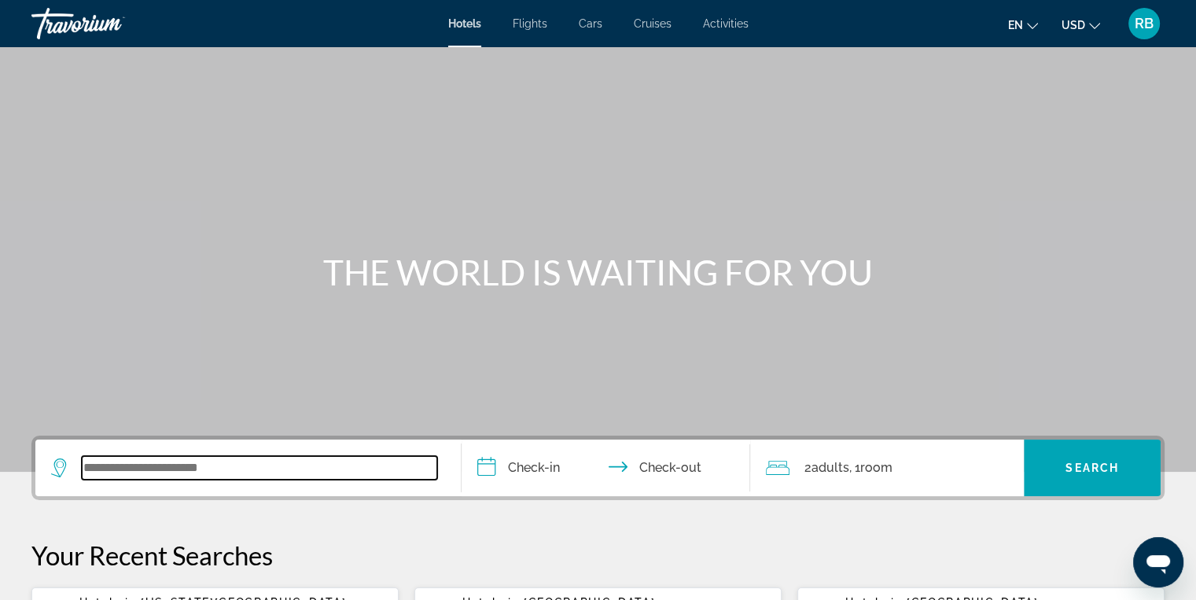
click at [112, 471] on input "Search widget" at bounding box center [259, 468] width 355 height 24
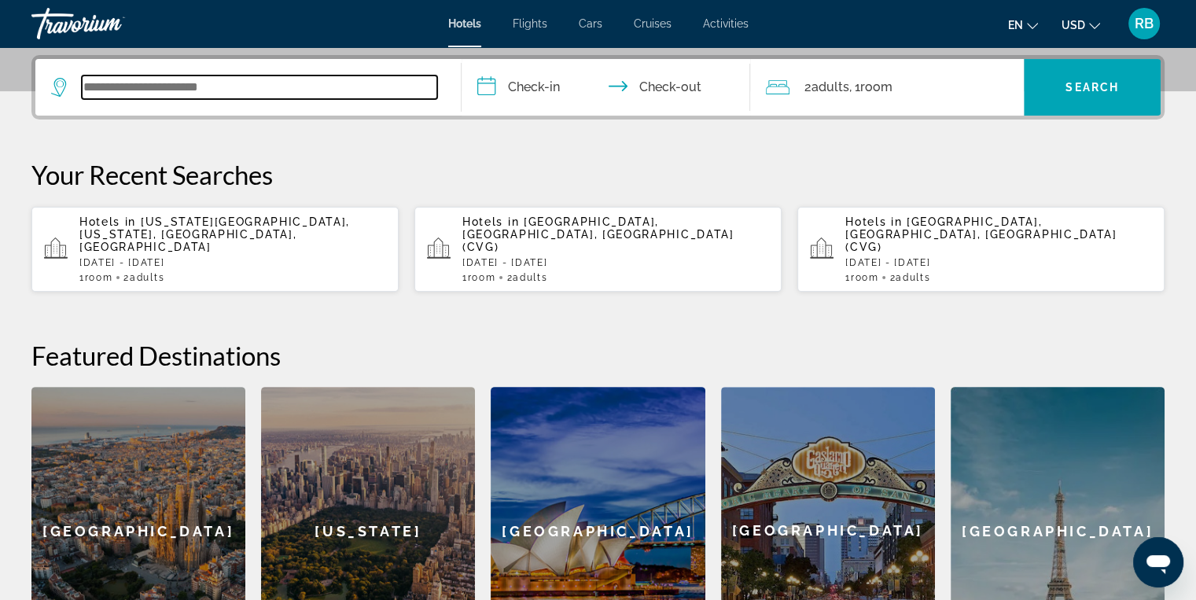
scroll to position [384, 0]
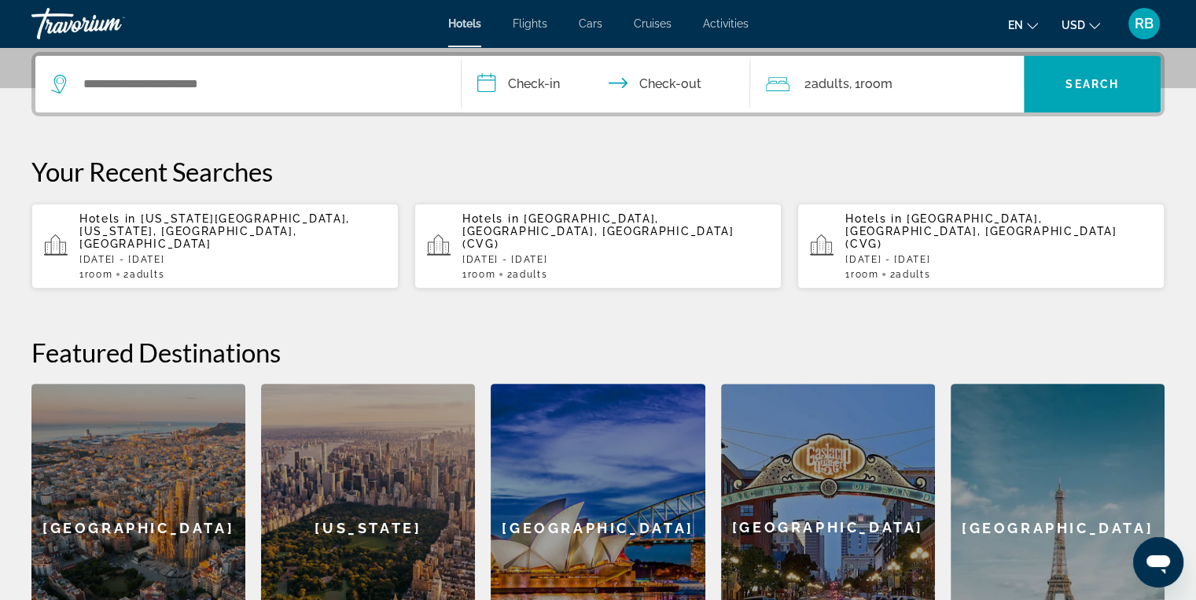
click at [112, 471] on div "Barcelona" at bounding box center [138, 528] width 214 height 288
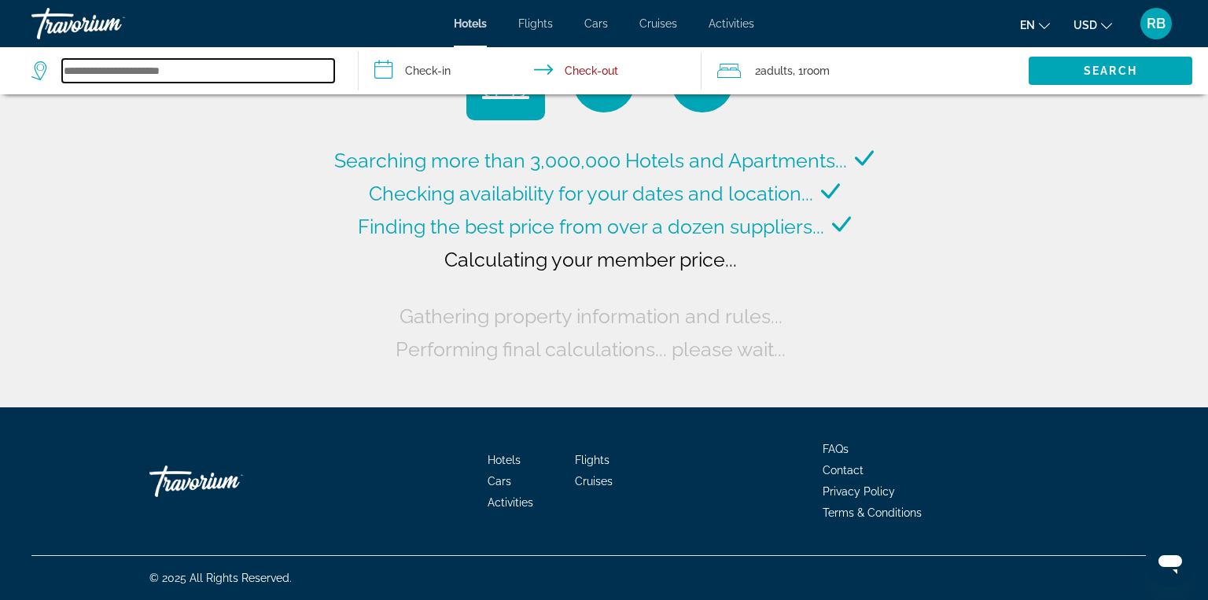
click at [100, 69] on input "Search widget" at bounding box center [198, 71] width 272 height 24
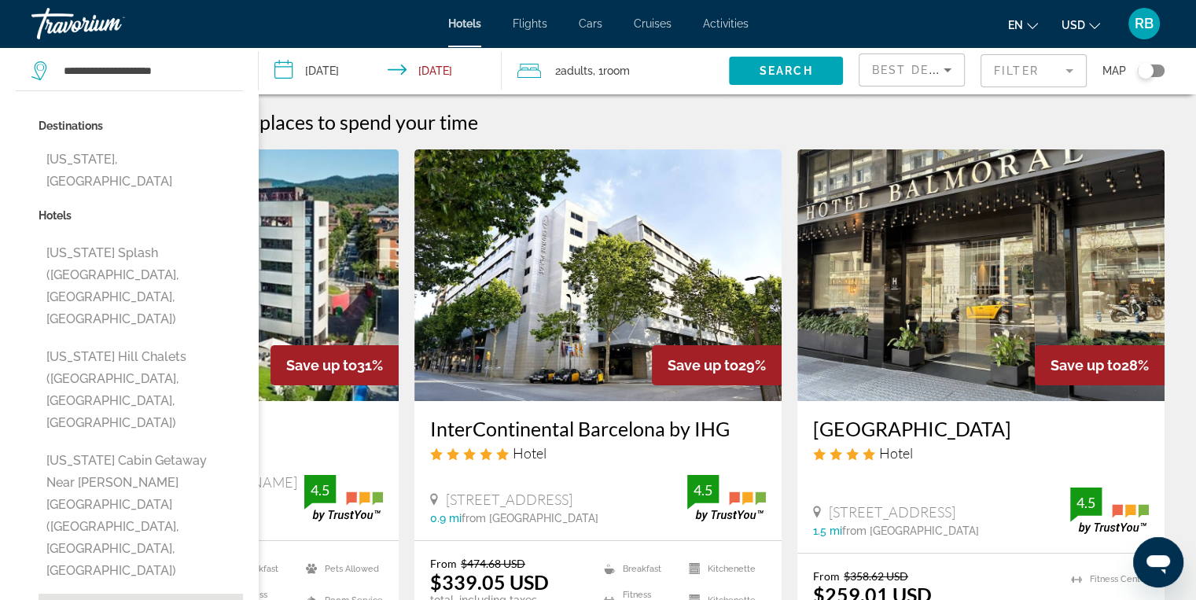
type input "**********"
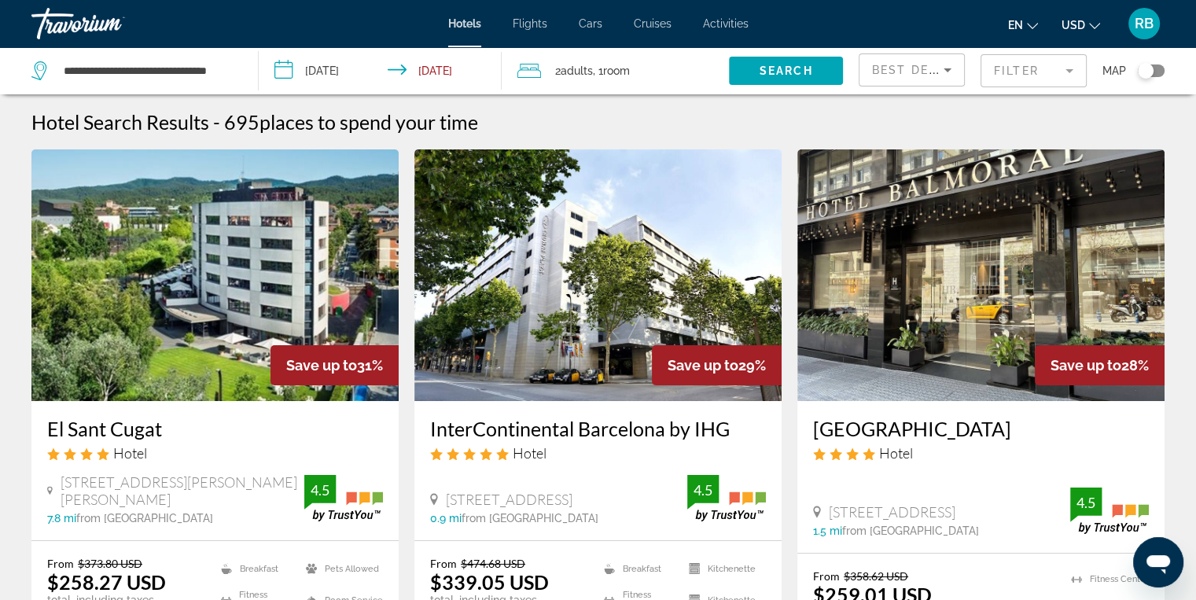
click at [398, 66] on input "**********" at bounding box center [383, 73] width 249 height 52
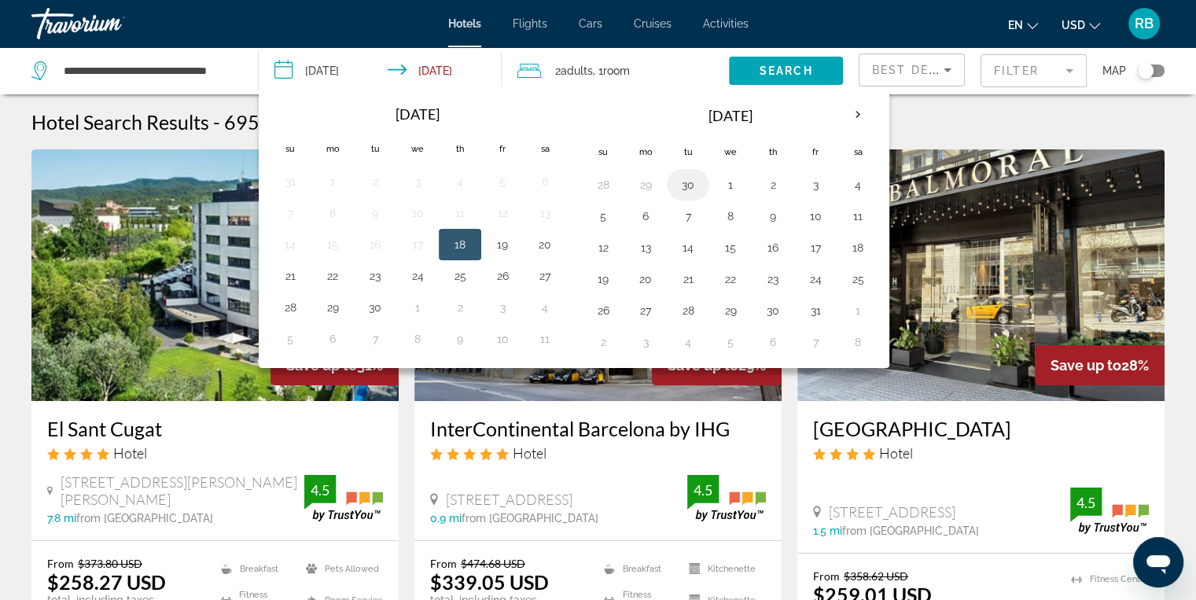
click at [687, 188] on button "30" at bounding box center [687, 185] width 25 height 22
click at [642, 187] on button "29" at bounding box center [645, 185] width 25 height 22
type input "**********"
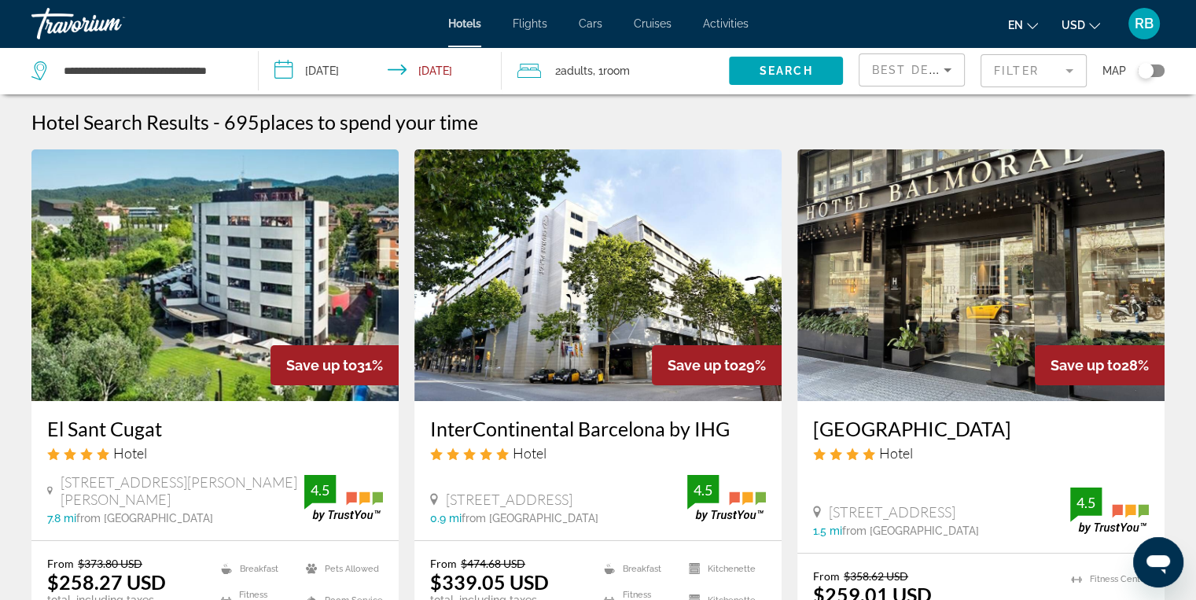
click at [486, 68] on input "**********" at bounding box center [383, 73] width 249 height 52
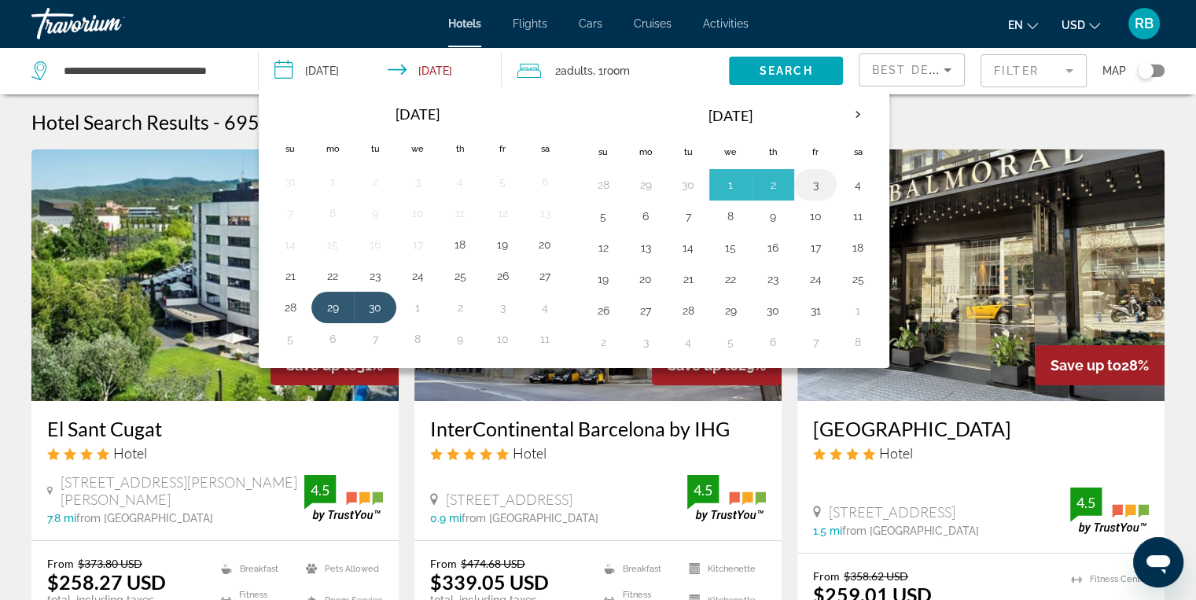
click at [812, 186] on button "3" at bounding box center [815, 185] width 25 height 22
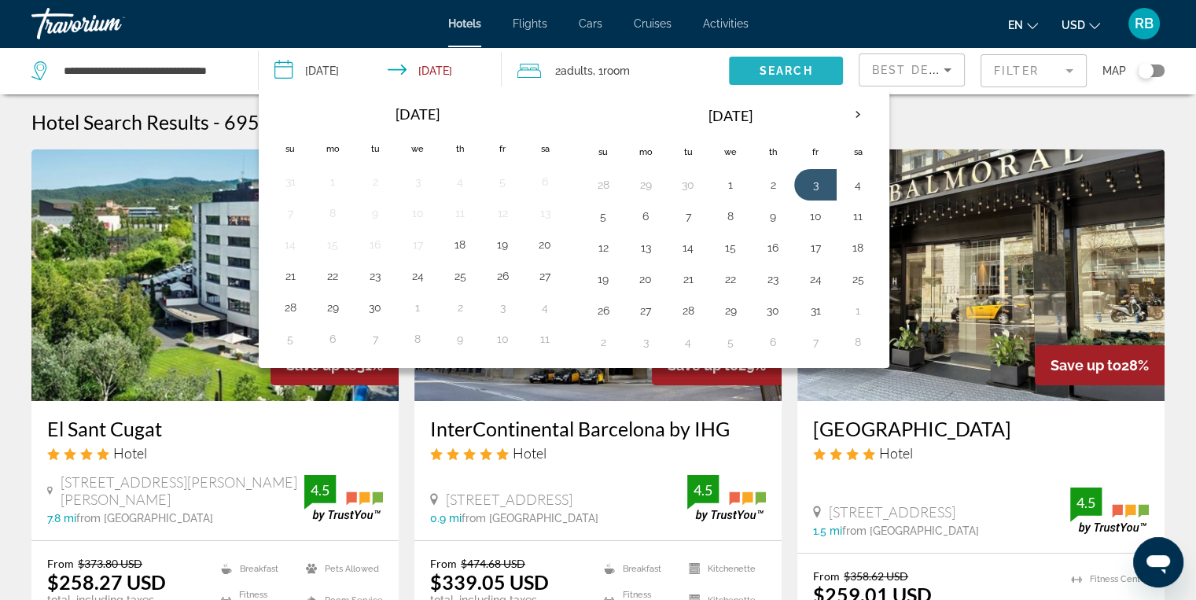
click at [785, 72] on span "Search" at bounding box center [786, 70] width 53 height 13
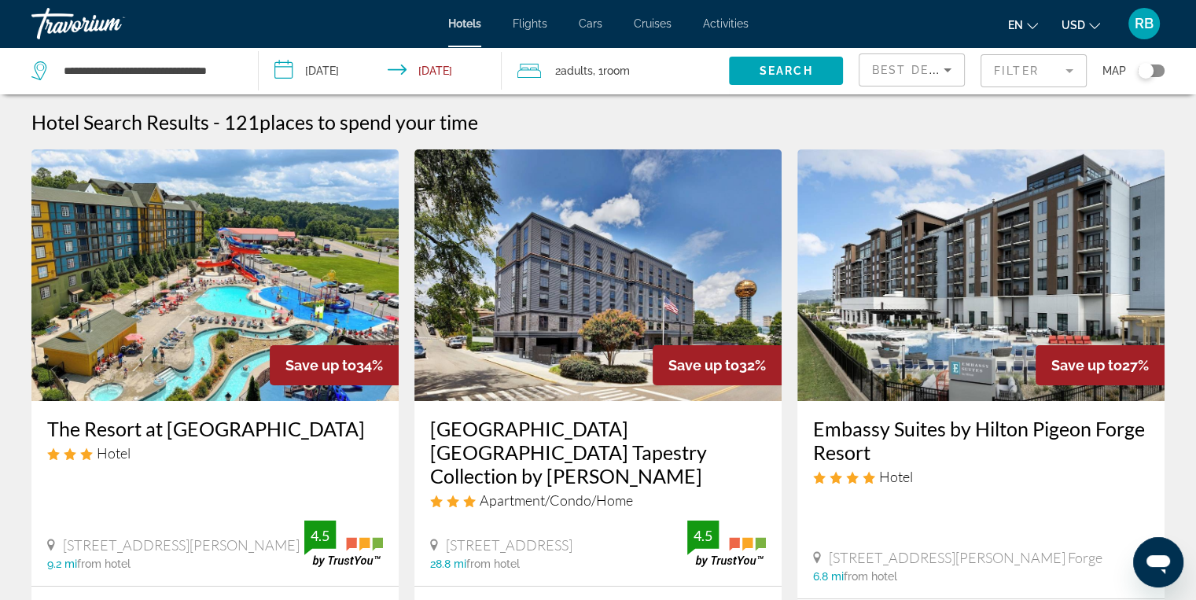
click at [479, 75] on input "**********" at bounding box center [383, 73] width 249 height 52
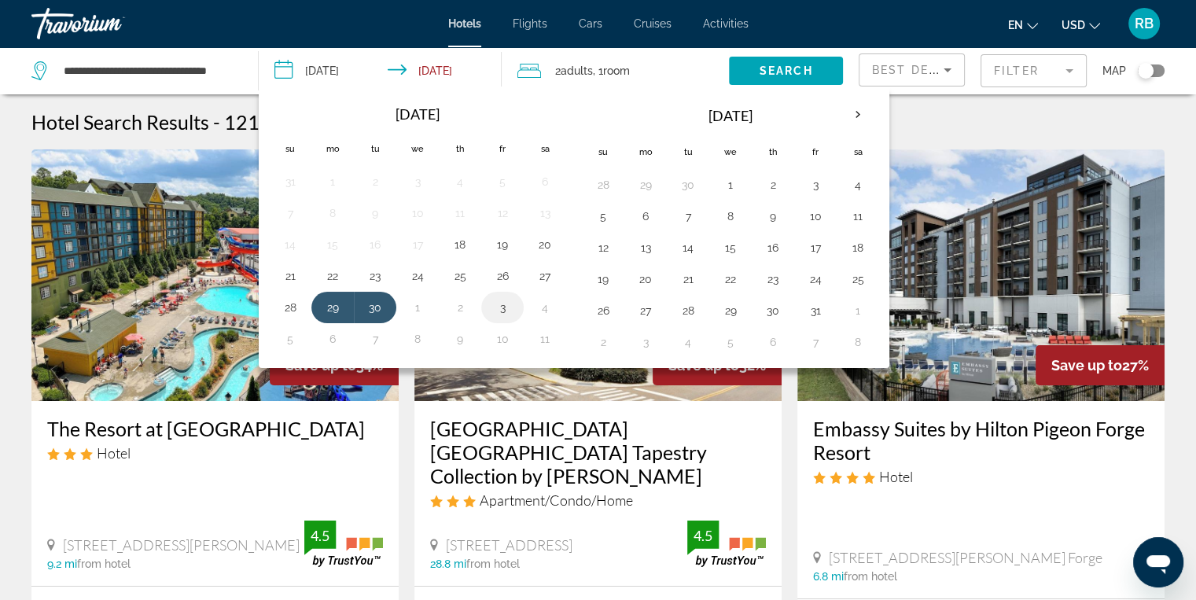
click at [499, 306] on button "3" at bounding box center [502, 307] width 25 height 22
click at [652, 191] on button "29" at bounding box center [645, 185] width 25 height 22
type input "**********"
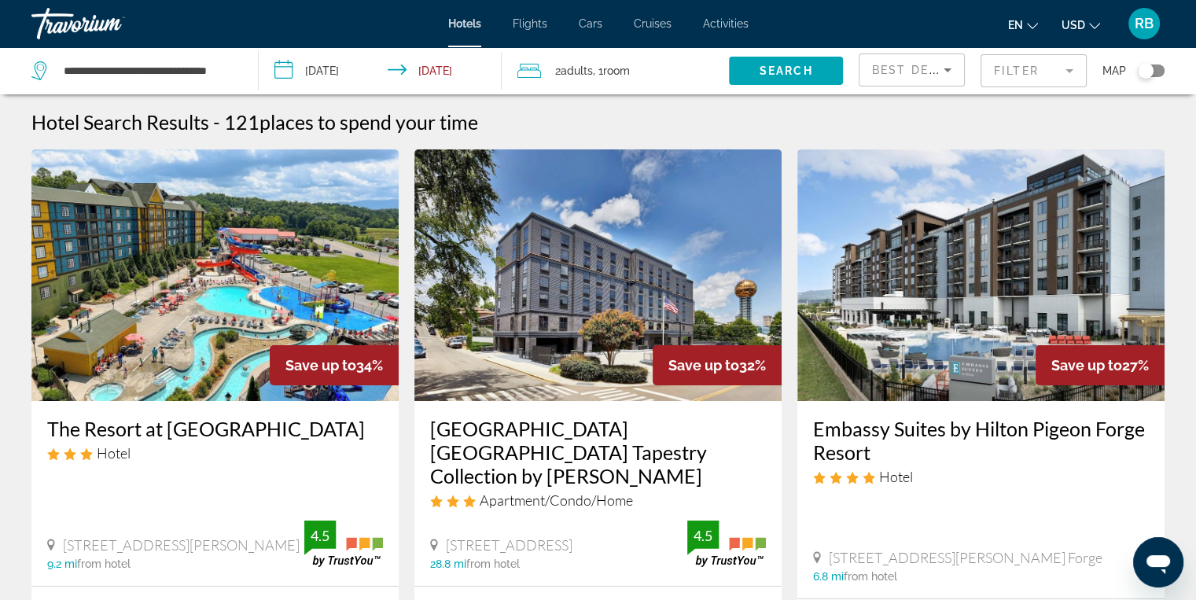
click at [478, 69] on input "**********" at bounding box center [383, 73] width 249 height 52
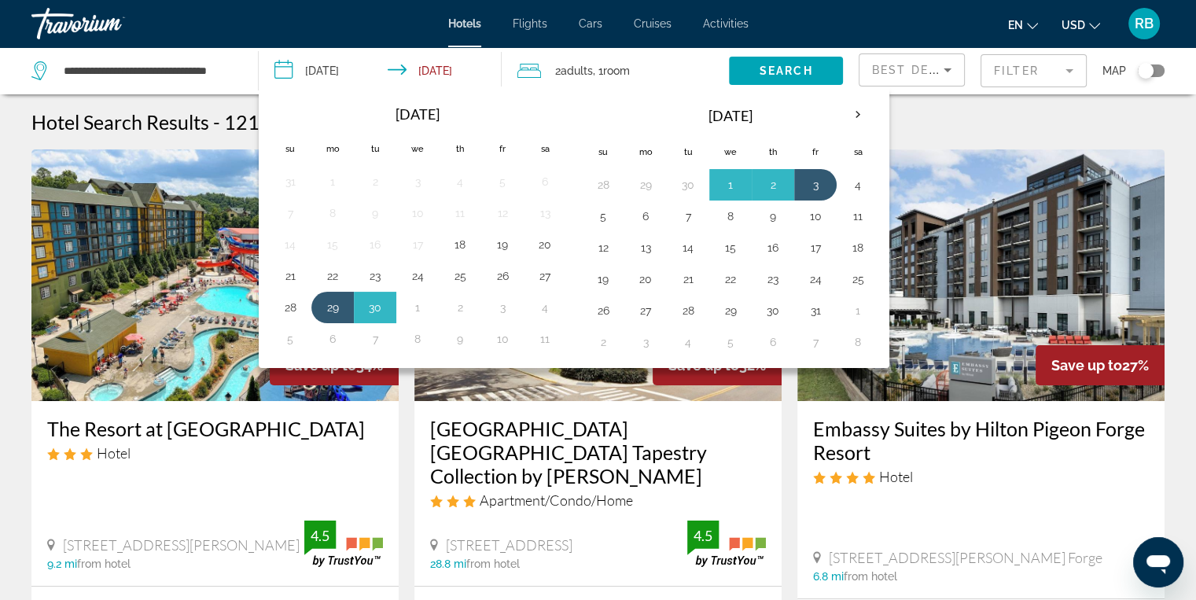
click at [937, 125] on div "Hotel Search Results - 121 places to spend your time" at bounding box center [597, 122] width 1133 height 24
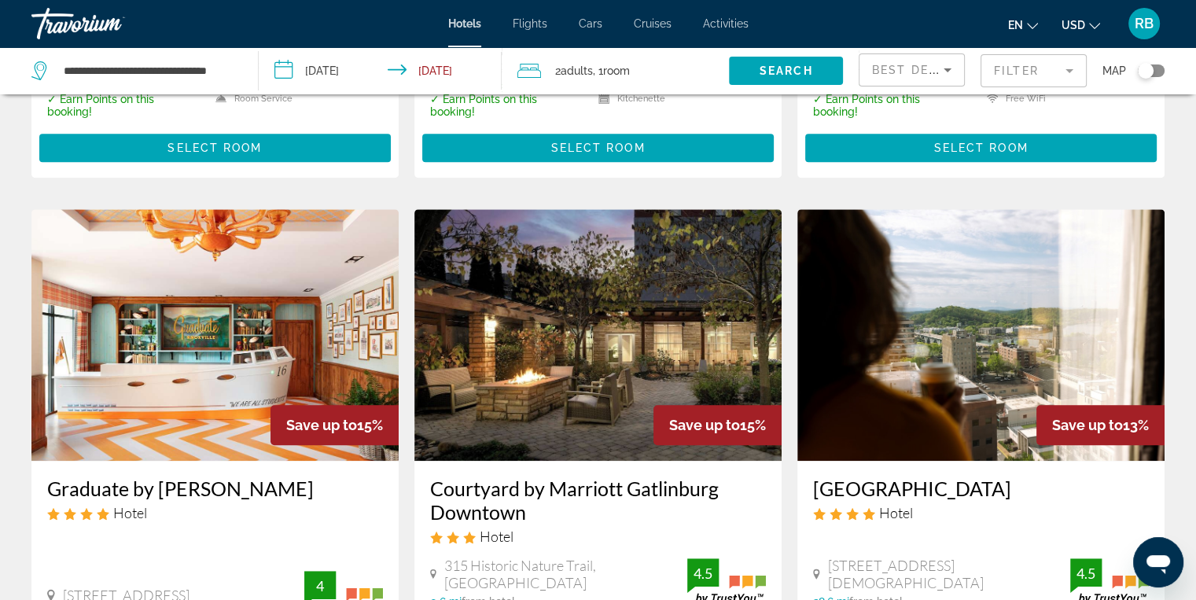
scroll to position [1209, 0]
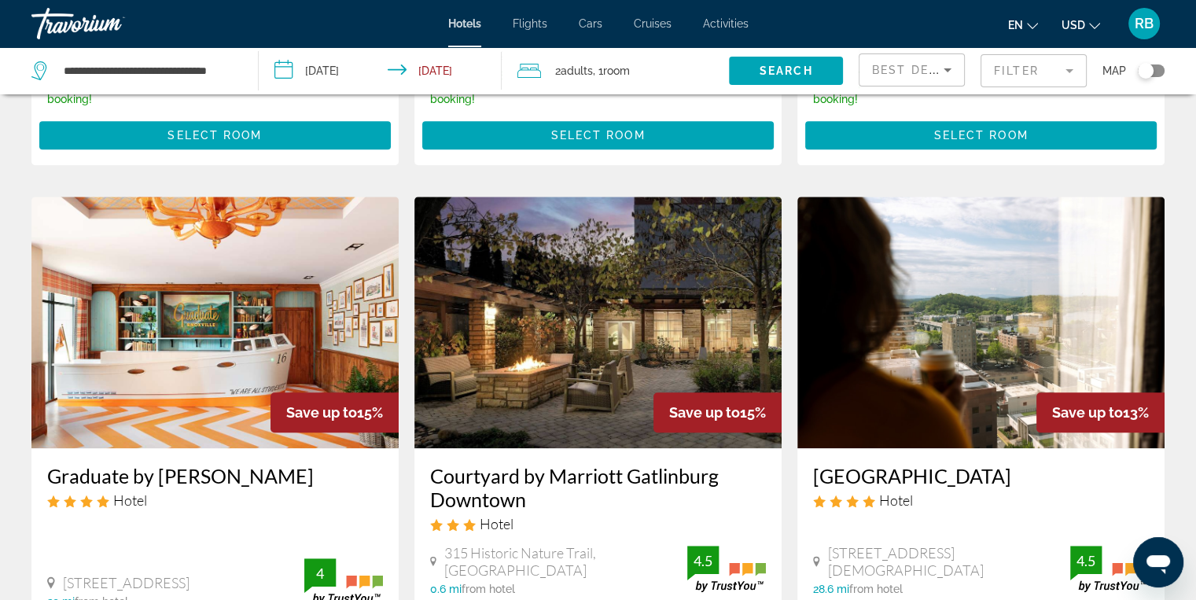
click at [566, 314] on img "Main content" at bounding box center [597, 323] width 367 height 252
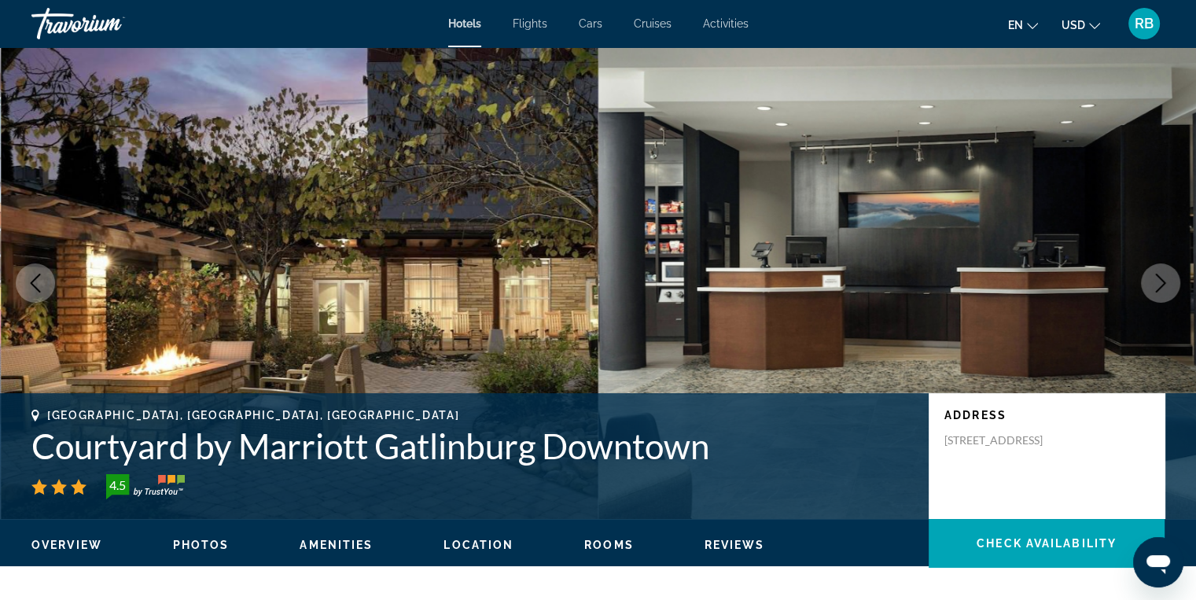
click at [596, 550] on span "Rooms" at bounding box center [609, 545] width 50 height 13
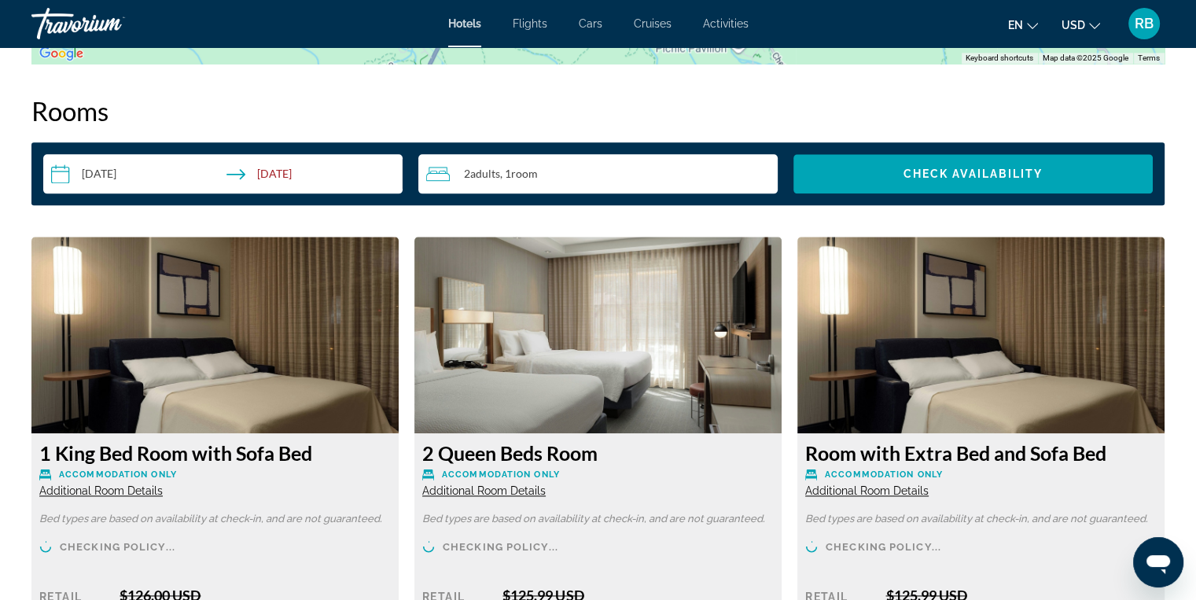
scroll to position [1955, 0]
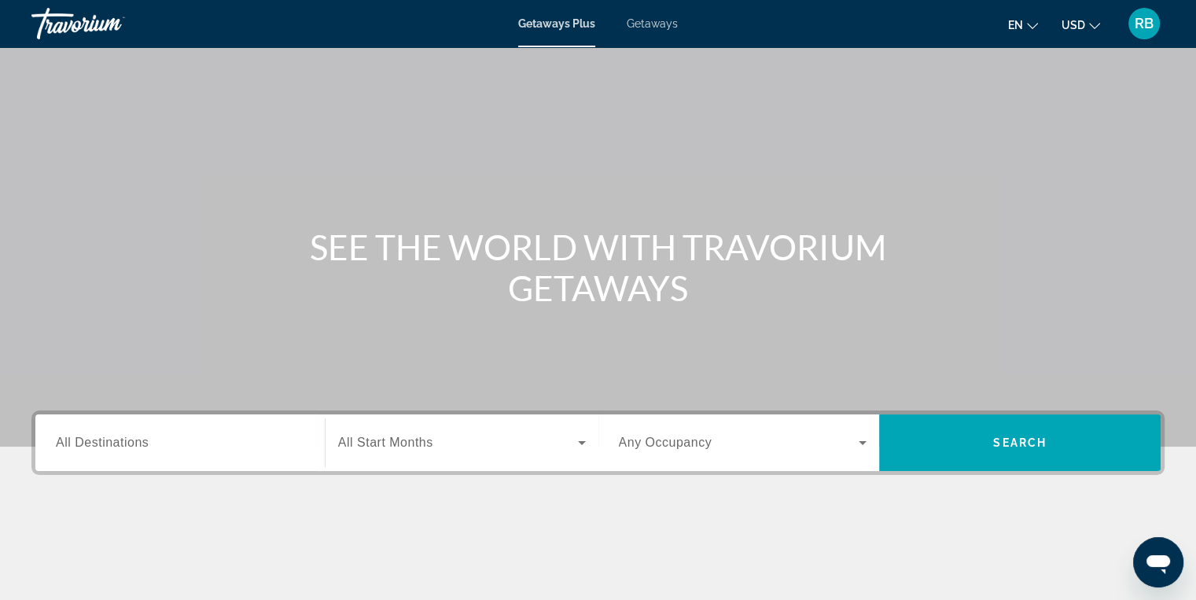
scroll to position [20, 0]
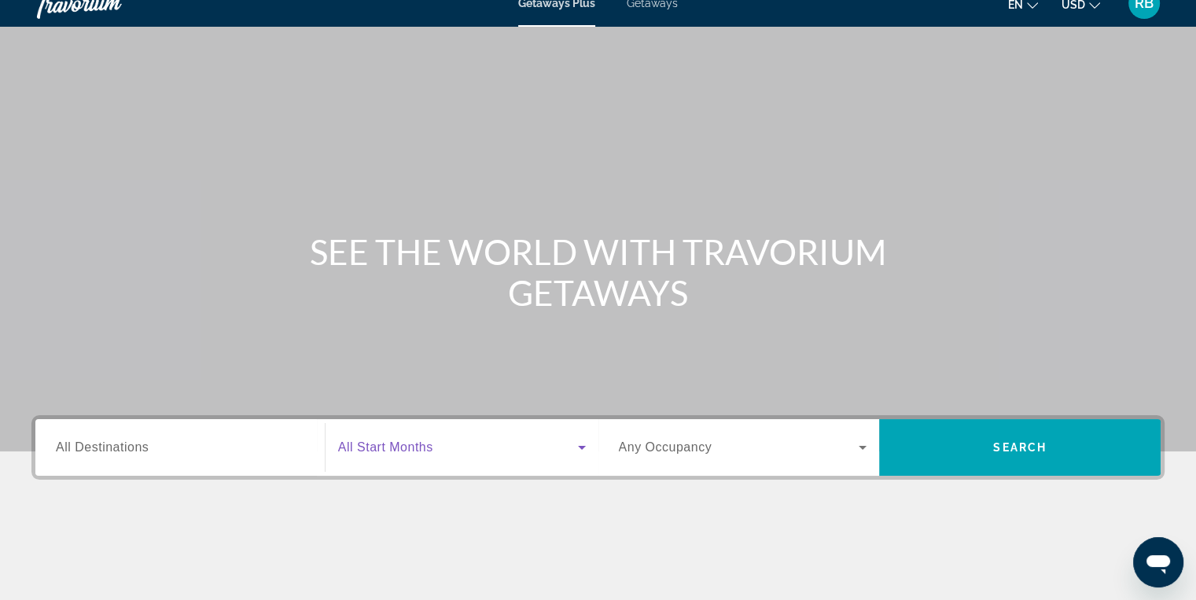
click at [581, 445] on icon "Search widget" at bounding box center [581, 447] width 19 height 19
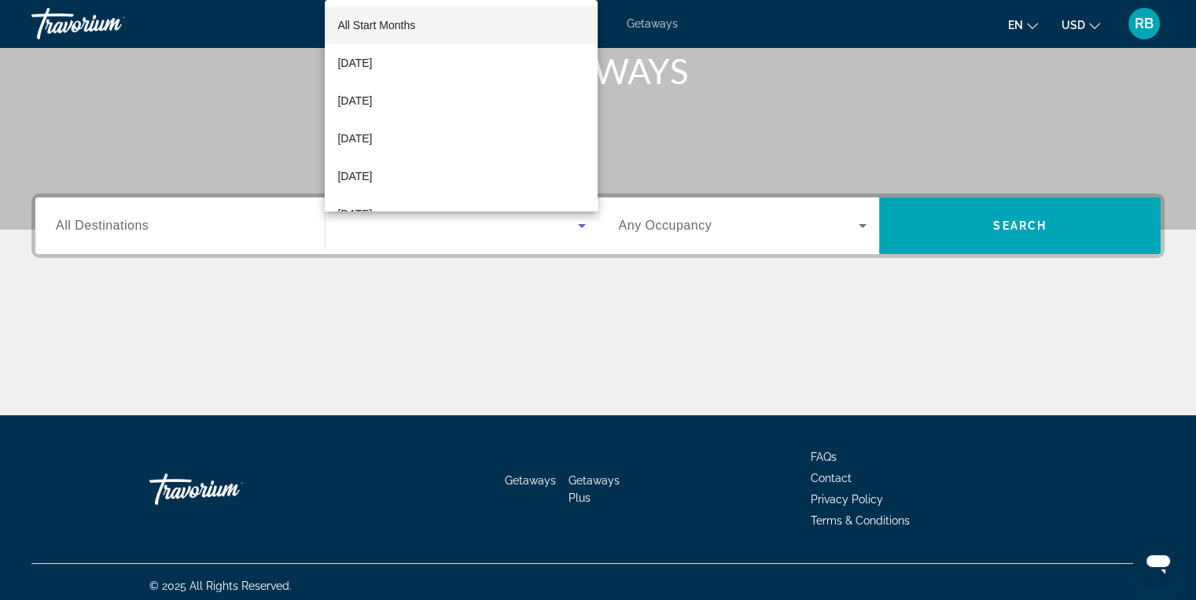
scroll to position [249, 0]
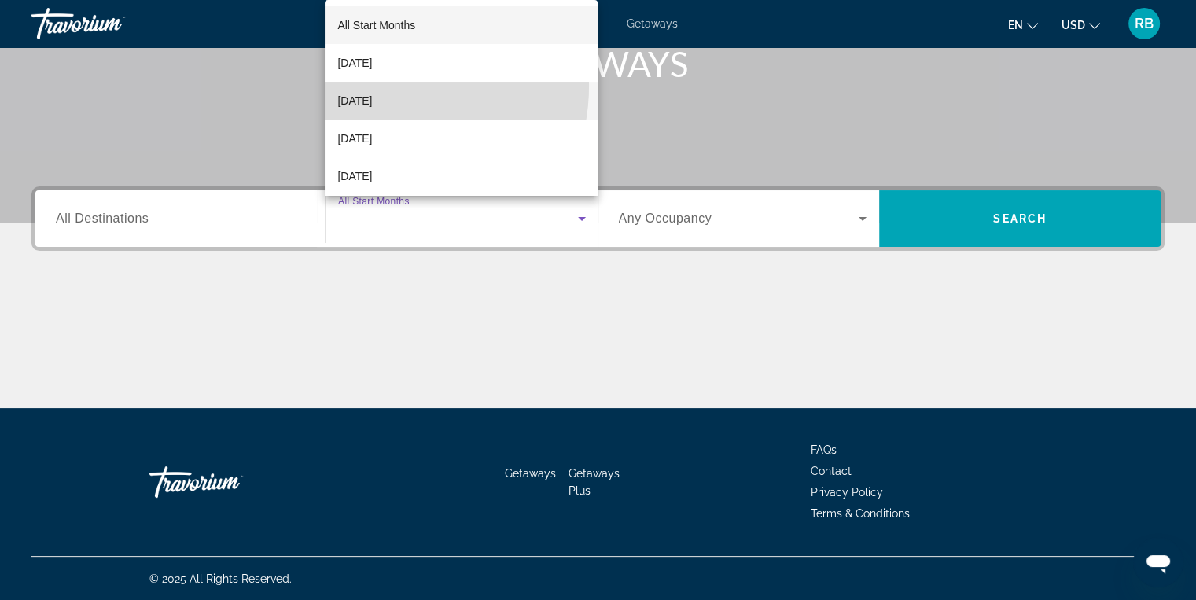
click at [384, 86] on mat-option "[DATE]" at bounding box center [461, 101] width 273 height 38
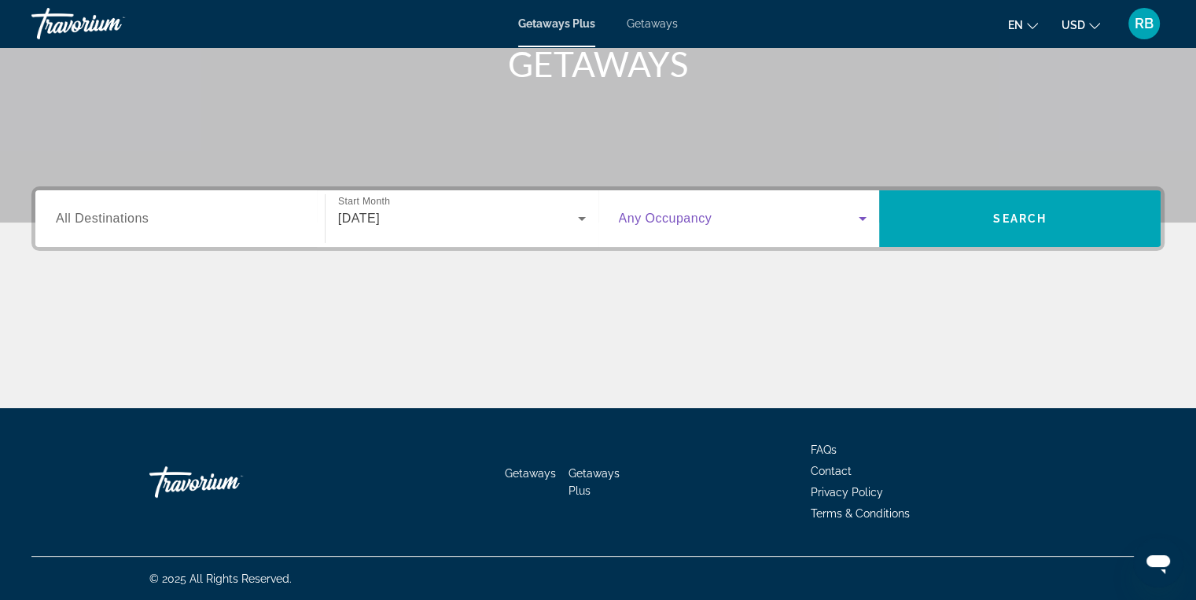
click at [862, 218] on icon "Search widget" at bounding box center [863, 219] width 8 height 4
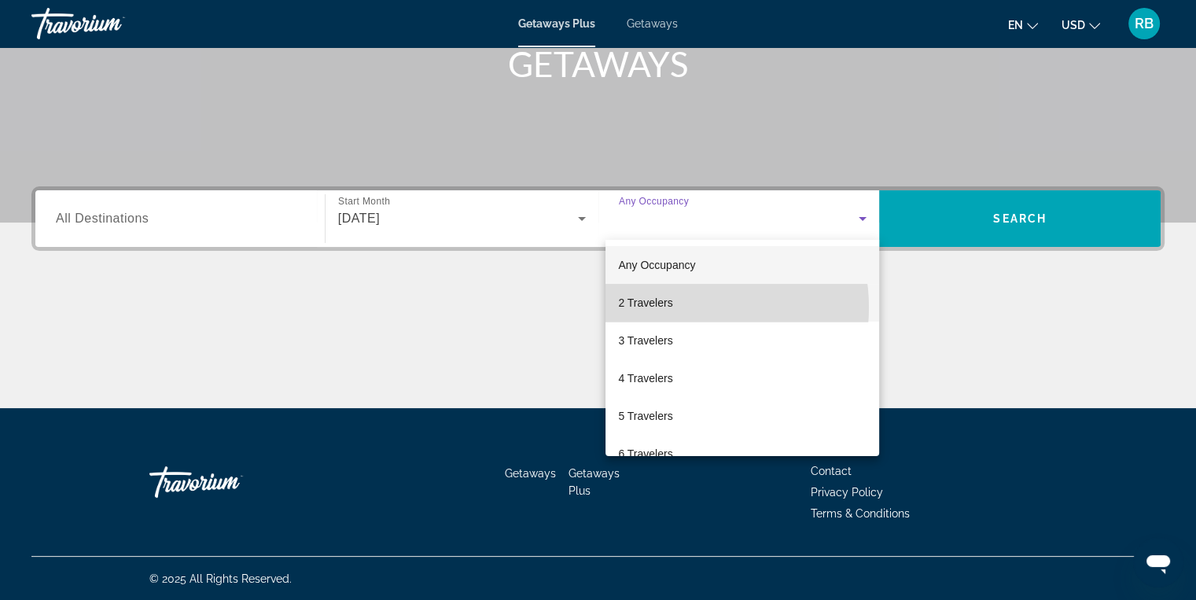
click at [675, 307] on mat-option "2 Travelers" at bounding box center [742, 303] width 274 height 38
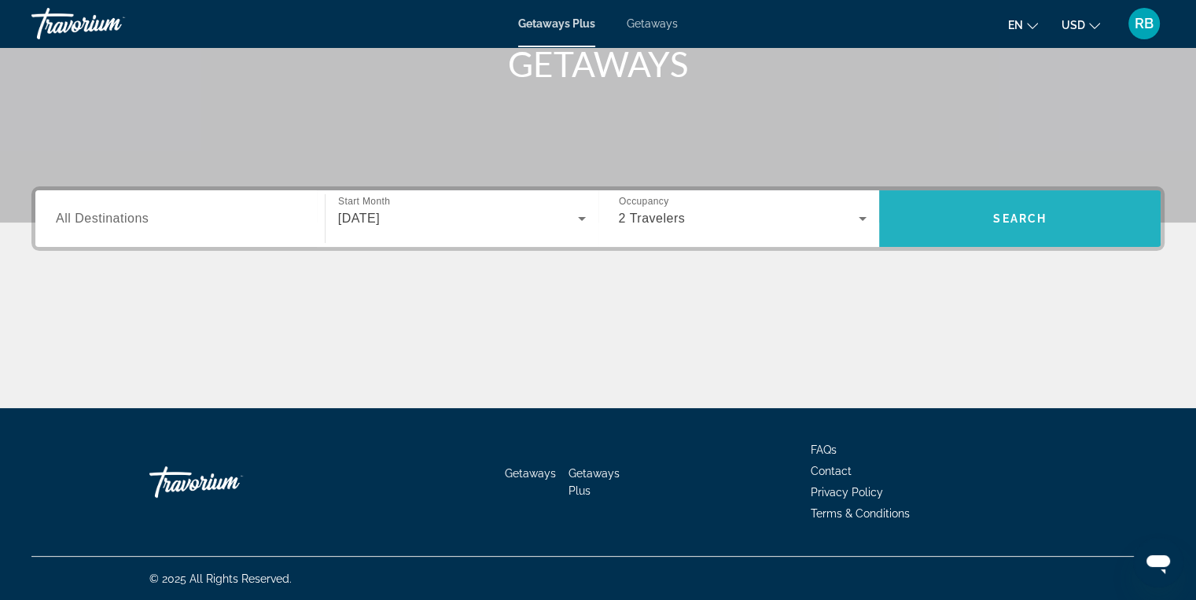
click at [1010, 223] on span "Search" at bounding box center [1019, 218] width 53 height 13
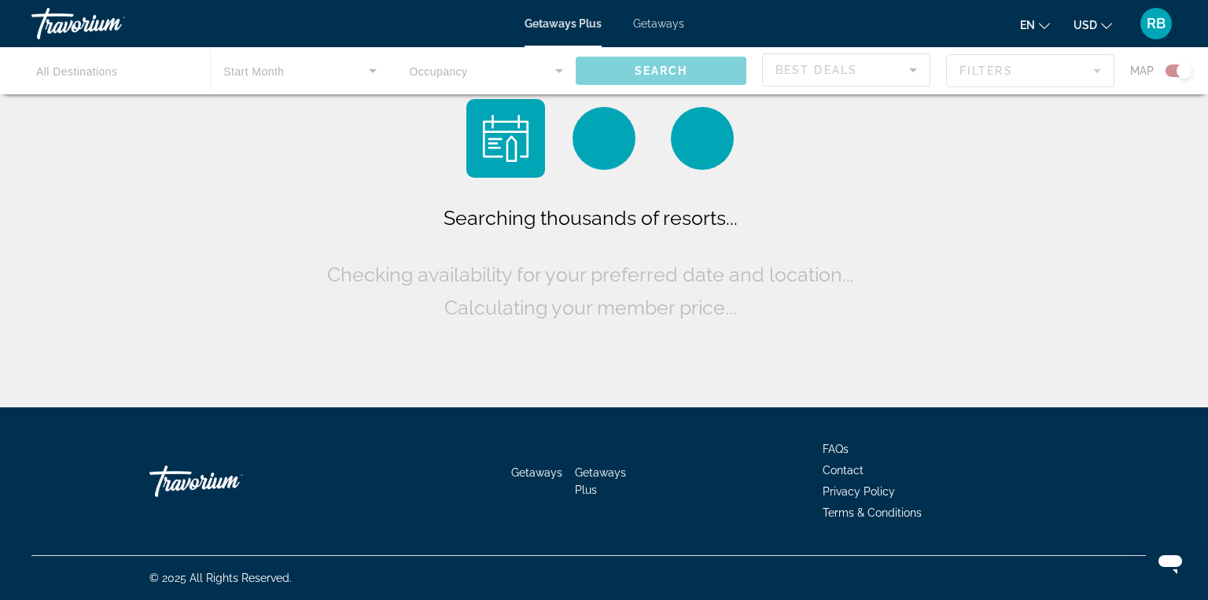
click at [1183, 72] on div "Main content" at bounding box center [604, 70] width 1208 height 47
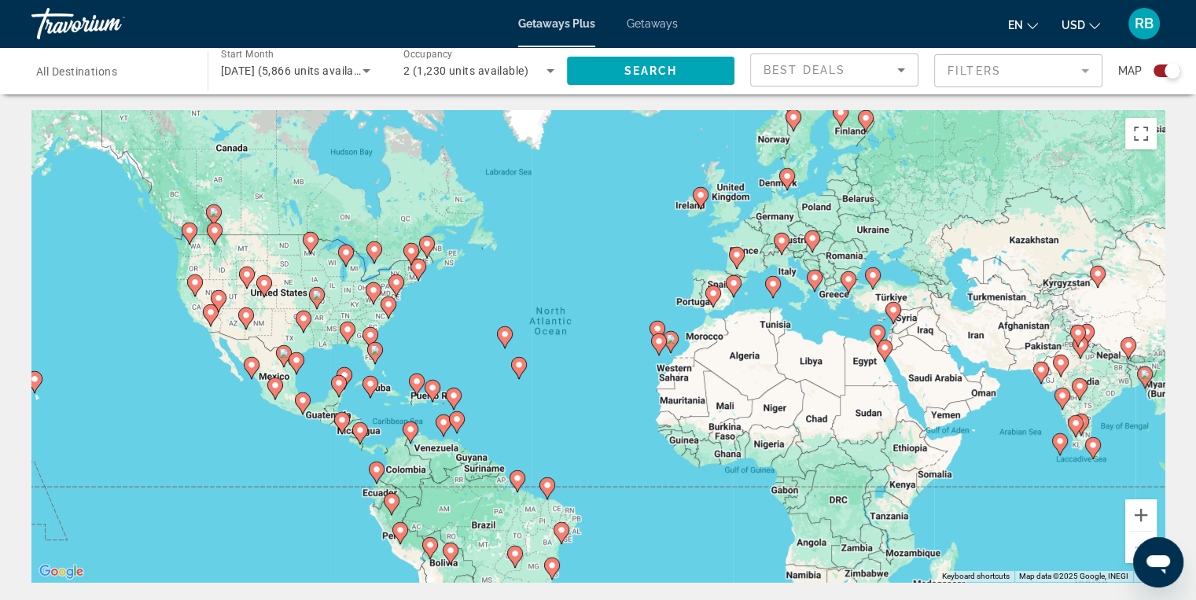
click at [418, 268] on image "Main content" at bounding box center [418, 266] width 9 height 9
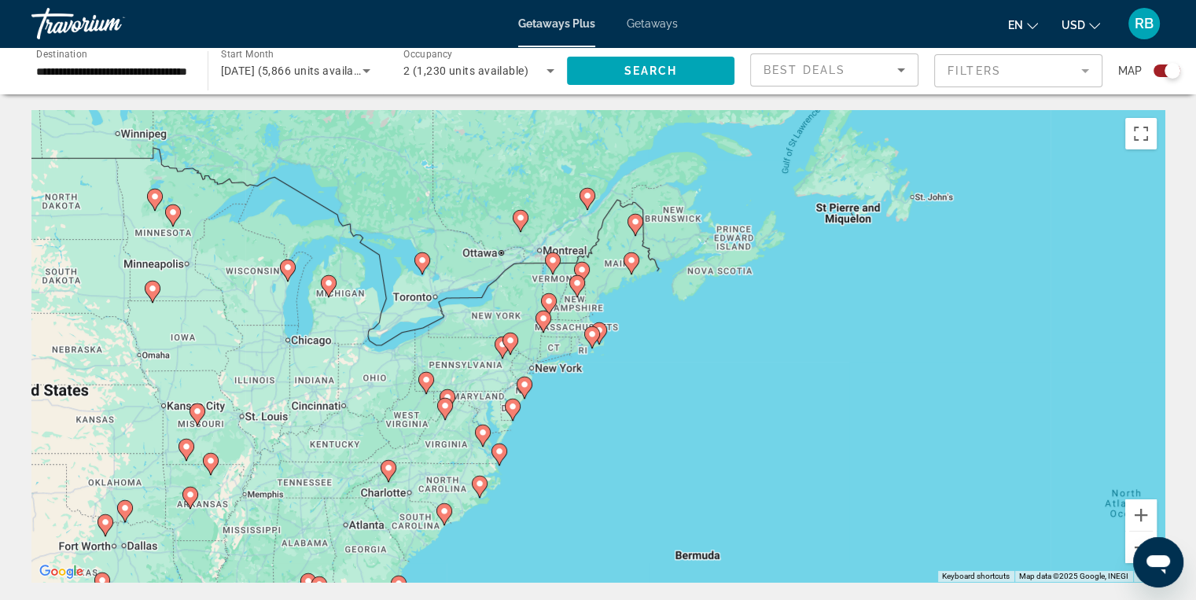
click at [427, 393] on gmp-advanced-marker "Main content" at bounding box center [426, 383] width 16 height 24
type input "**********"
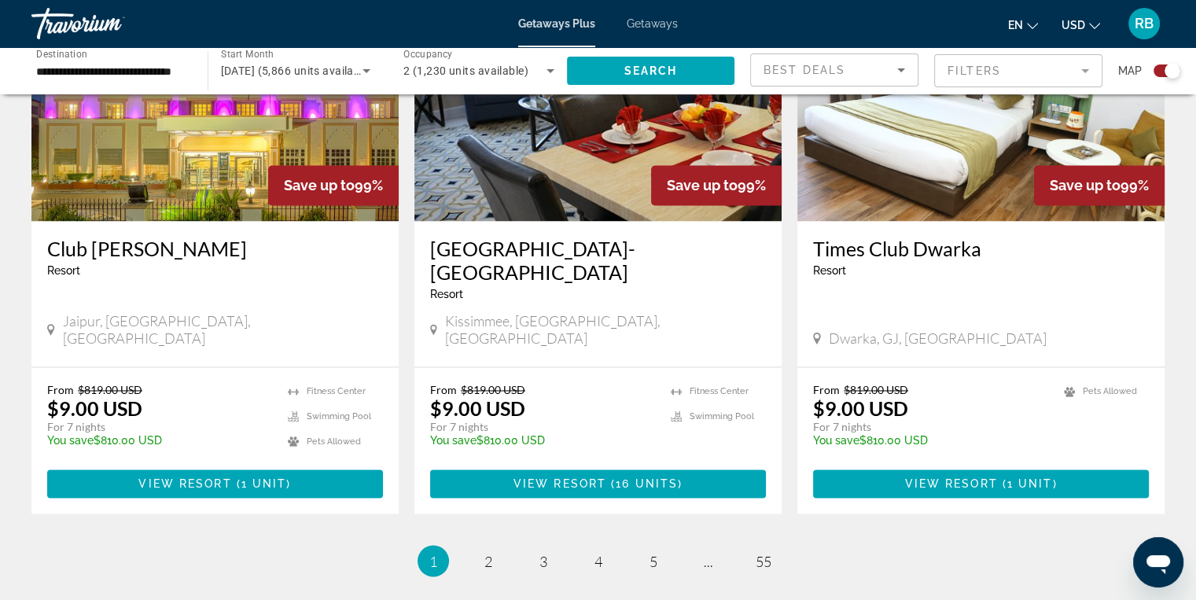
scroll to position [2477, 0]
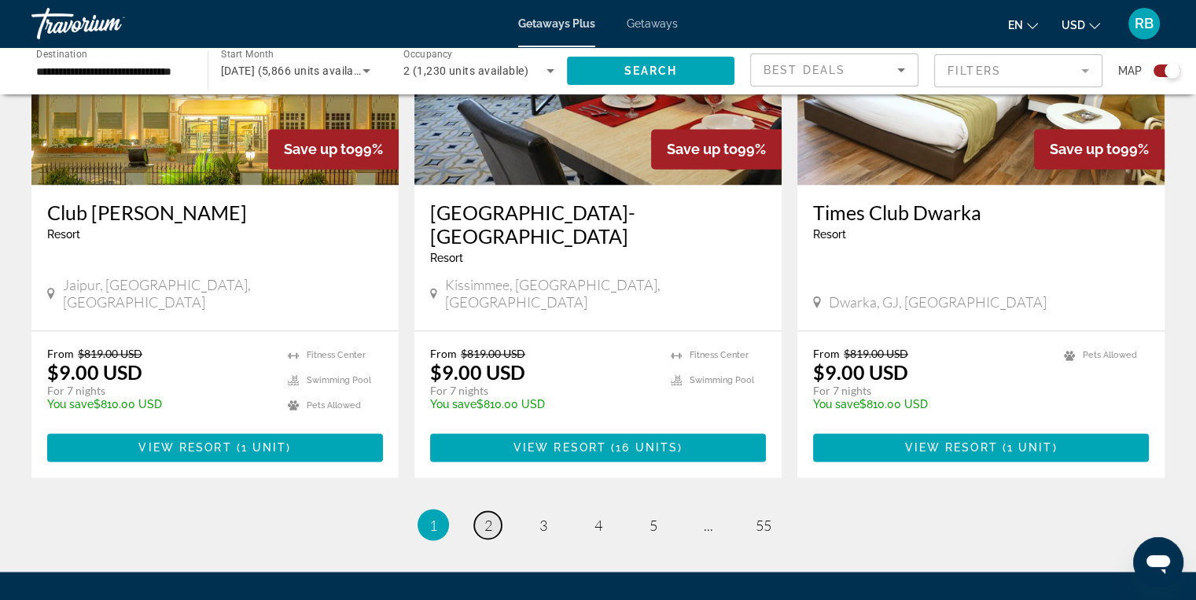
click at [491, 516] on span "2" at bounding box center [488, 524] width 8 height 17
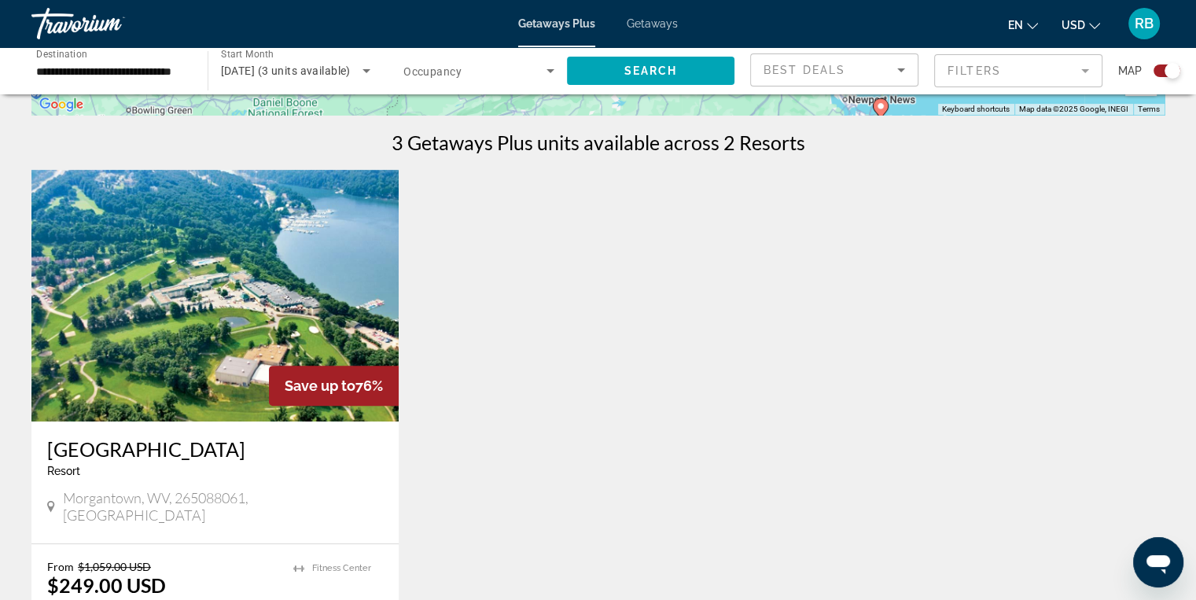
scroll to position [476, 0]
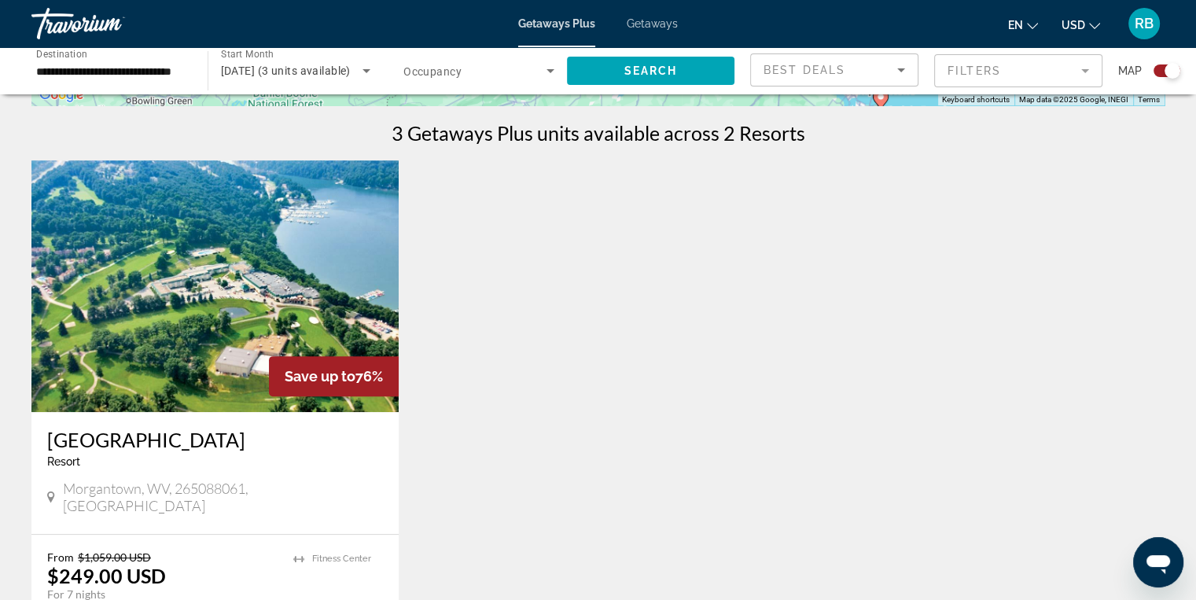
click at [188, 305] on img "Main content" at bounding box center [214, 286] width 367 height 252
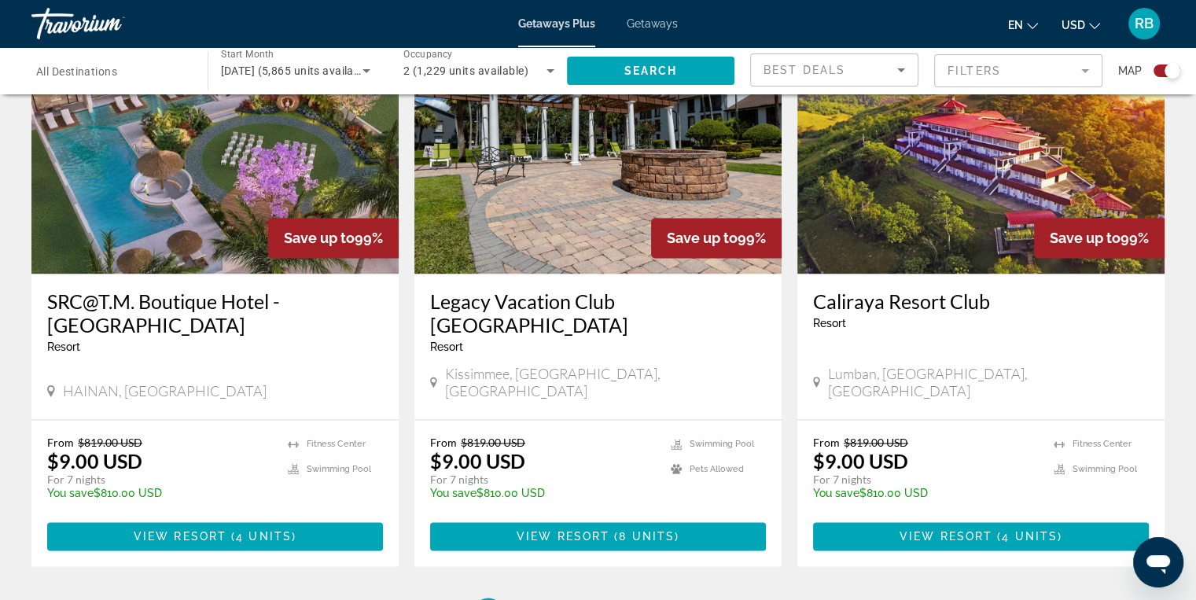
scroll to position [2430, 0]
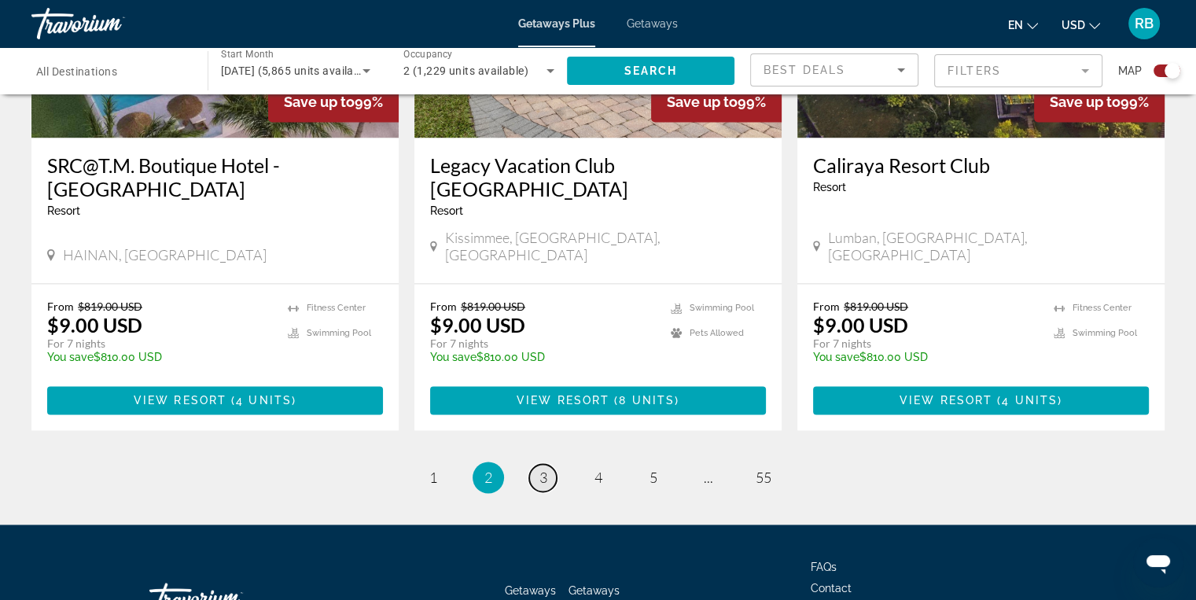
click at [548, 464] on link "page 3" at bounding box center [543, 478] width 28 height 28
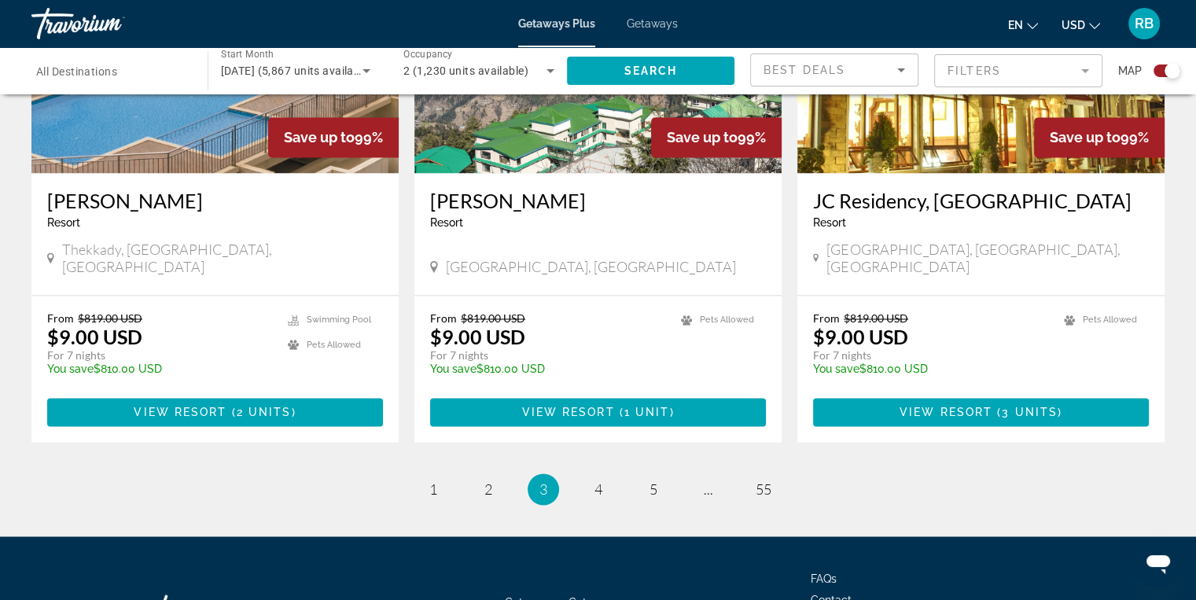
scroll to position [2501, 0]
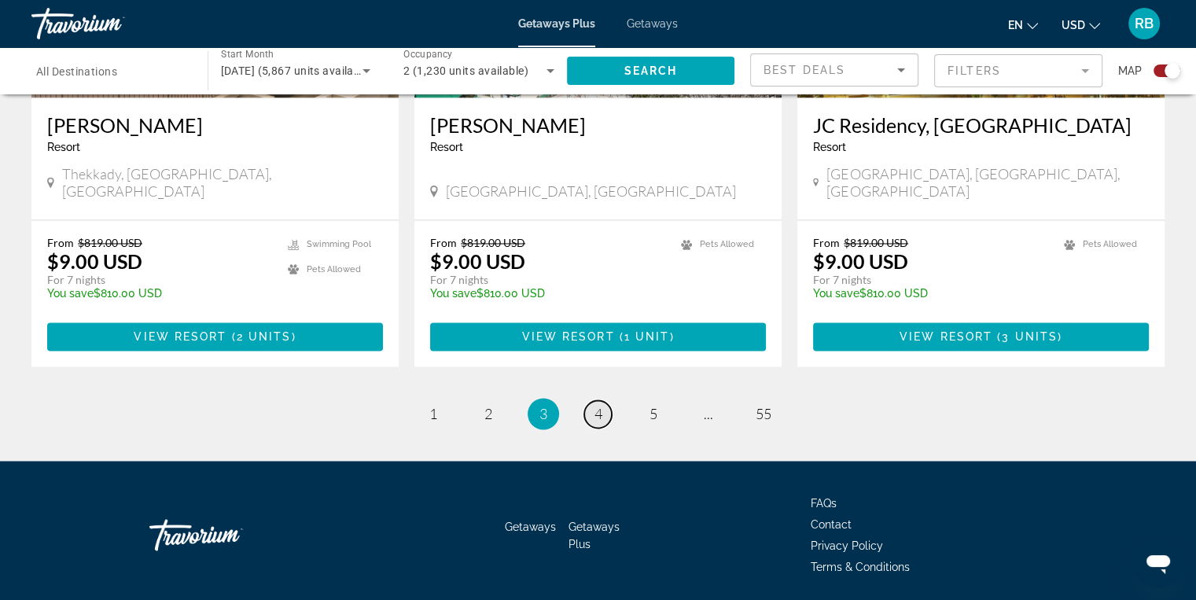
click at [597, 405] on span "4" at bounding box center [598, 413] width 8 height 17
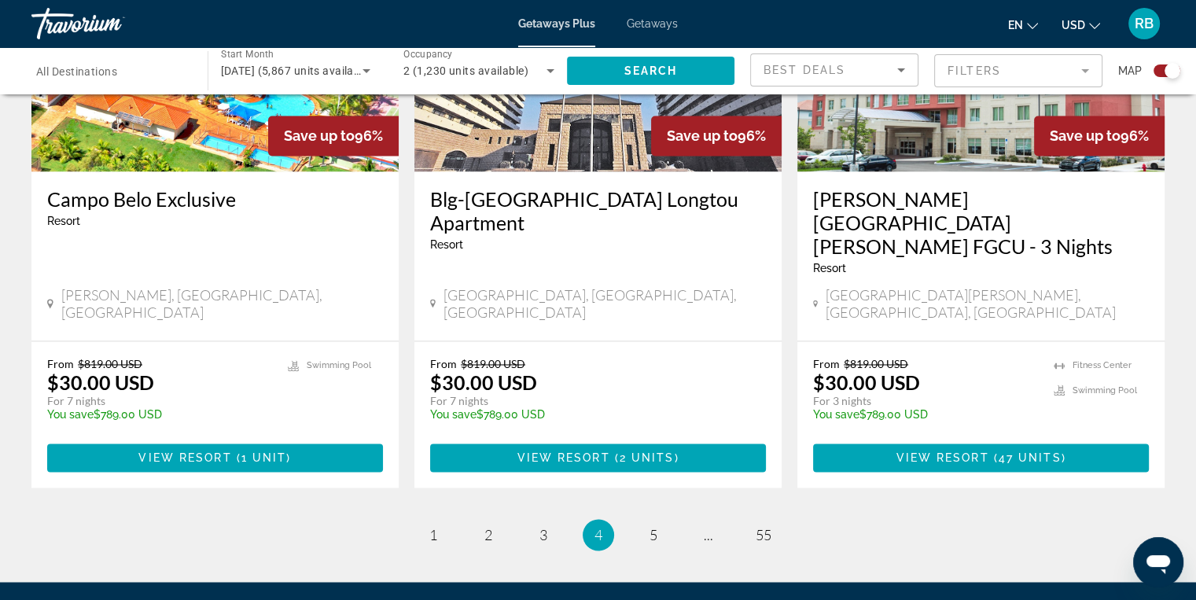
scroll to position [2430, 0]
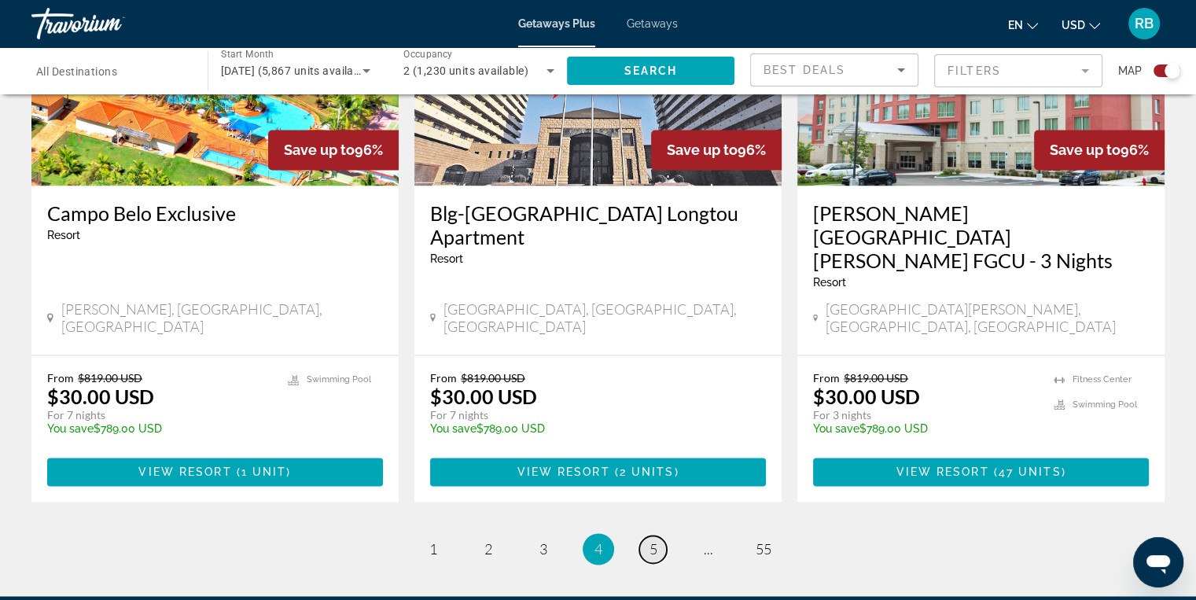
click at [656, 540] on span "5" at bounding box center [653, 548] width 8 height 17
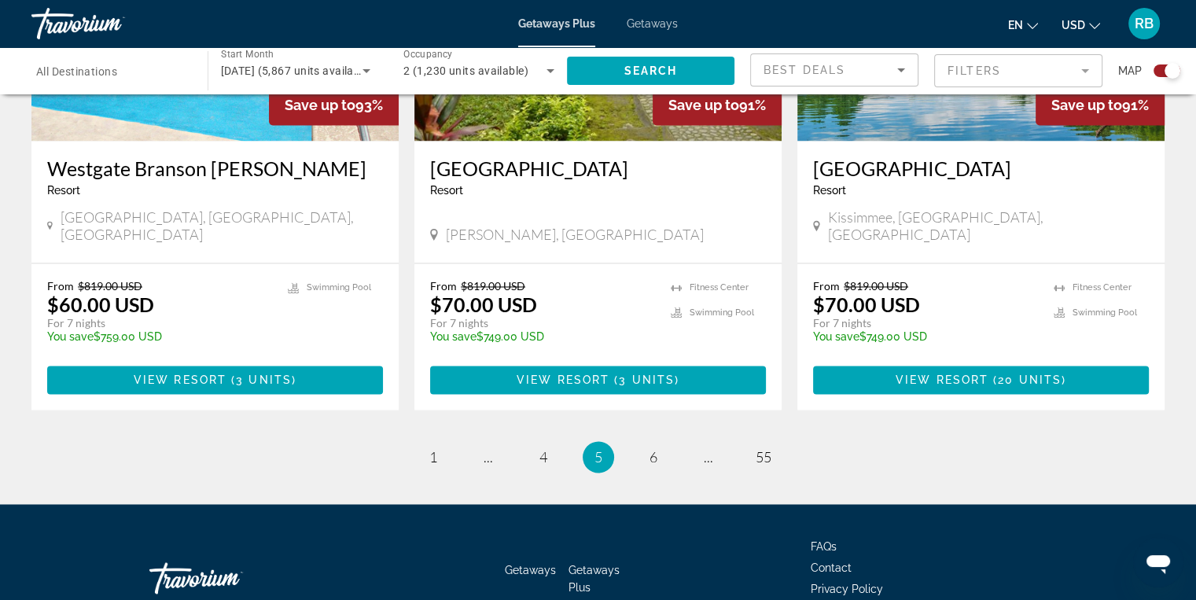
scroll to position [2500, 0]
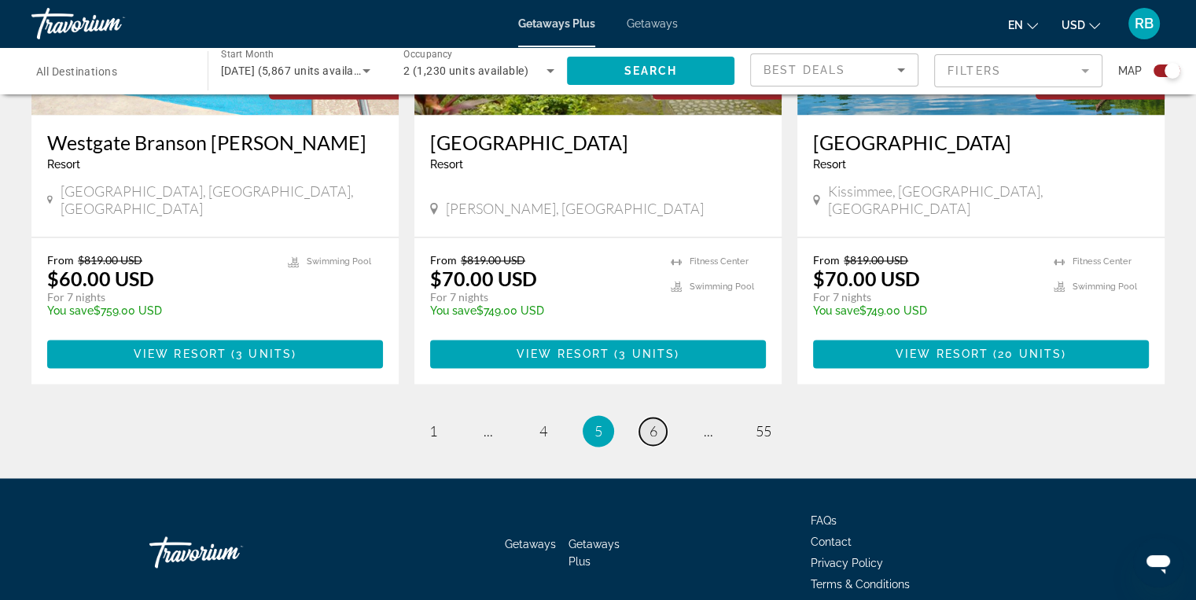
click at [651, 422] on span "6" at bounding box center [653, 430] width 8 height 17
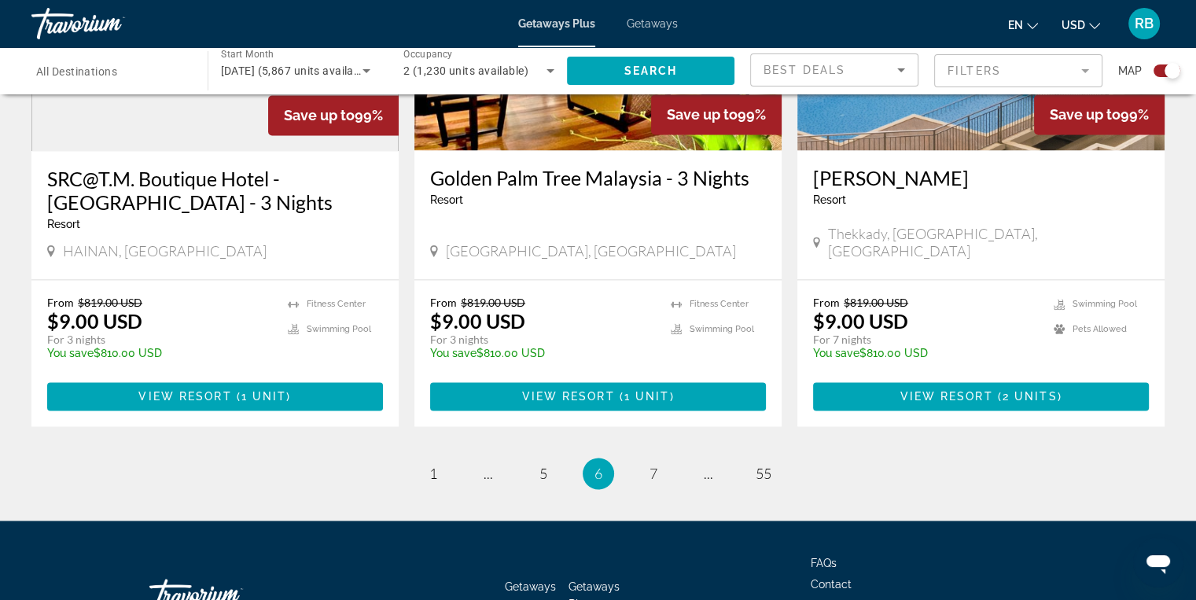
scroll to position [2501, 0]
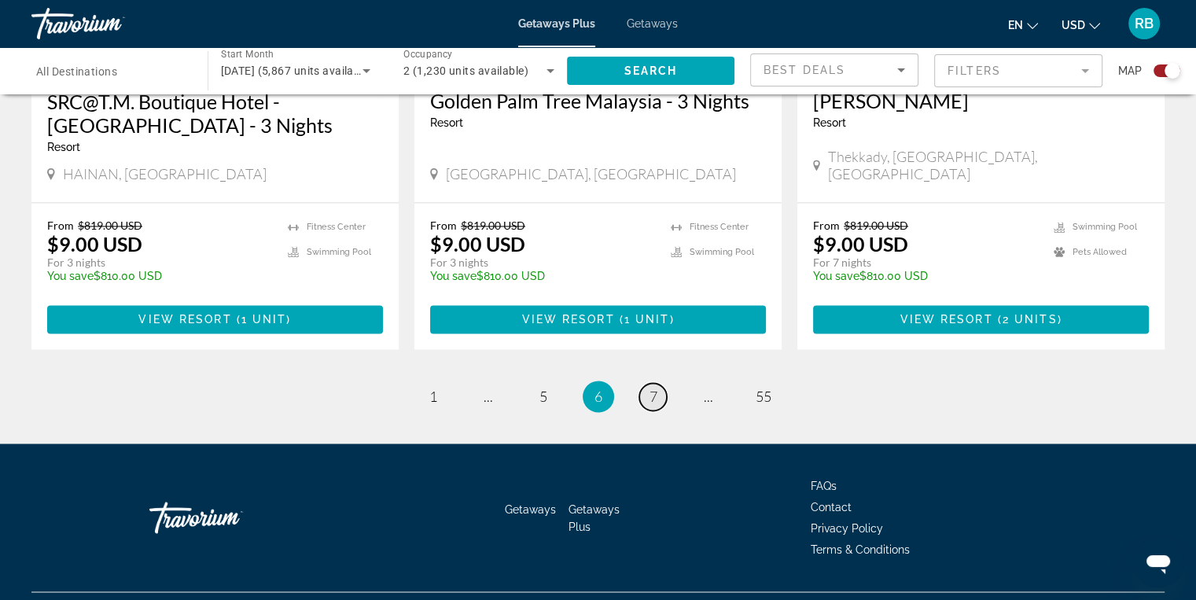
click at [654, 388] on span "7" at bounding box center [653, 396] width 8 height 17
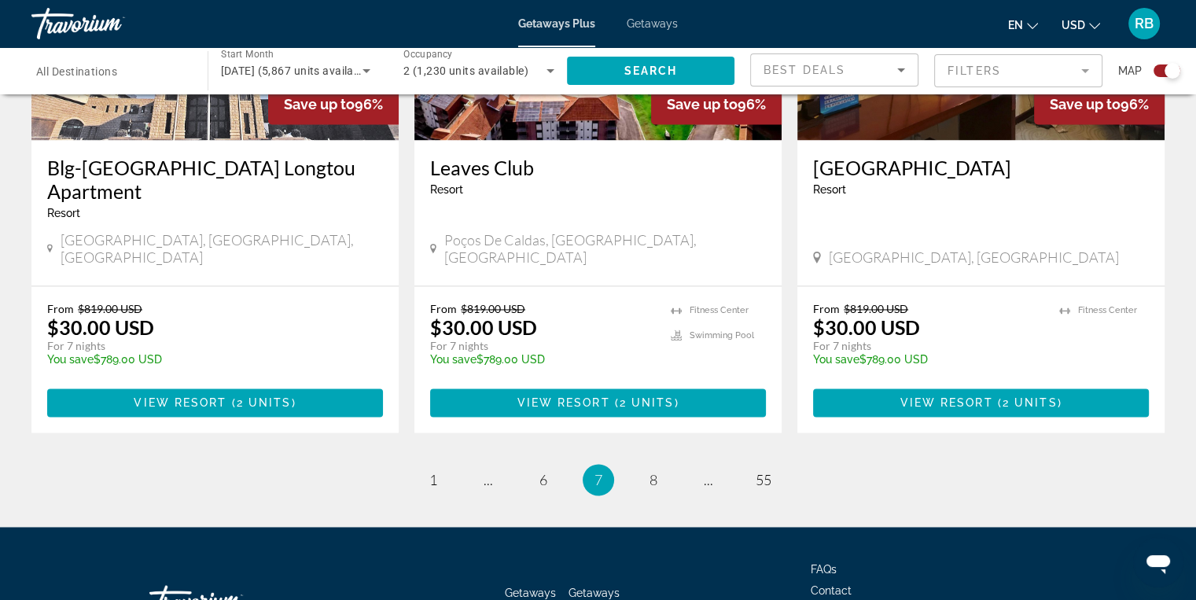
scroll to position [2477, 0]
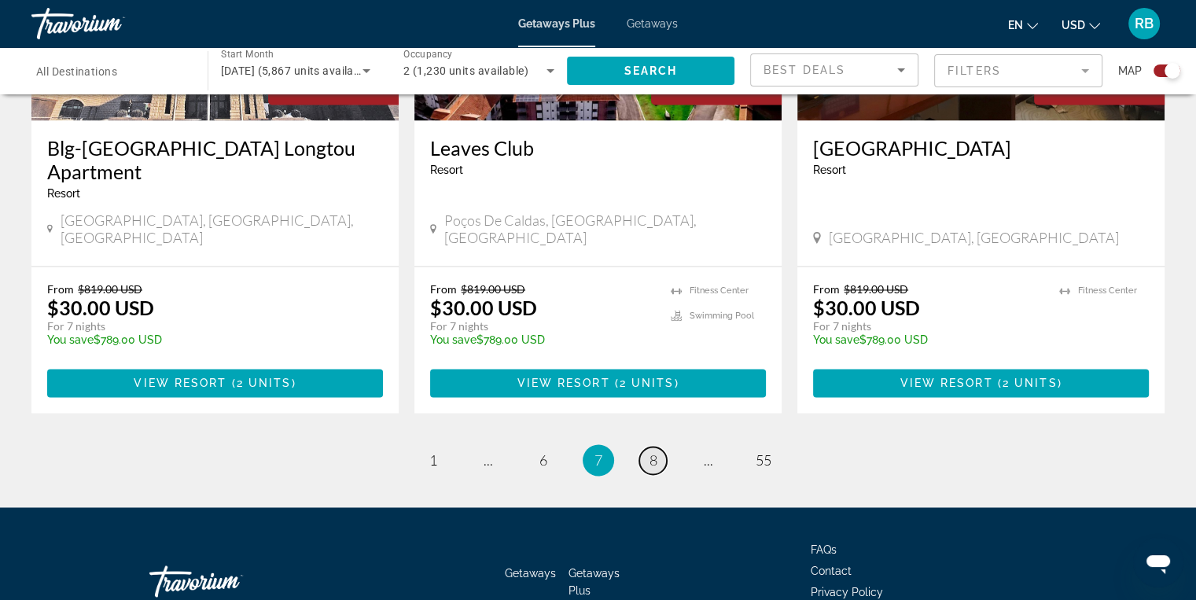
click at [653, 451] on span "8" at bounding box center [653, 459] width 8 height 17
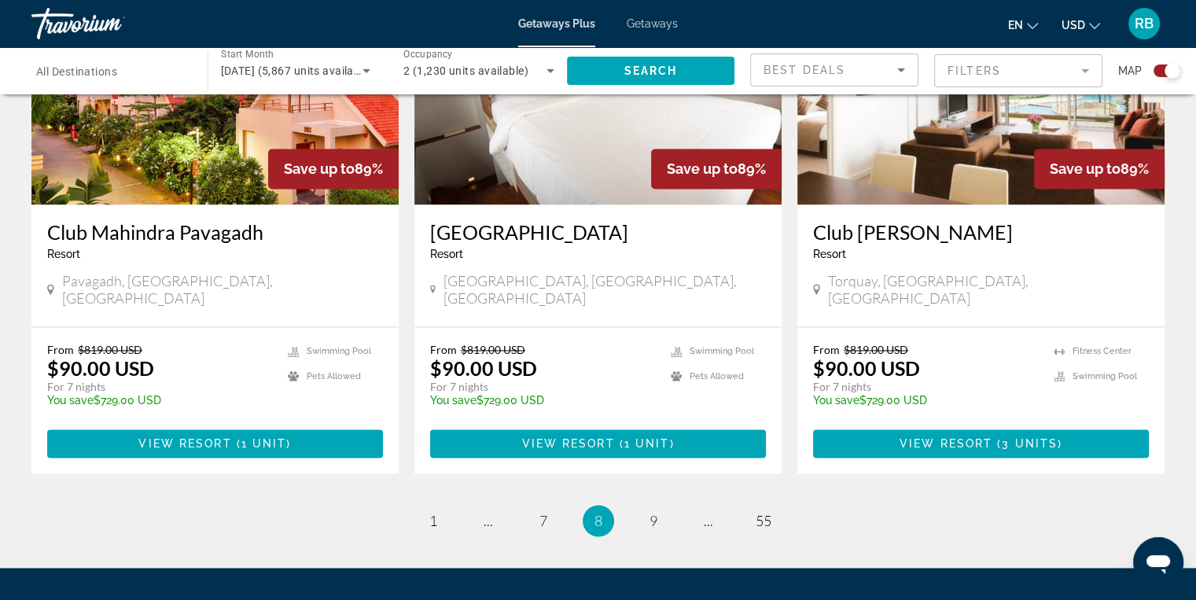
scroll to position [2407, 0]
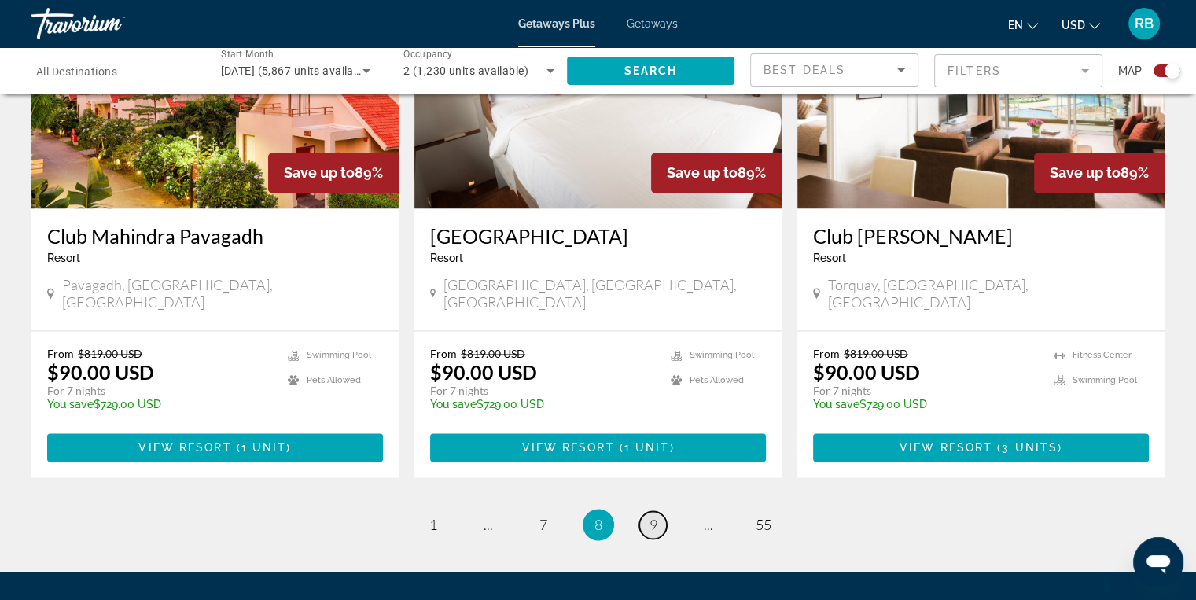
click at [649, 516] on span "9" at bounding box center [653, 524] width 8 height 17
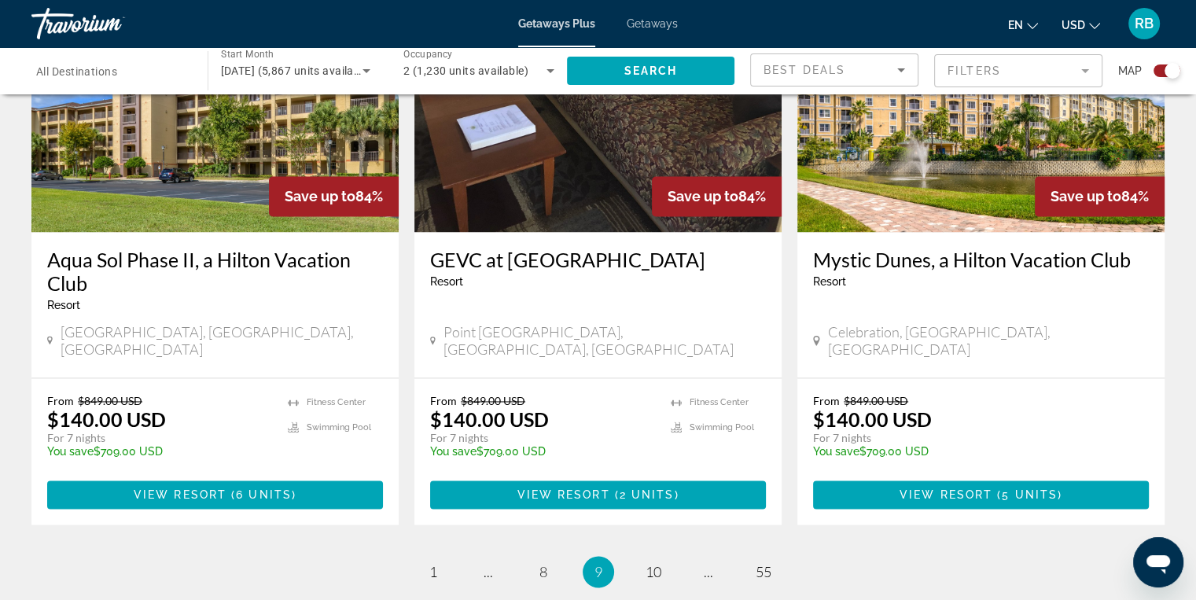
scroll to position [2363, 0]
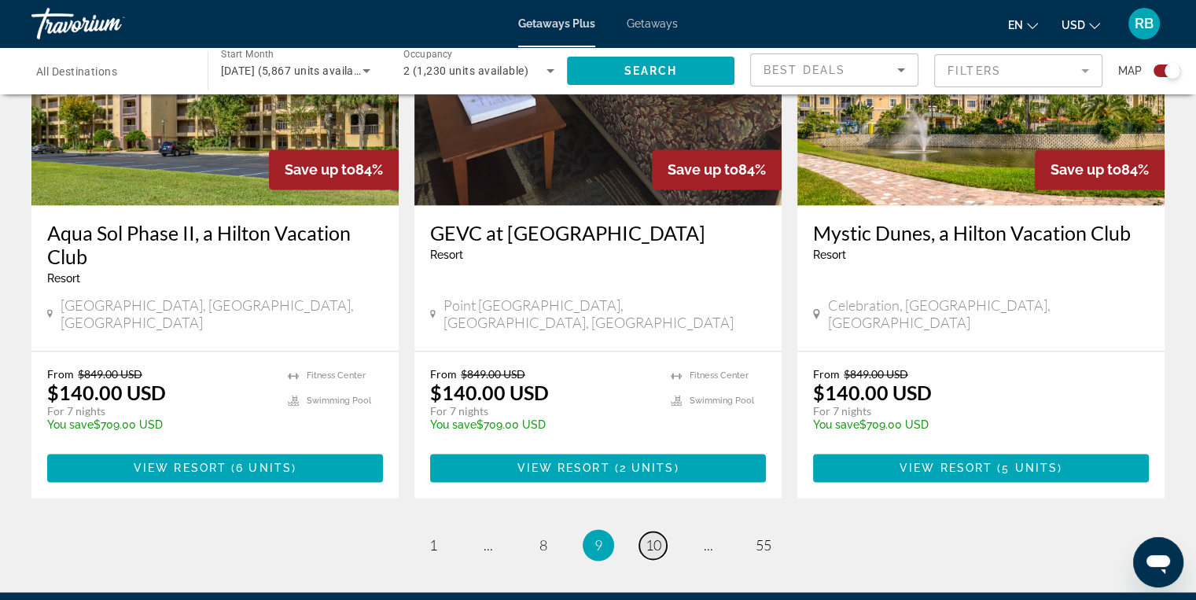
click at [652, 536] on span "10" at bounding box center [654, 544] width 16 height 17
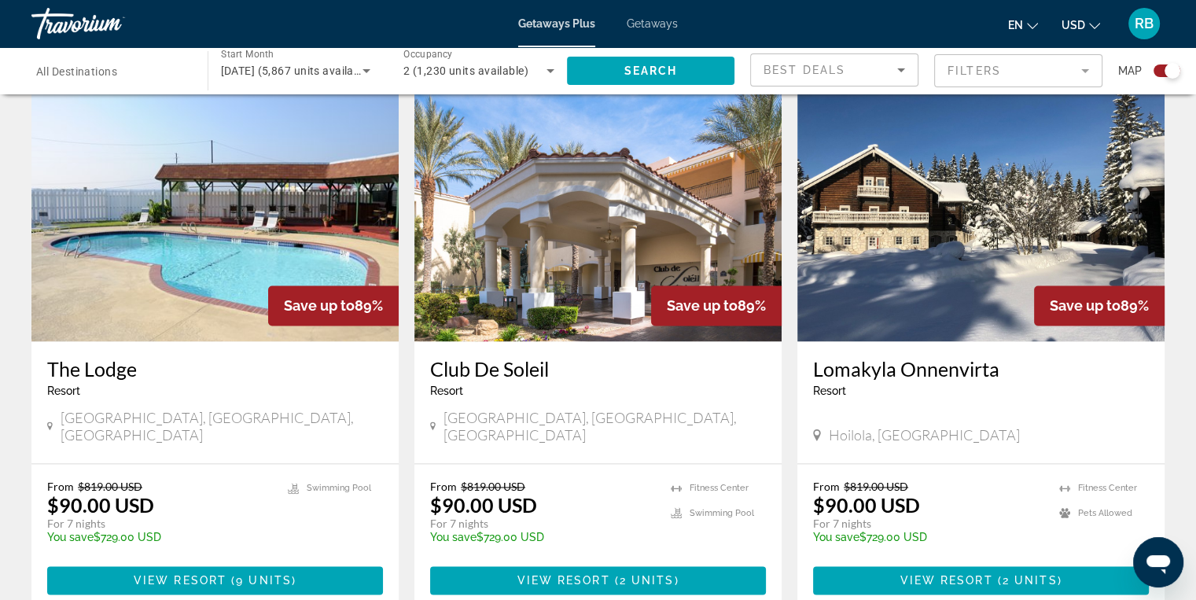
scroll to position [2277, 0]
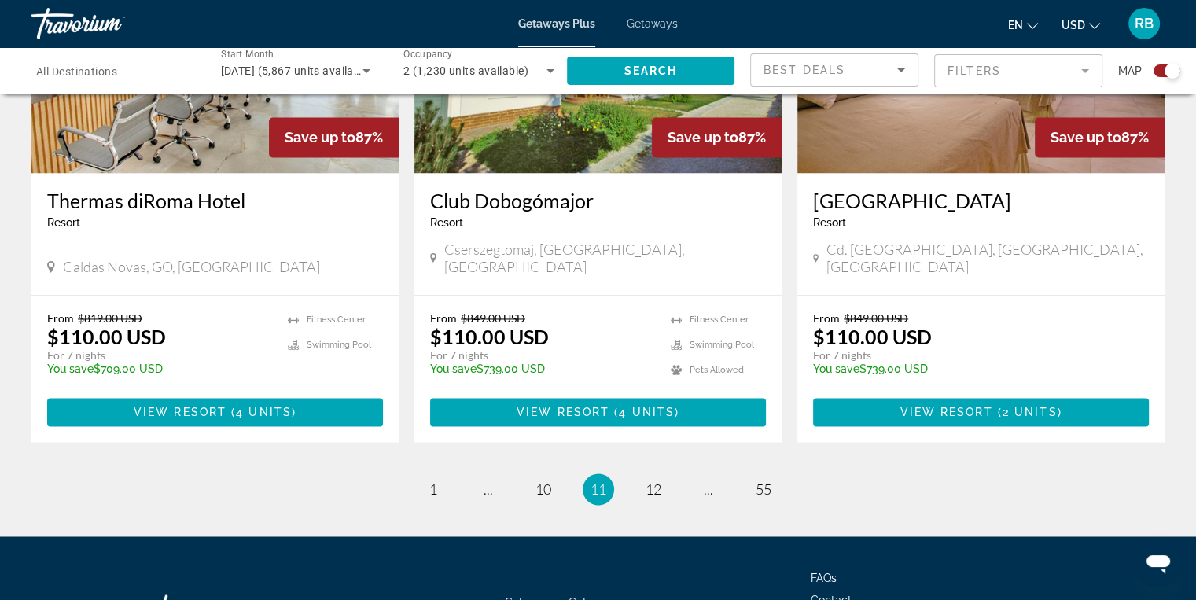
scroll to position [2430, 0]
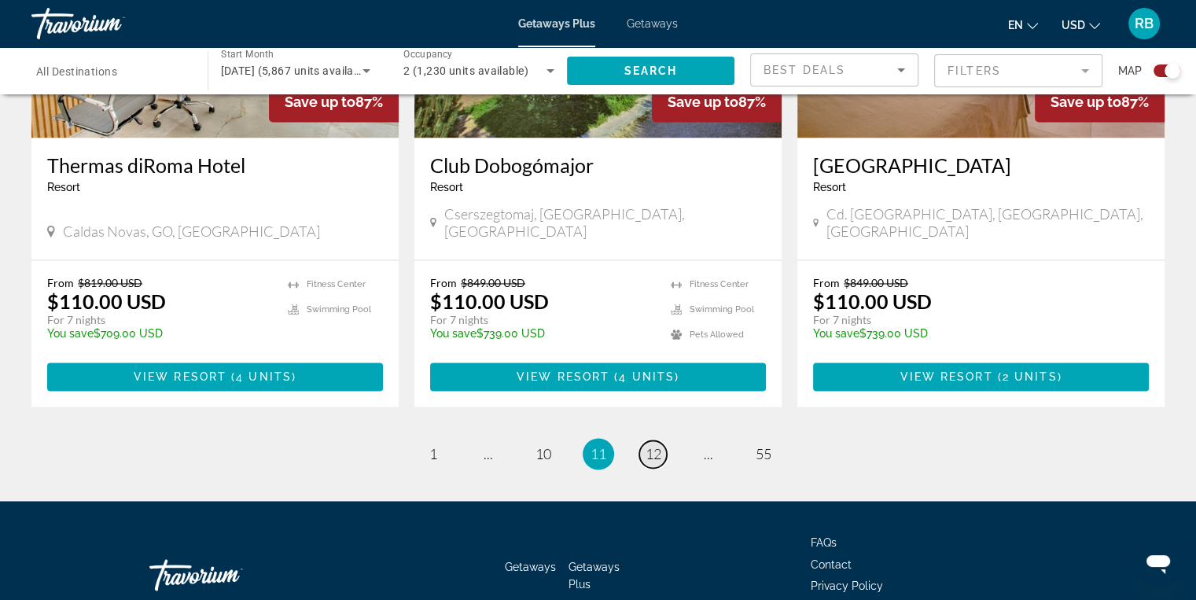
click at [648, 445] on span "12" at bounding box center [654, 453] width 16 height 17
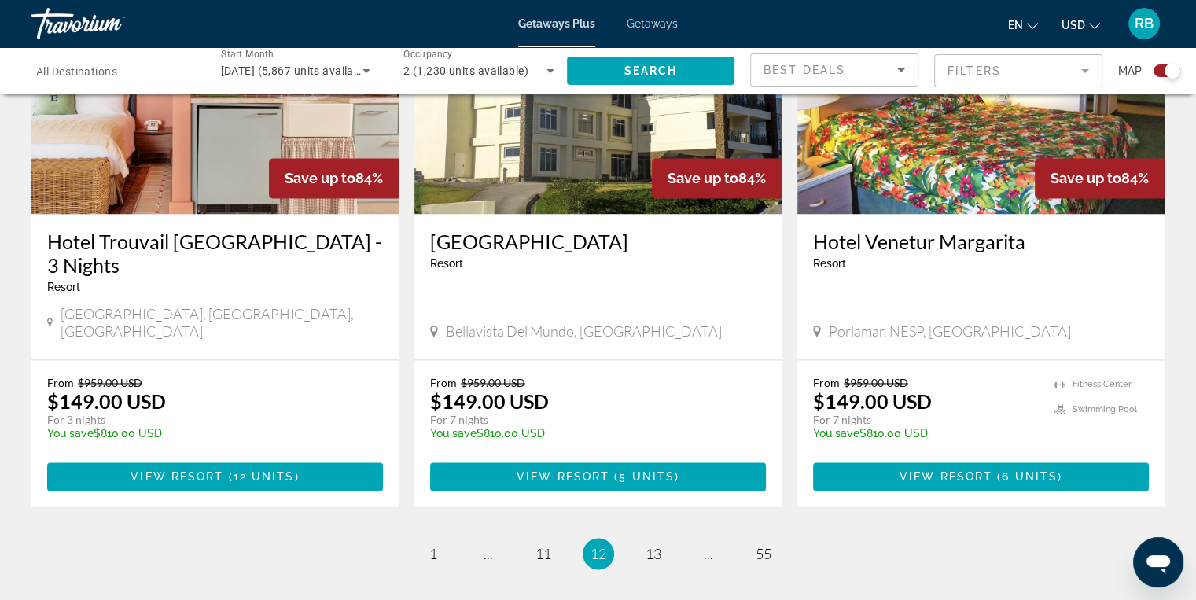
scroll to position [2478, 0]
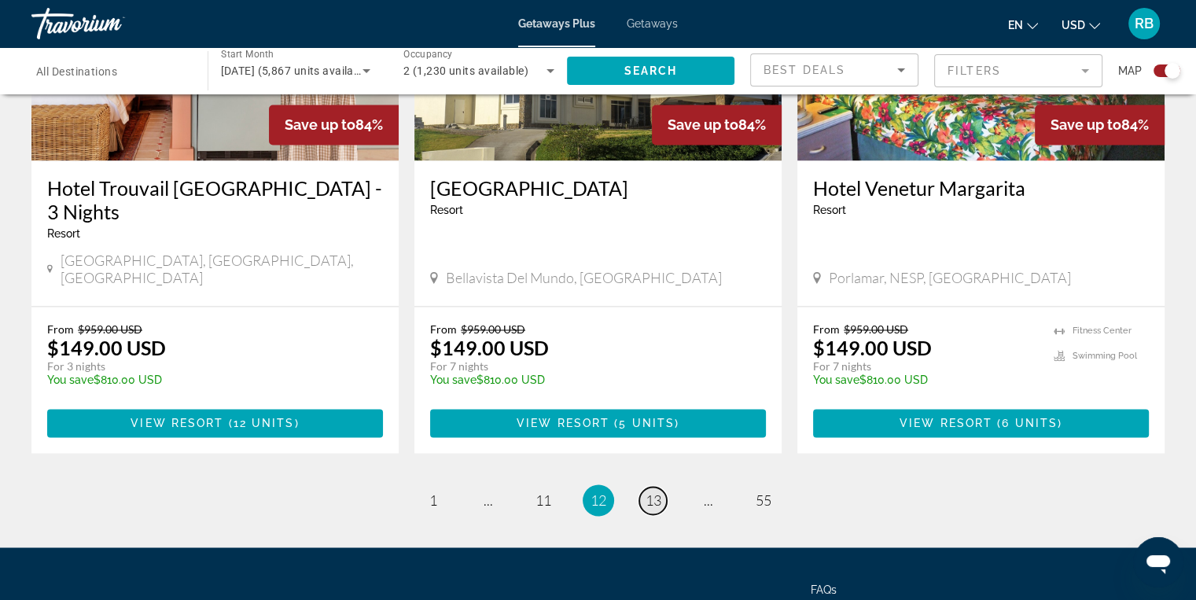
click at [657, 491] on span "13" at bounding box center [654, 499] width 16 height 17
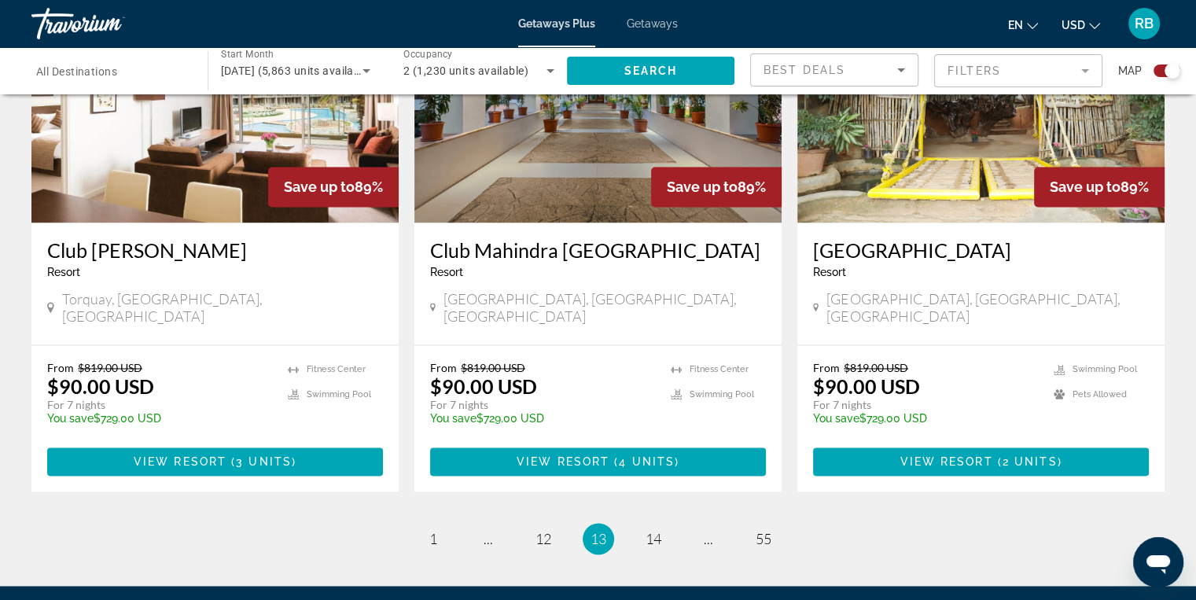
scroll to position [2325, 0]
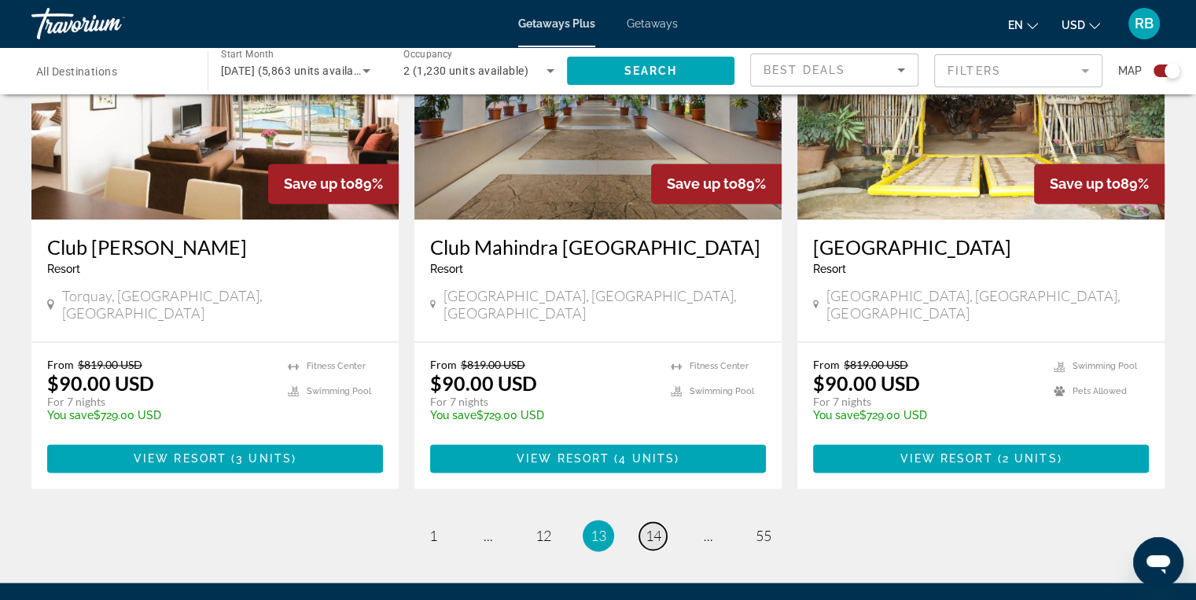
click at [655, 527] on span "14" at bounding box center [654, 535] width 16 height 17
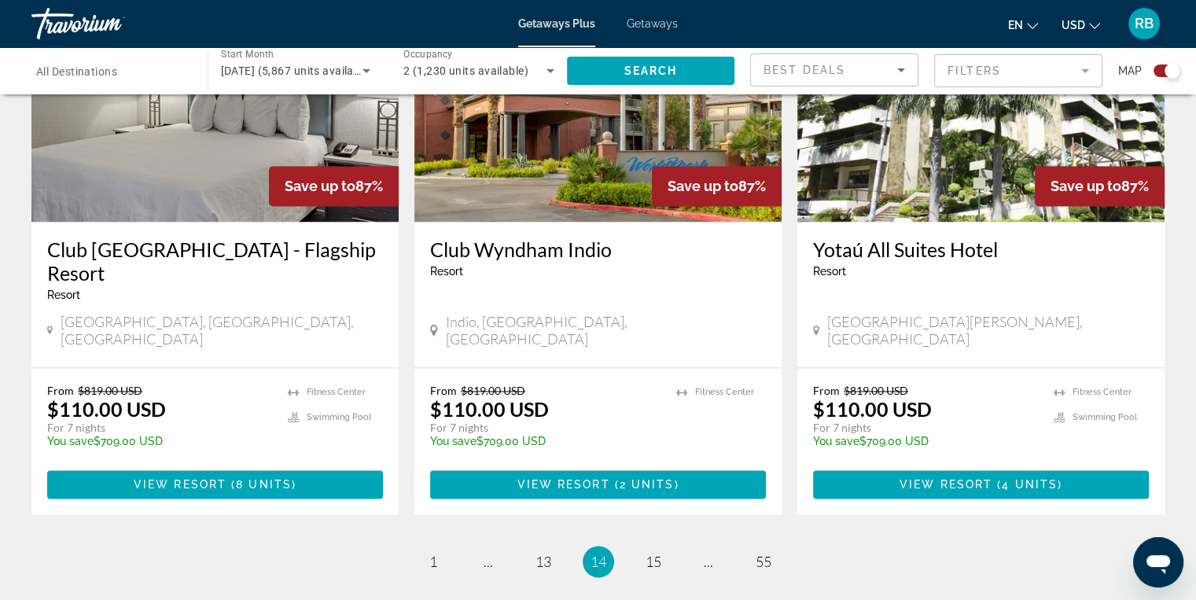
scroll to position [2380, 0]
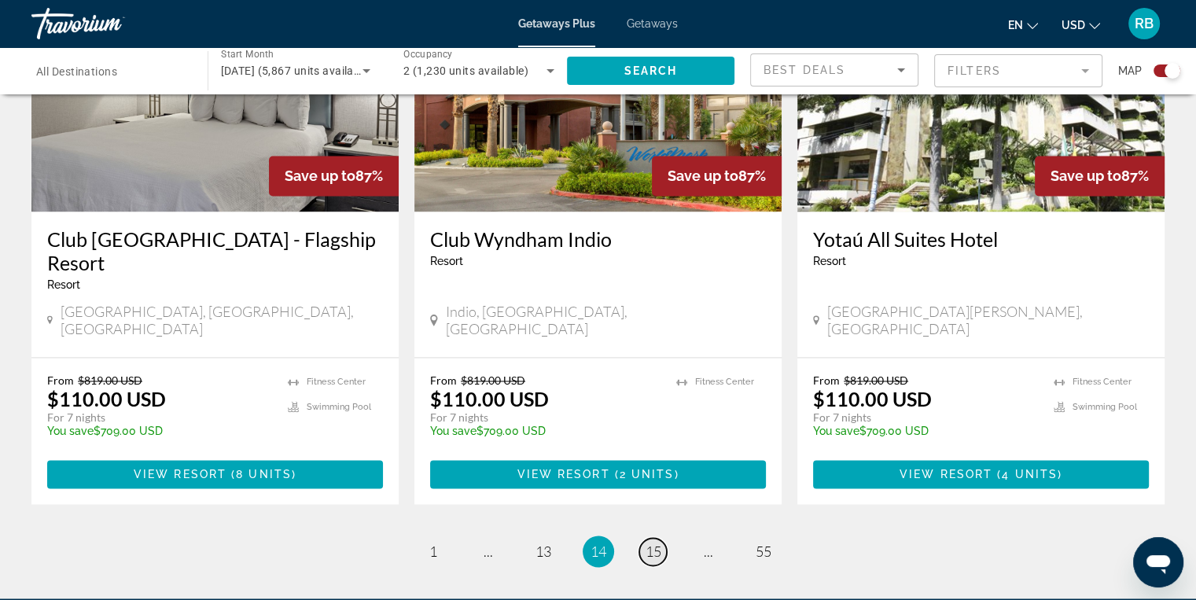
click at [660, 543] on span "15" at bounding box center [654, 551] width 16 height 17
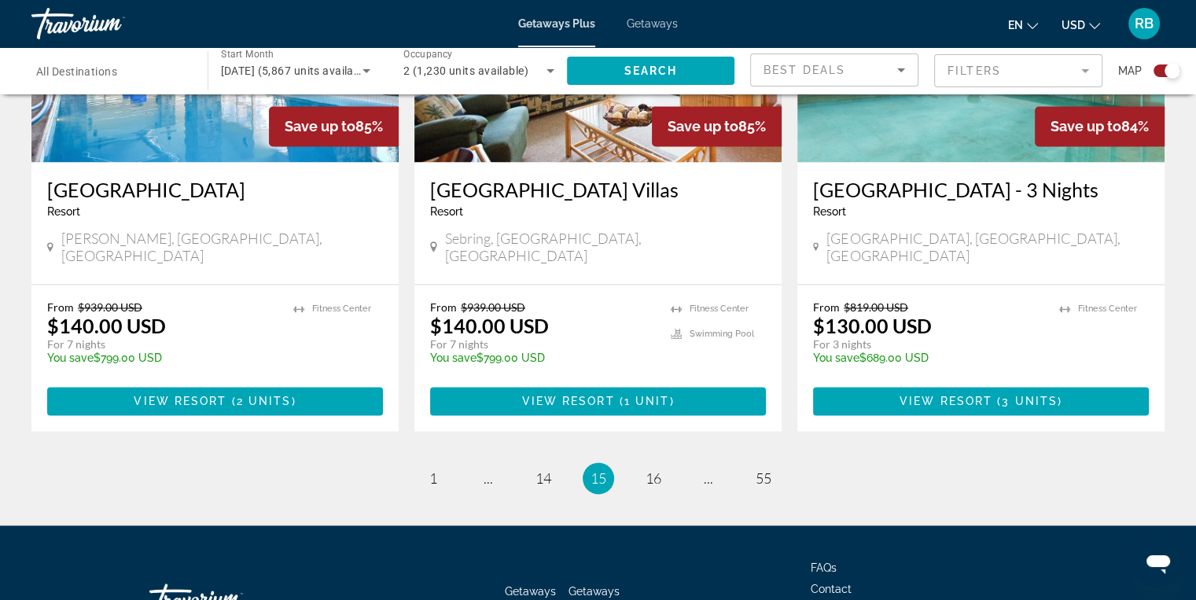
scroll to position [2444, 0]
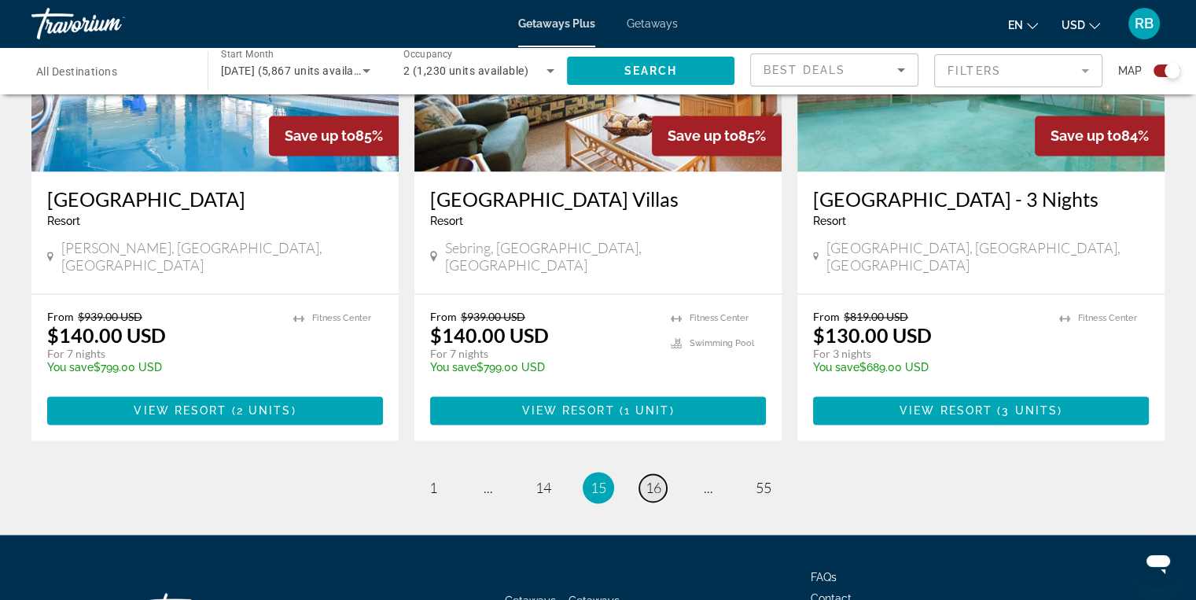
click at [646, 479] on span "16" at bounding box center [654, 487] width 16 height 17
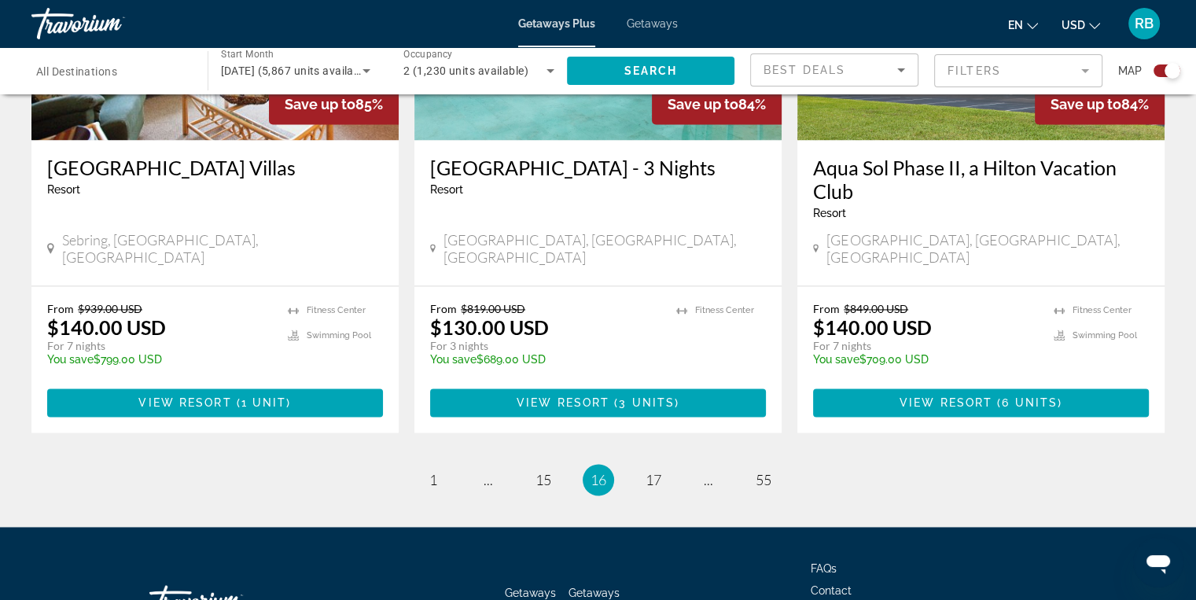
scroll to position [2299, 0]
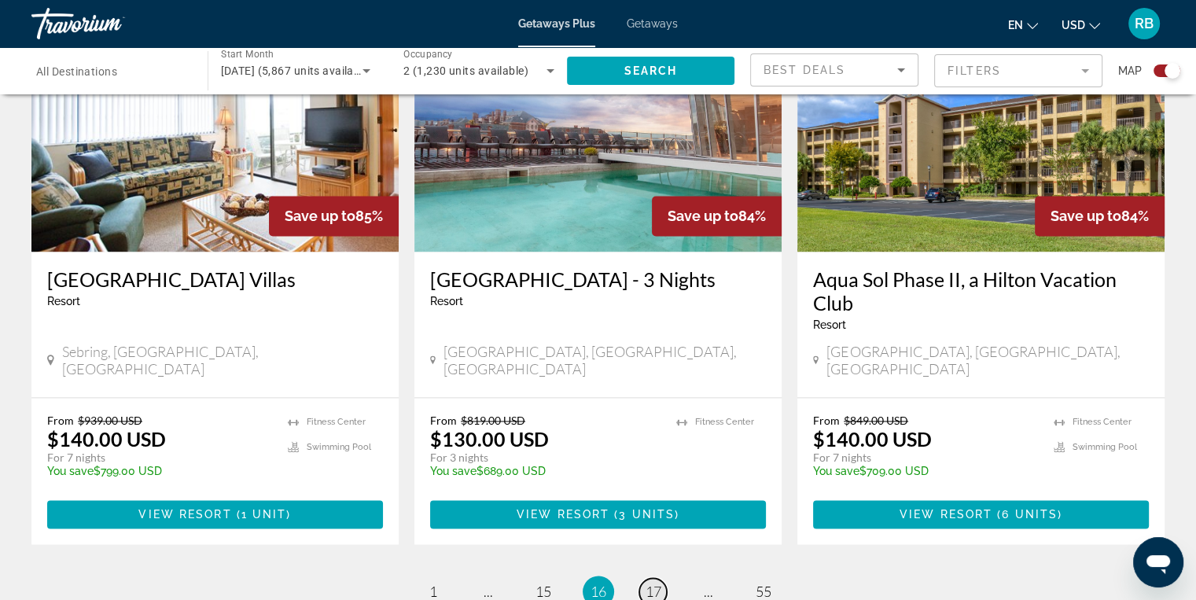
click at [649, 583] on span "17" at bounding box center [654, 591] width 16 height 17
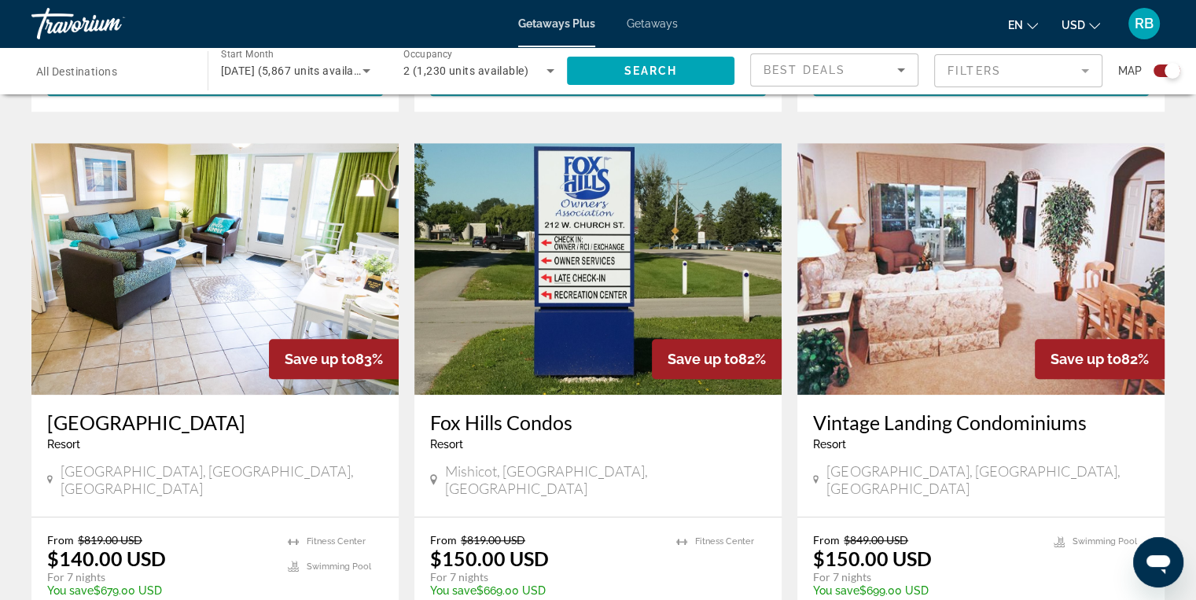
scroll to position [1049, 0]
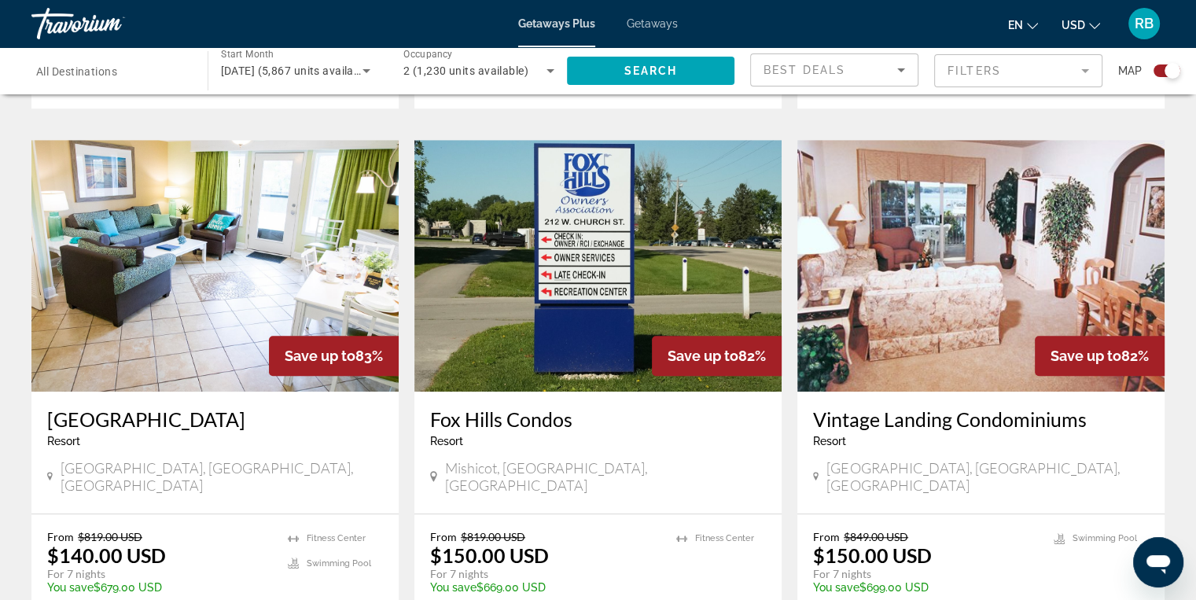
click at [159, 276] on img "Main content" at bounding box center [214, 266] width 367 height 252
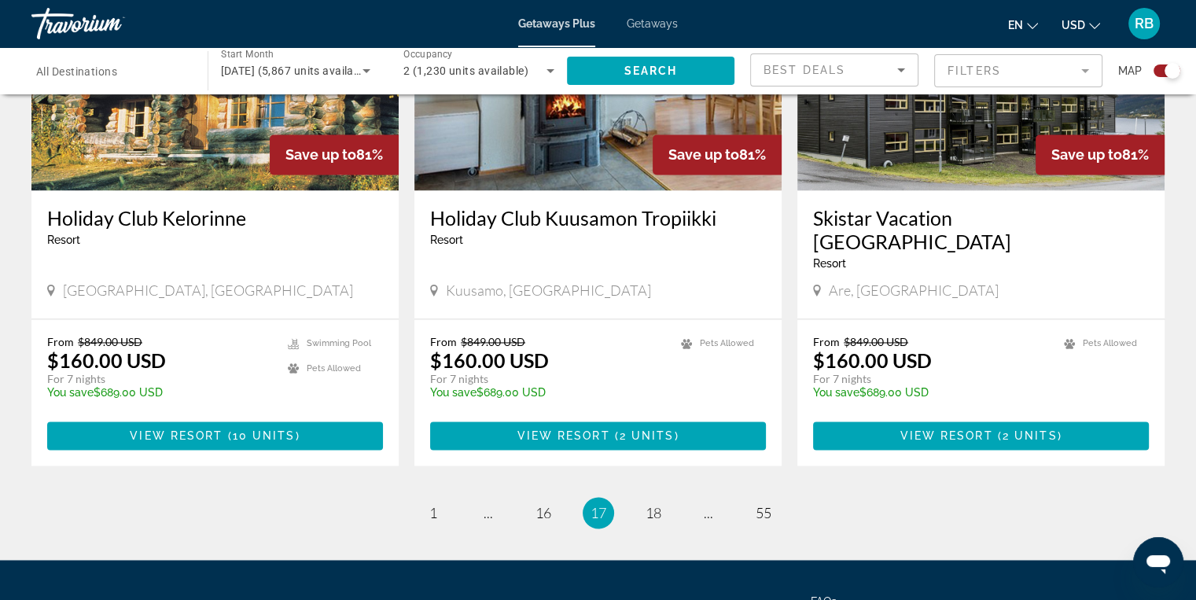
scroll to position [2430, 0]
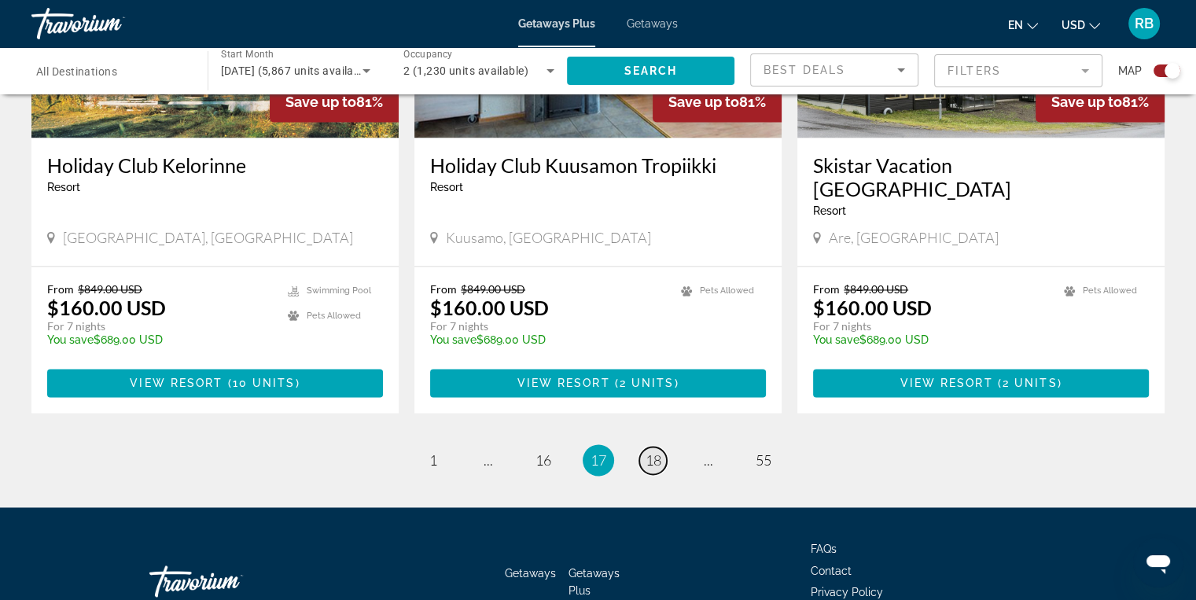
click at [660, 451] on span "18" at bounding box center [654, 459] width 16 height 17
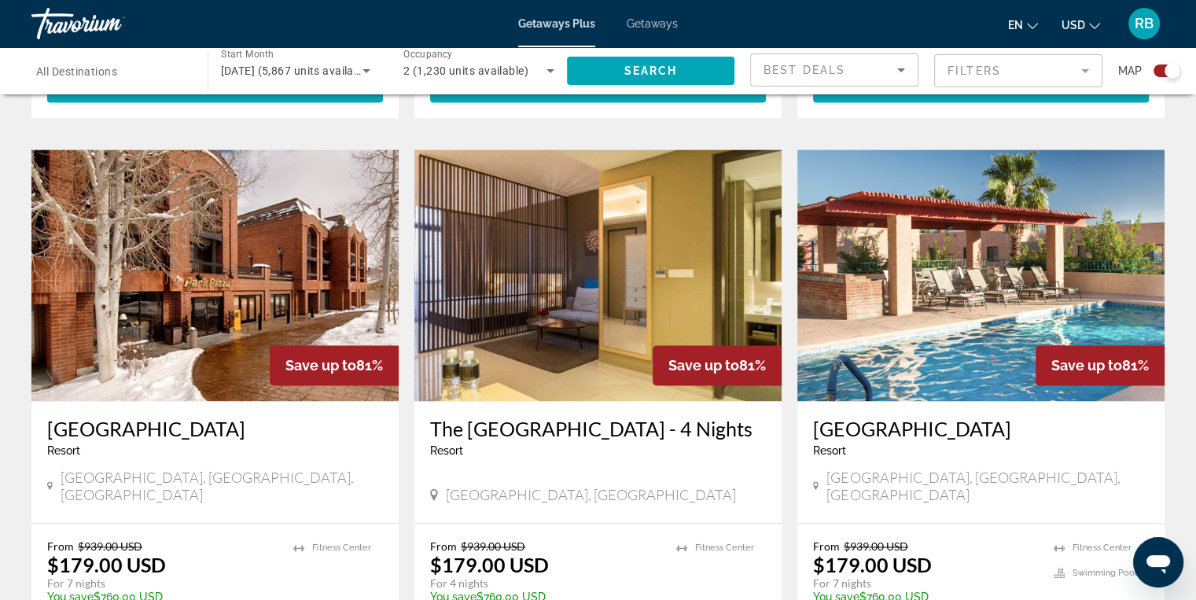
scroll to position [2477, 0]
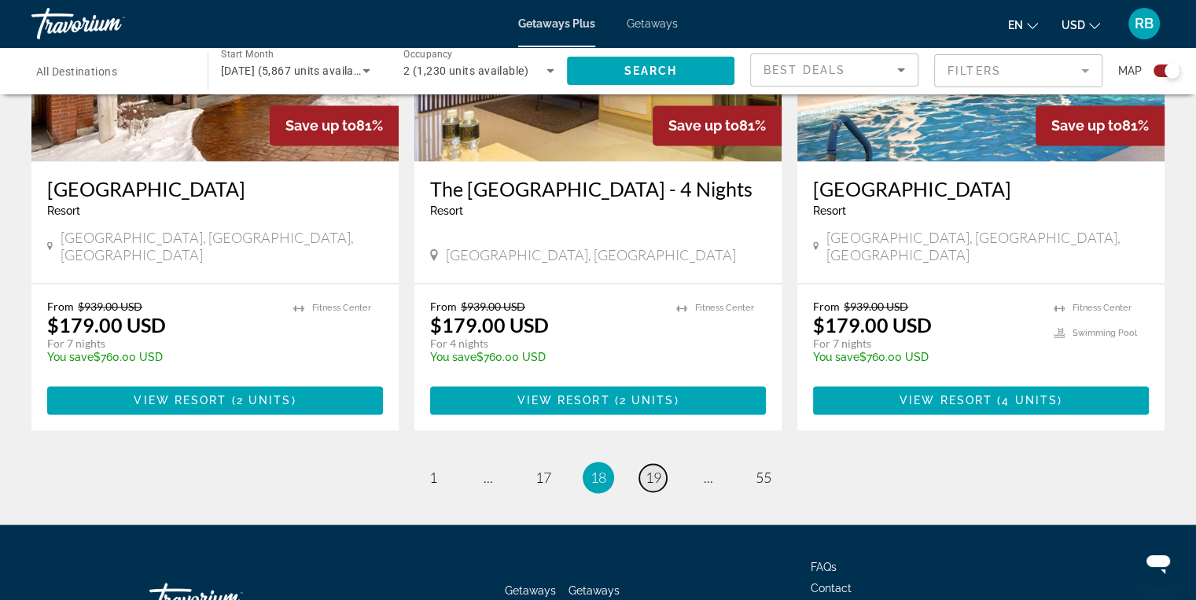
click at [651, 469] on span "19" at bounding box center [654, 477] width 16 height 17
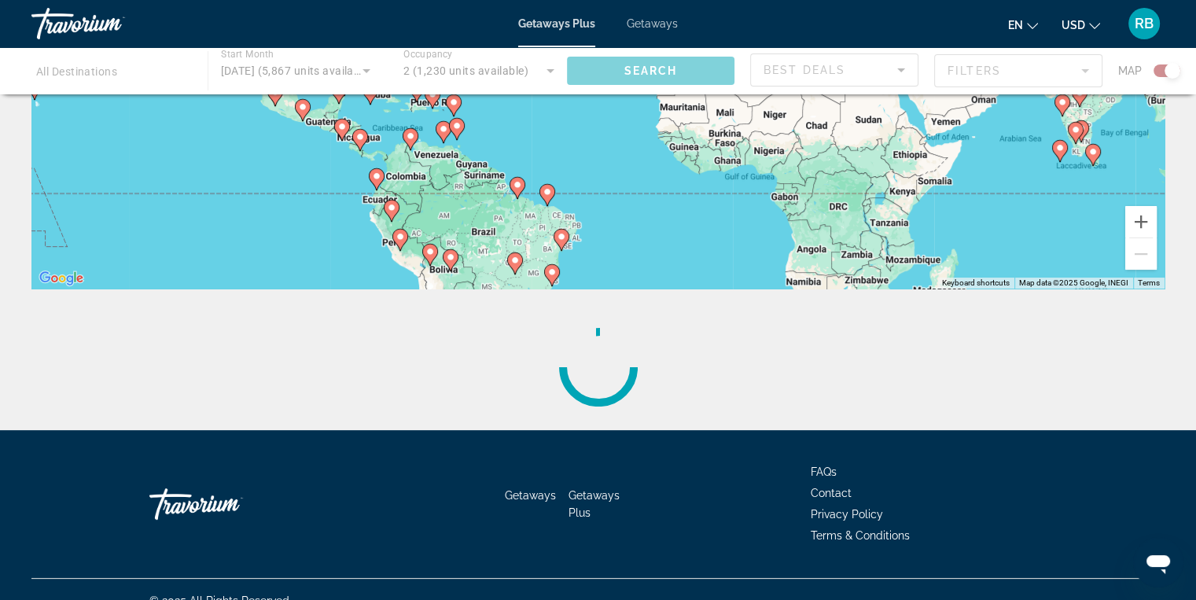
scroll to position [315, 0]
